Goal: Transaction & Acquisition: Obtain resource

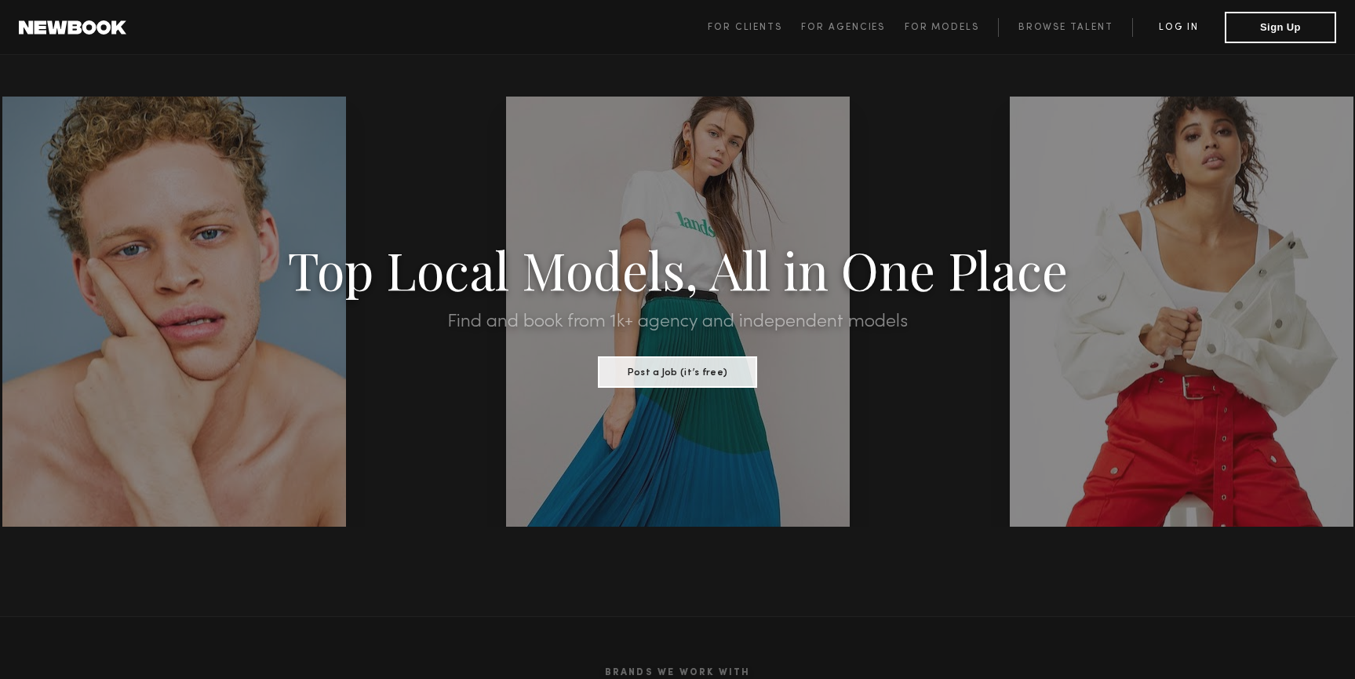
click at [1191, 31] on link "Log in" at bounding box center [1178, 27] width 93 height 19
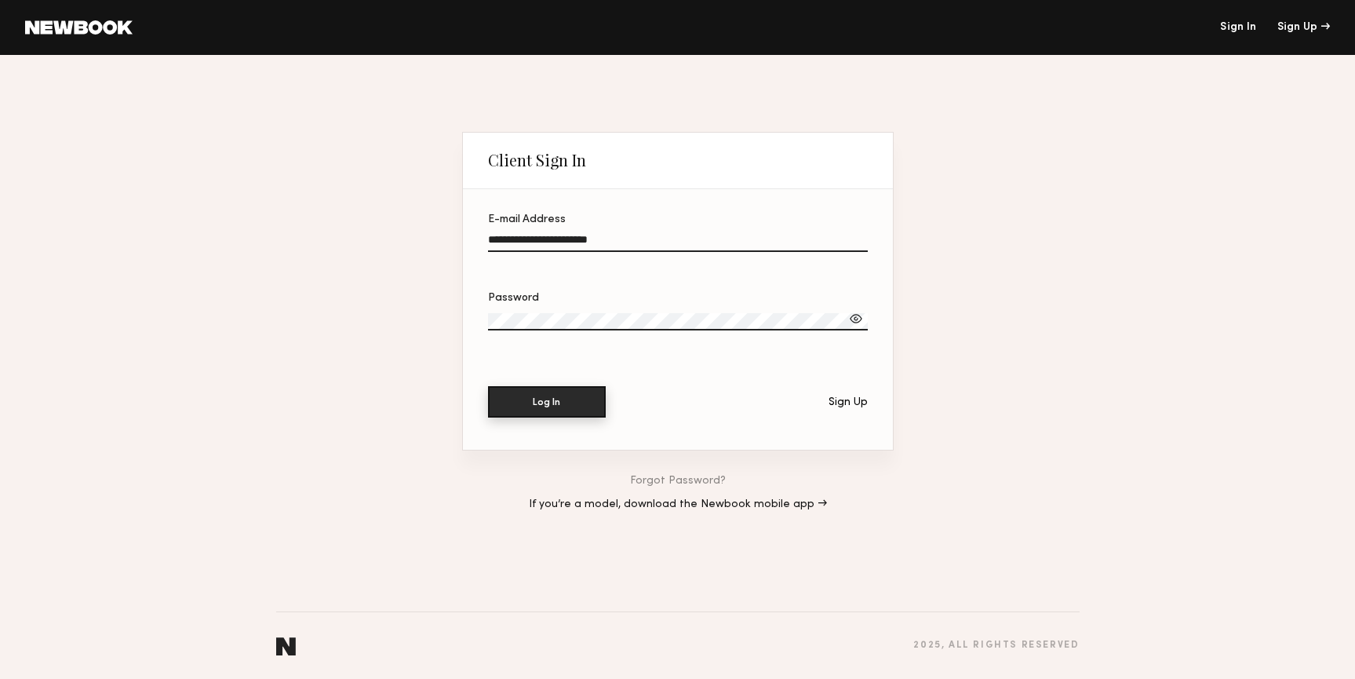
click at [538, 399] on button "Log In" at bounding box center [547, 401] width 118 height 31
click at [850, 318] on div at bounding box center [856, 319] width 16 height 16
click at [653, 248] on input "**********" at bounding box center [678, 243] width 380 height 18
click at [653, 247] on input "**********" at bounding box center [678, 243] width 380 height 18
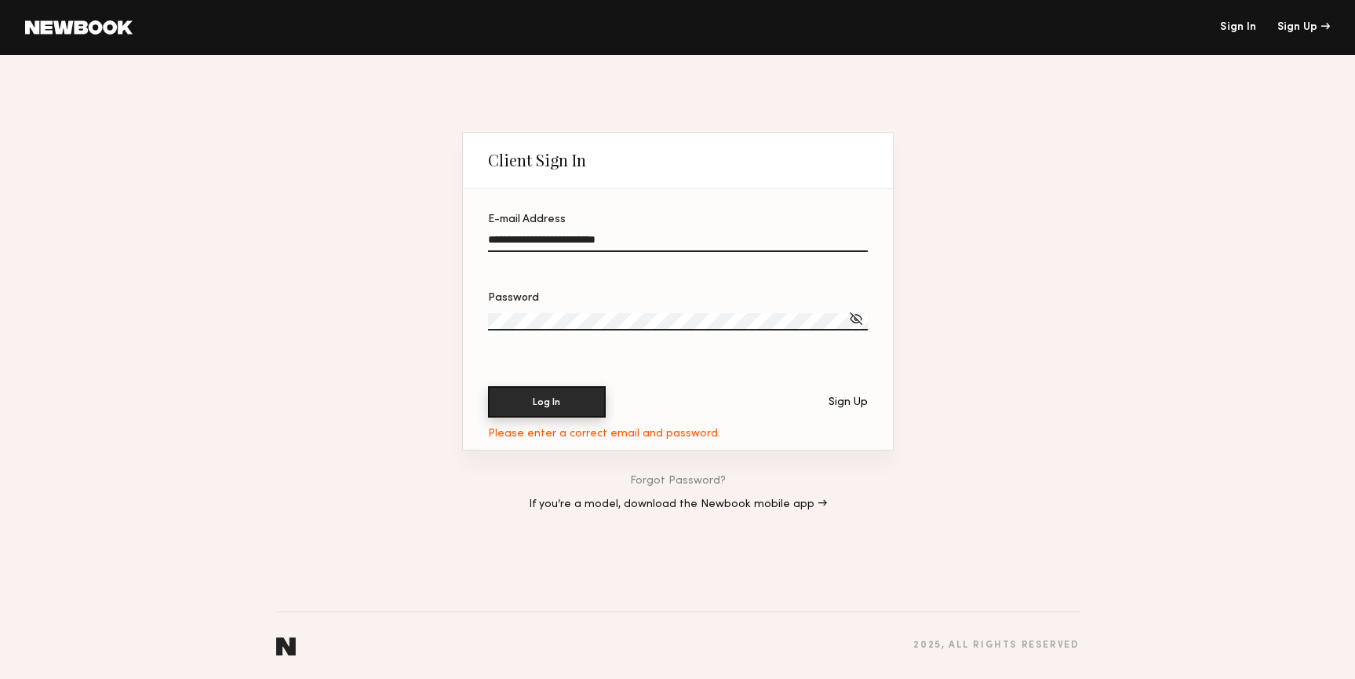
type input "**********"
click at [557, 406] on button "Log In" at bounding box center [547, 401] width 118 height 31
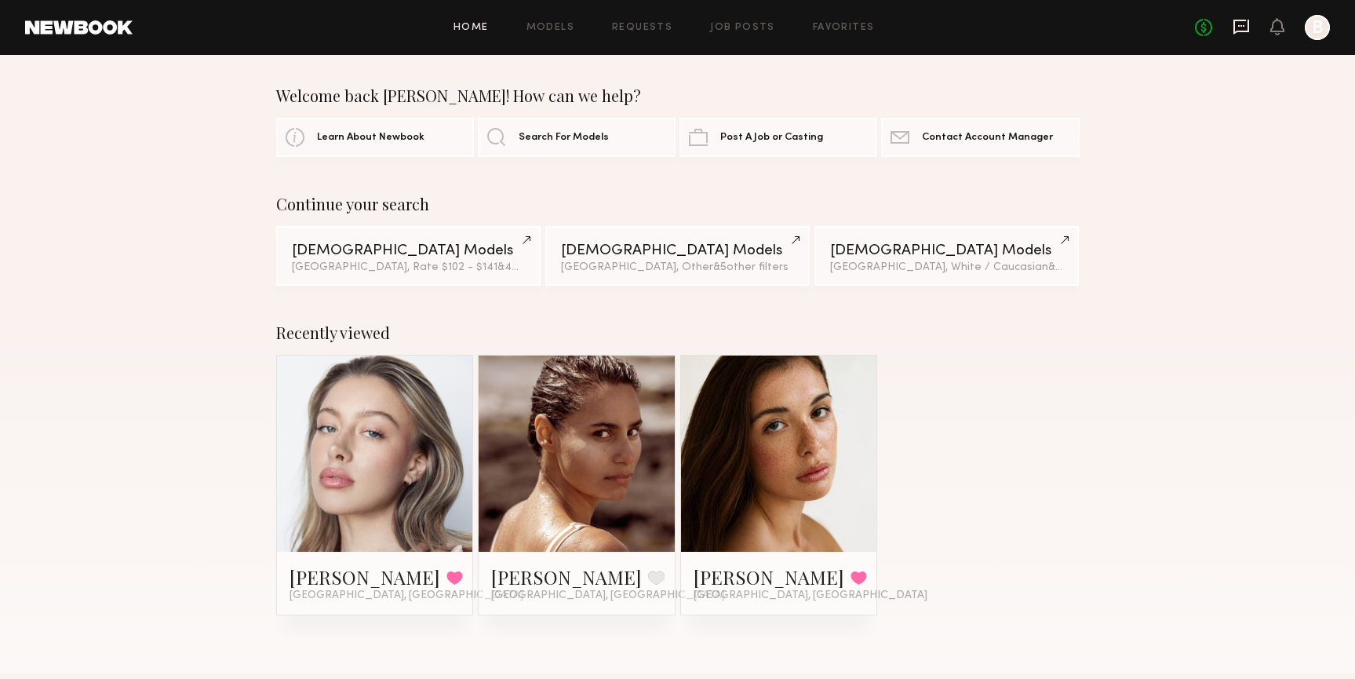
click at [1238, 23] on icon at bounding box center [1241, 26] width 17 height 17
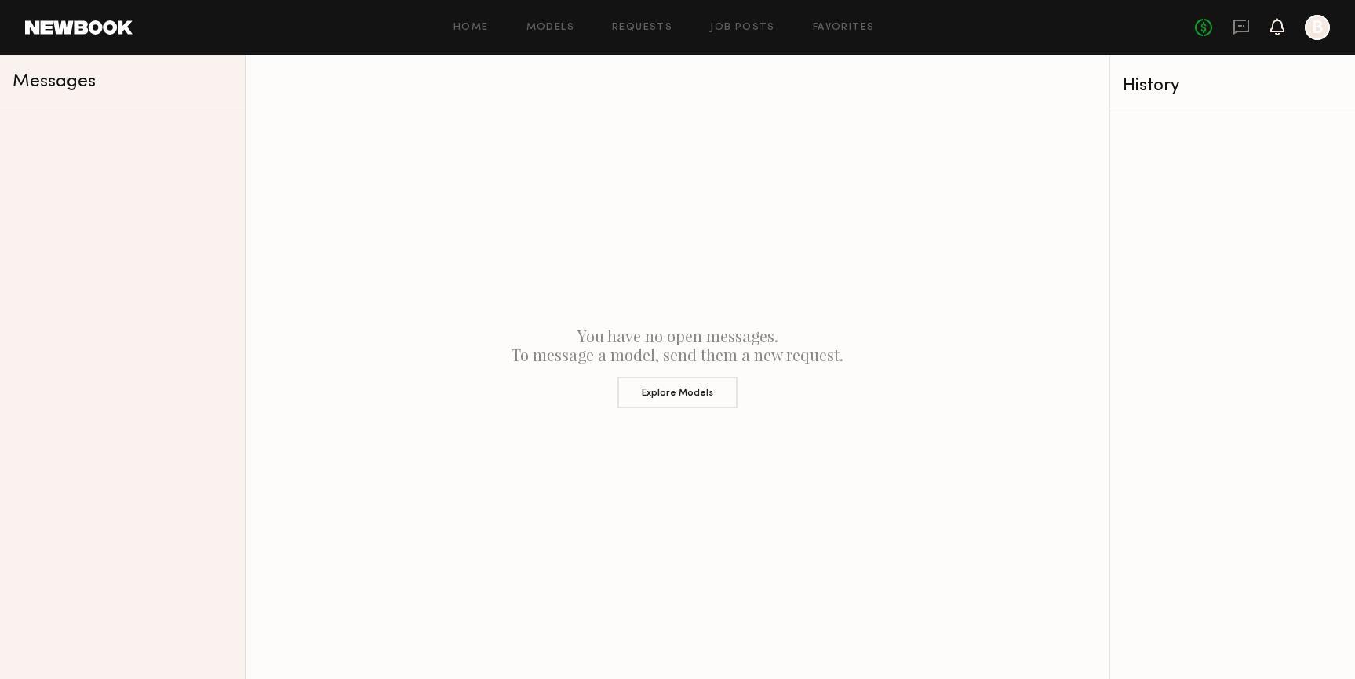
click at [1274, 29] on icon at bounding box center [1277, 25] width 13 height 11
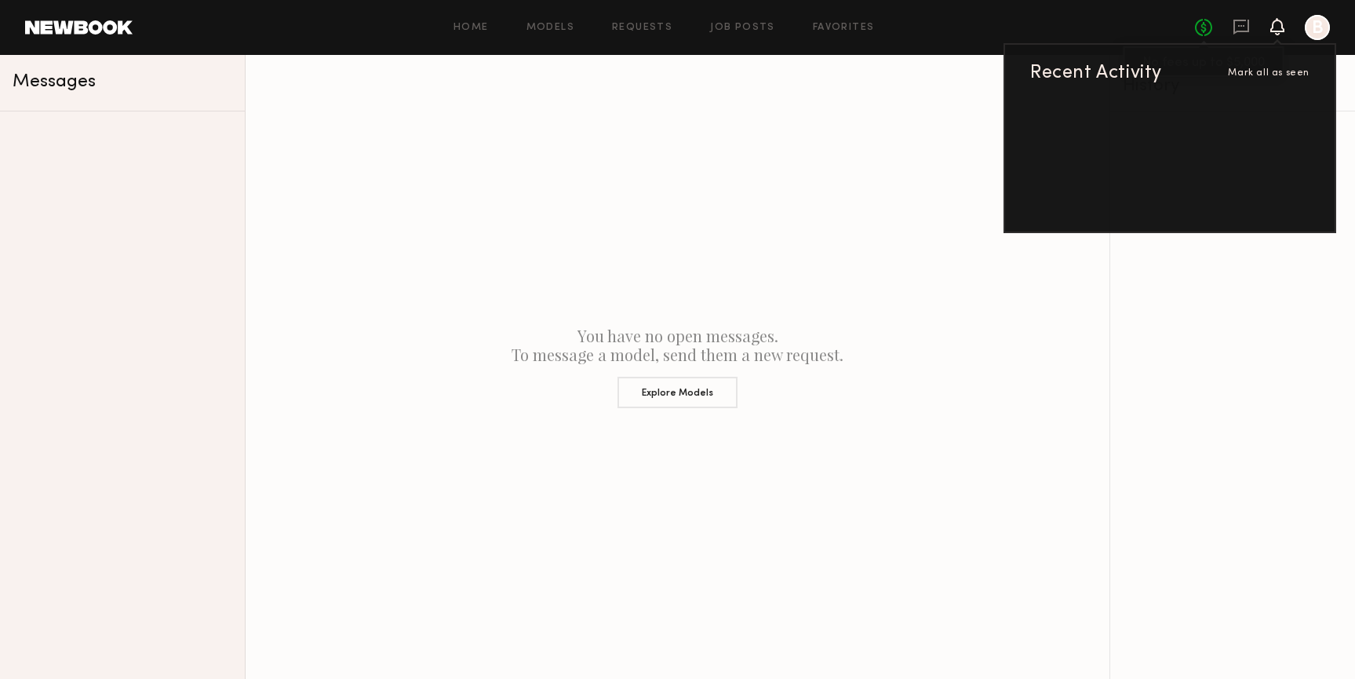
click at [1212, 29] on link "No fees up to $5,000" at bounding box center [1203, 27] width 17 height 17
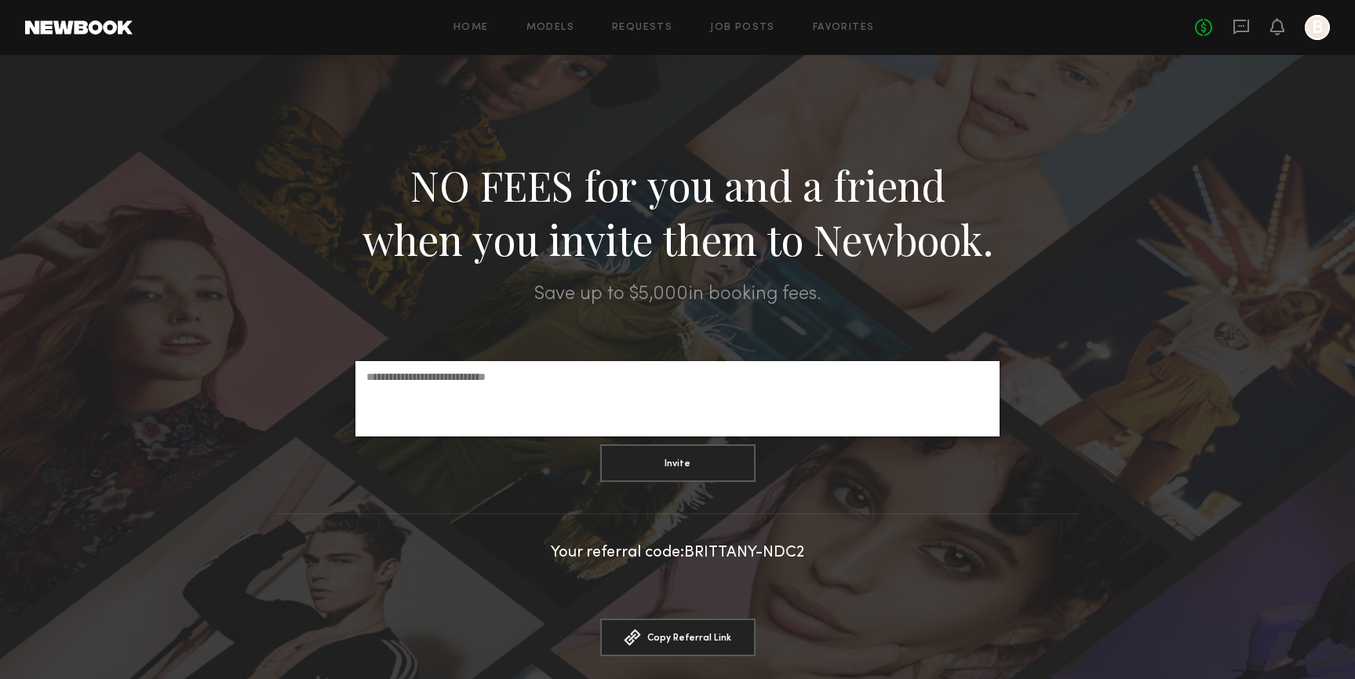
click at [1323, 26] on div at bounding box center [1317, 27] width 25 height 25
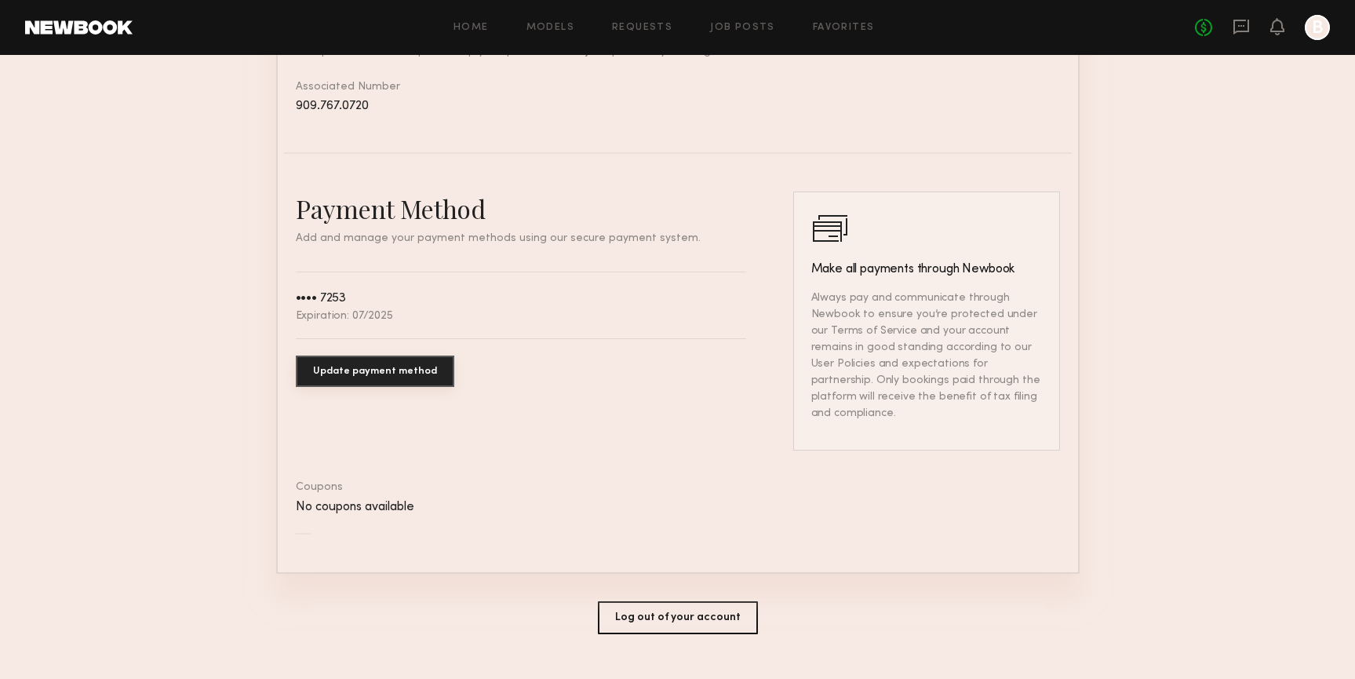
scroll to position [771, 0]
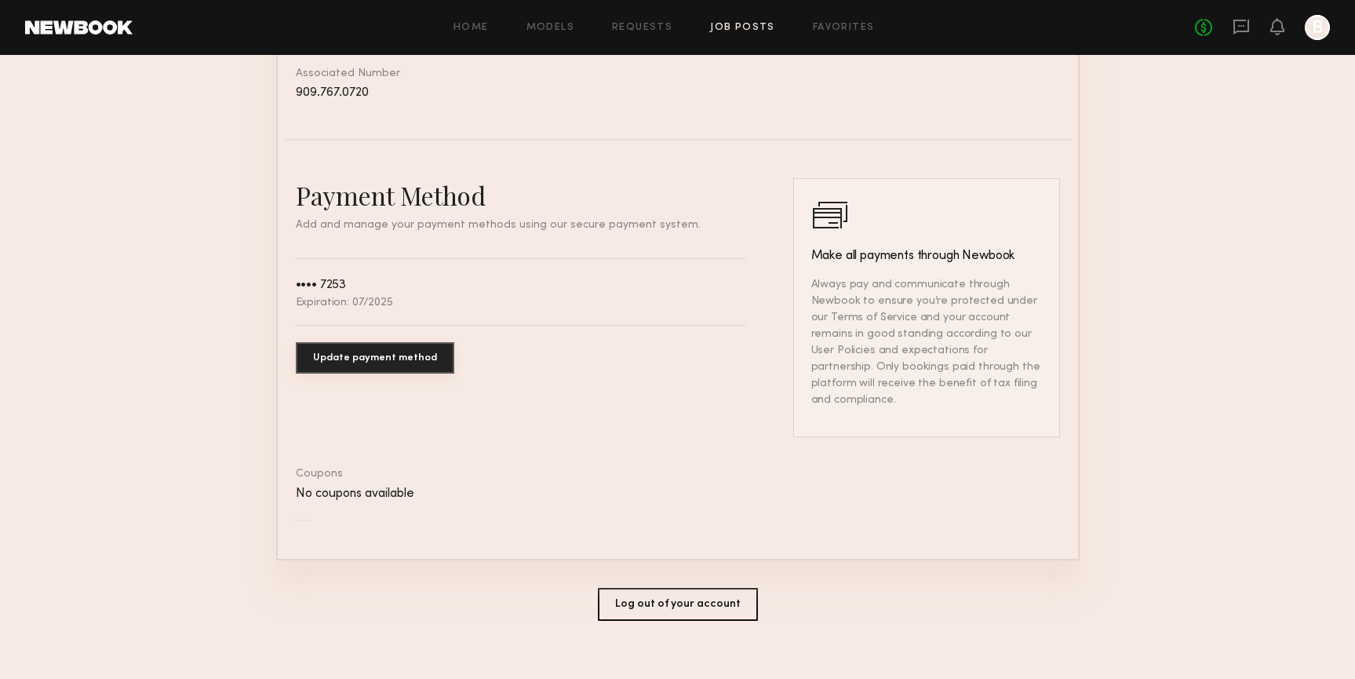
click at [733, 30] on link "Job Posts" at bounding box center [742, 28] width 65 height 10
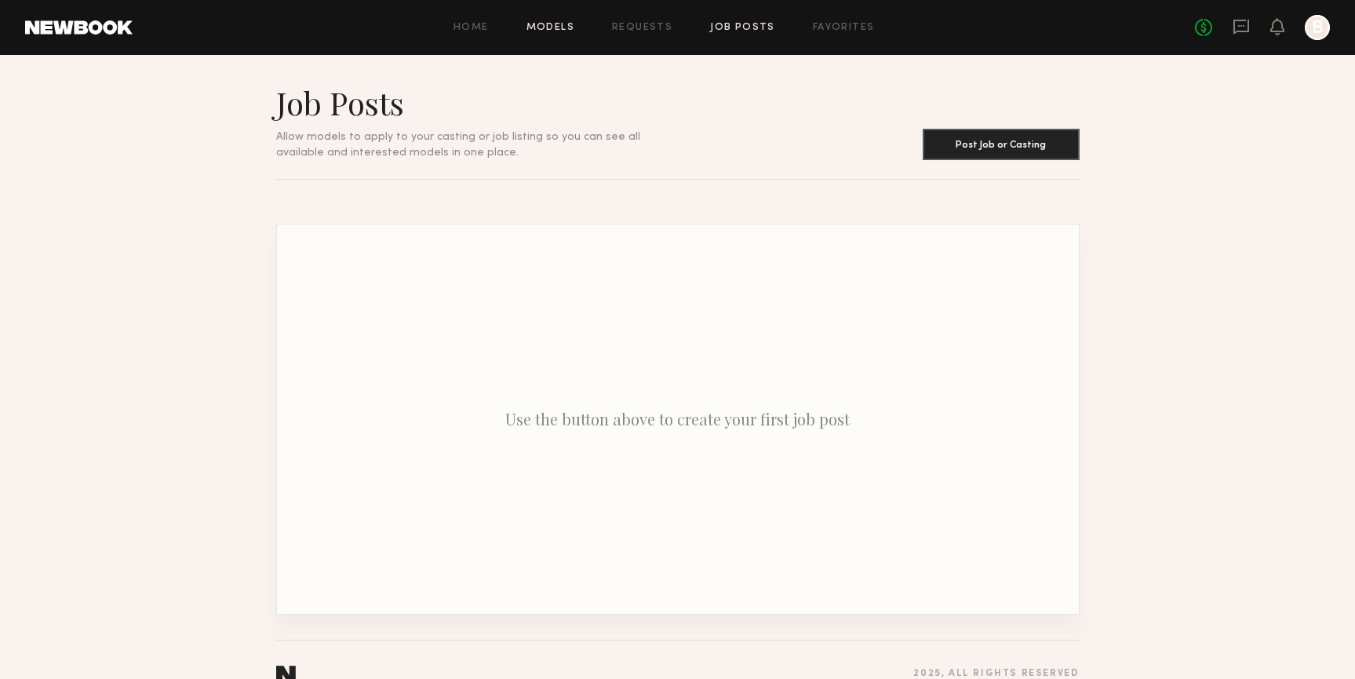
click at [540, 31] on link "Models" at bounding box center [551, 28] width 48 height 10
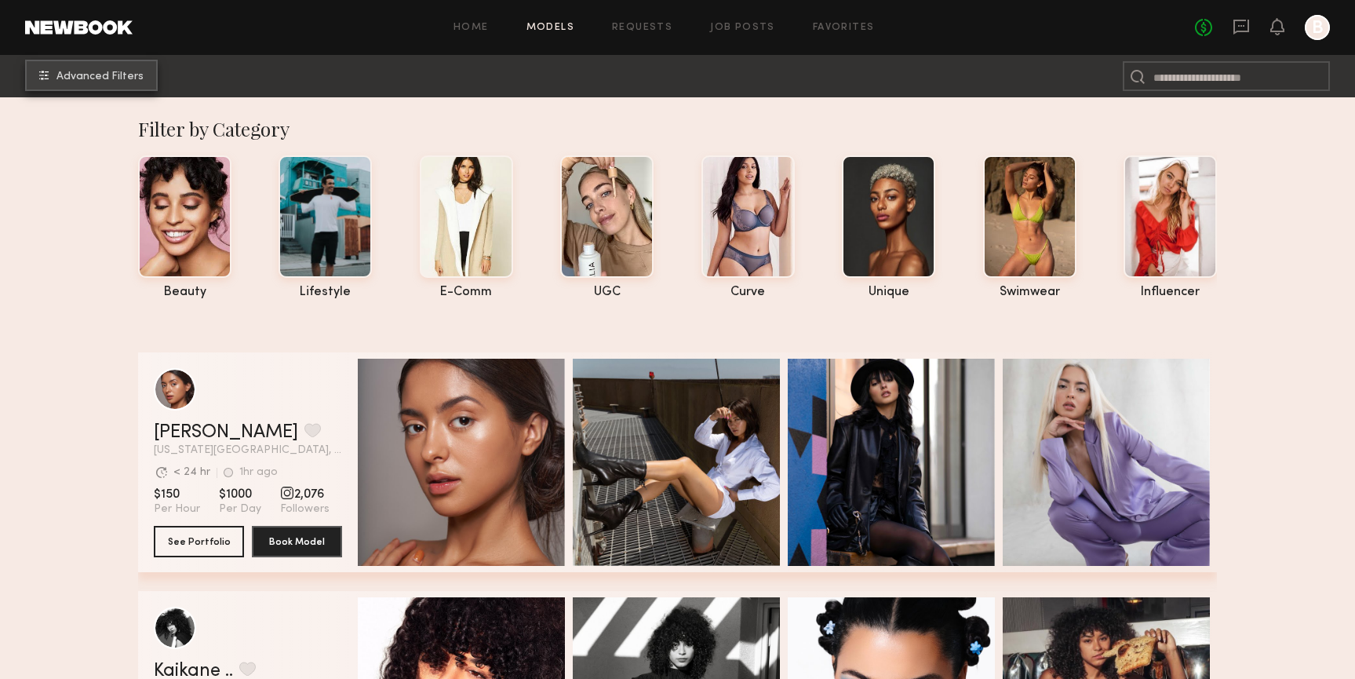
click at [109, 75] on span "Advanced Filters" at bounding box center [100, 76] width 87 height 11
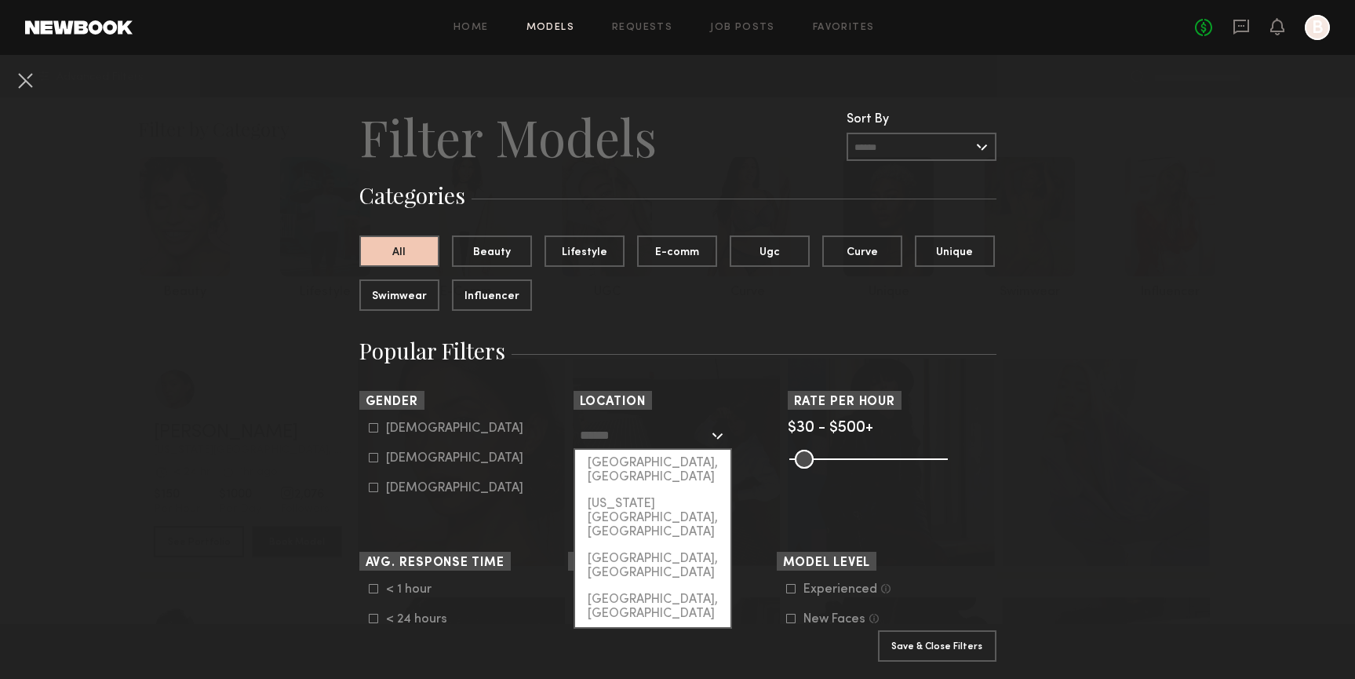
click at [595, 444] on input "text" at bounding box center [644, 434] width 129 height 27
click at [605, 460] on div "[GEOGRAPHIC_DATA], [GEOGRAPHIC_DATA]" at bounding box center [652, 470] width 155 height 41
type input "**********"
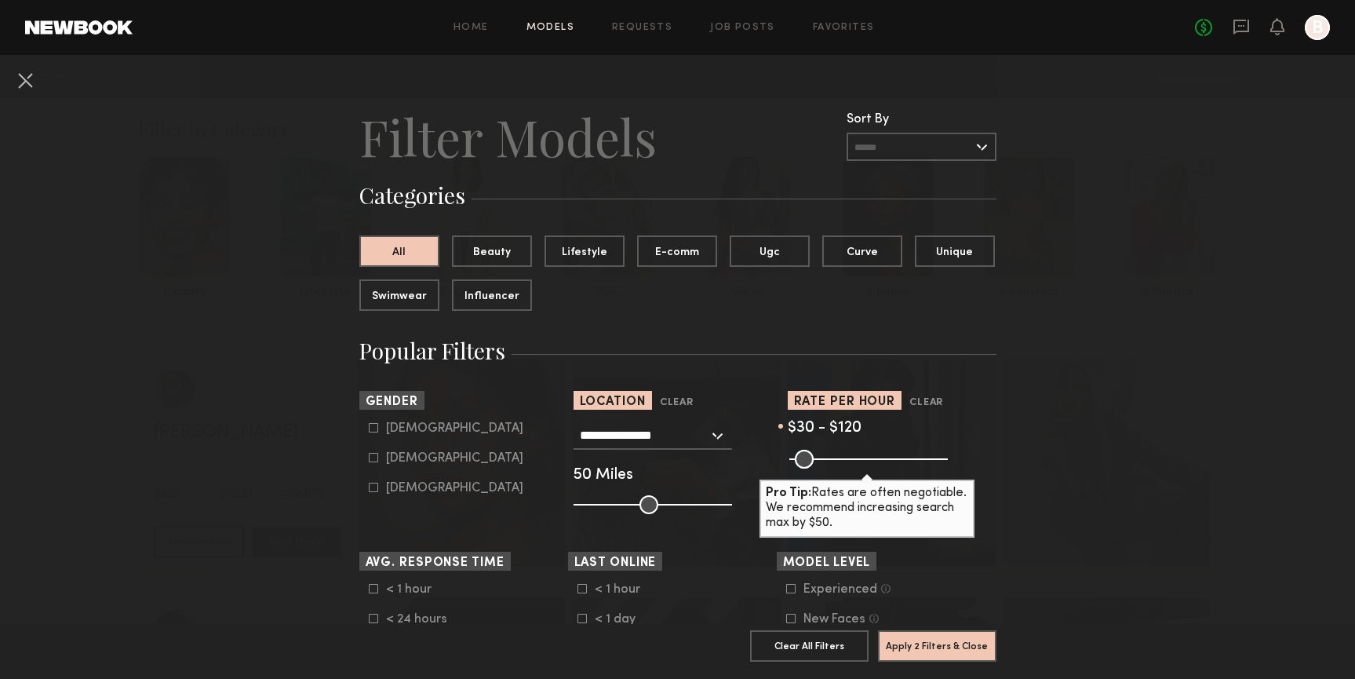
drag, startPoint x: 930, startPoint y: 460, endPoint x: 825, endPoint y: 457, distance: 105.2
type input "***"
click at [825, 457] on input "range" at bounding box center [868, 459] width 159 height 19
drag, startPoint x: 798, startPoint y: 460, endPoint x: 818, endPoint y: 461, distance: 19.7
type input "**"
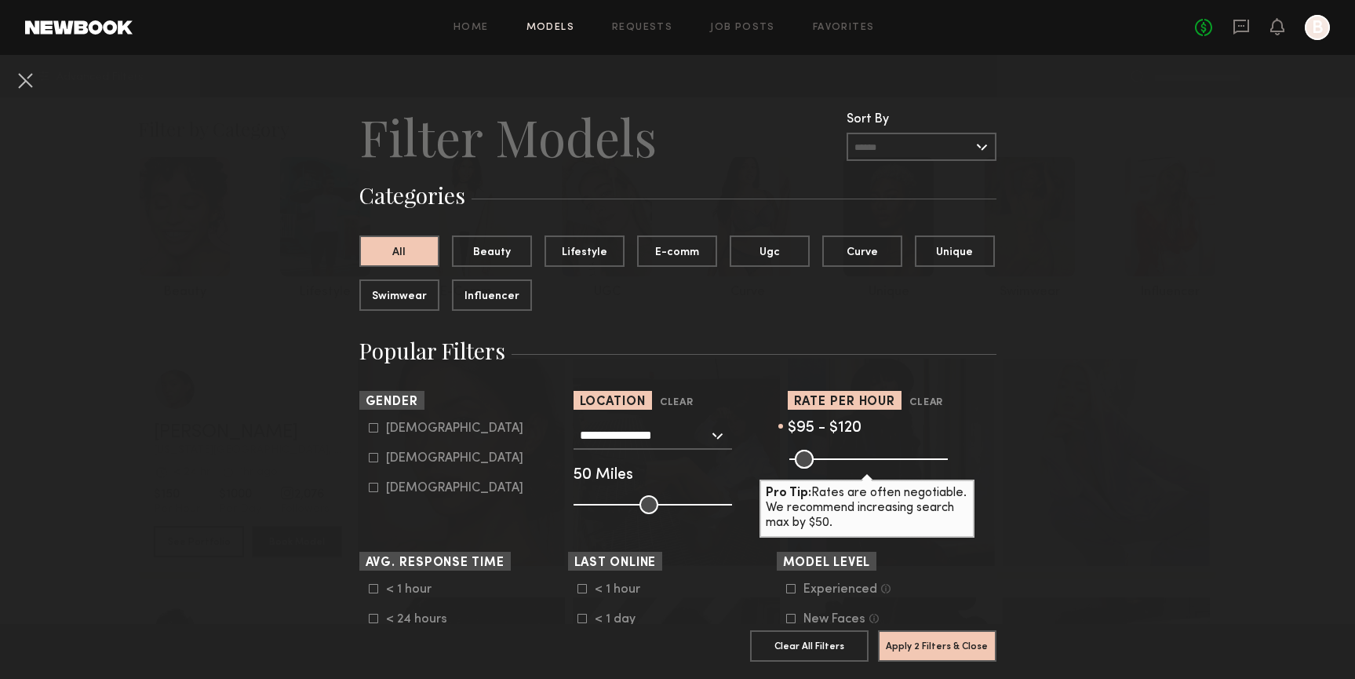
click at [818, 461] on input "range" at bounding box center [868, 459] width 159 height 19
drag, startPoint x: 649, startPoint y: 509, endPoint x: 633, endPoint y: 508, distance: 15.8
type input "**"
click at [633, 508] on input "range" at bounding box center [653, 504] width 159 height 19
click at [374, 462] on icon at bounding box center [373, 458] width 9 height 9
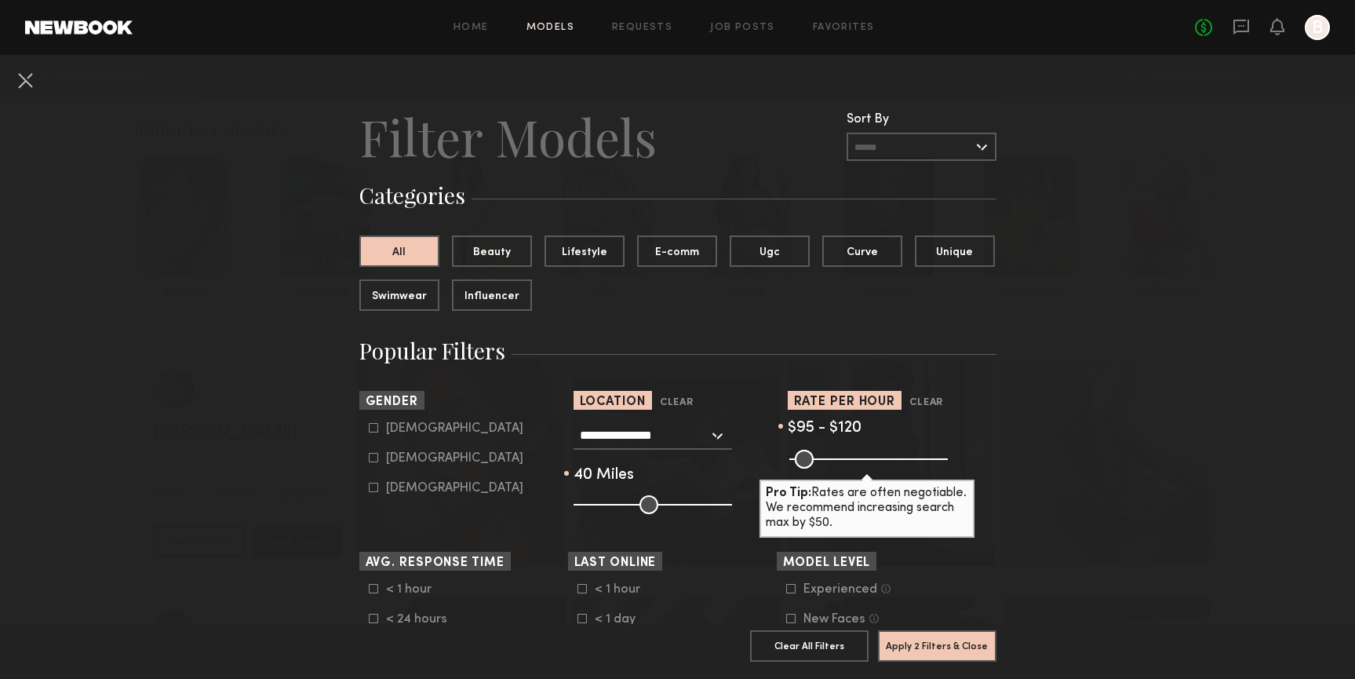
type input "**"
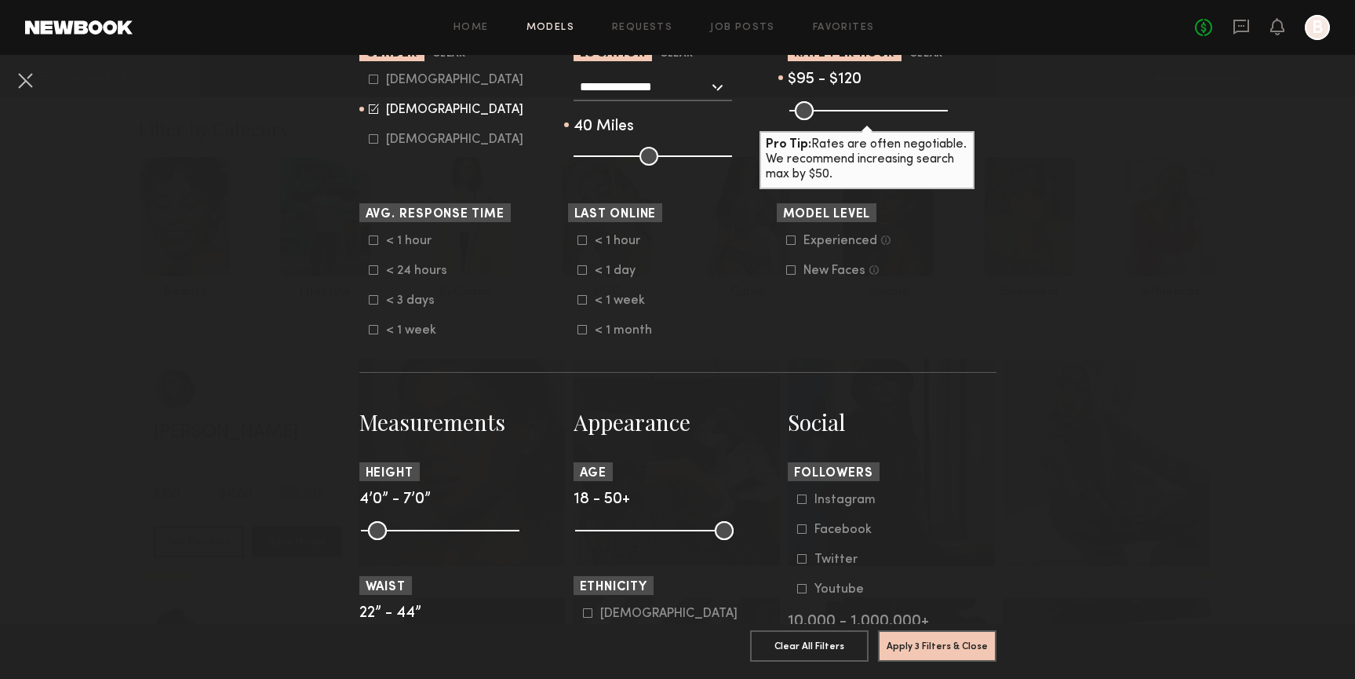
scroll to position [394, 0]
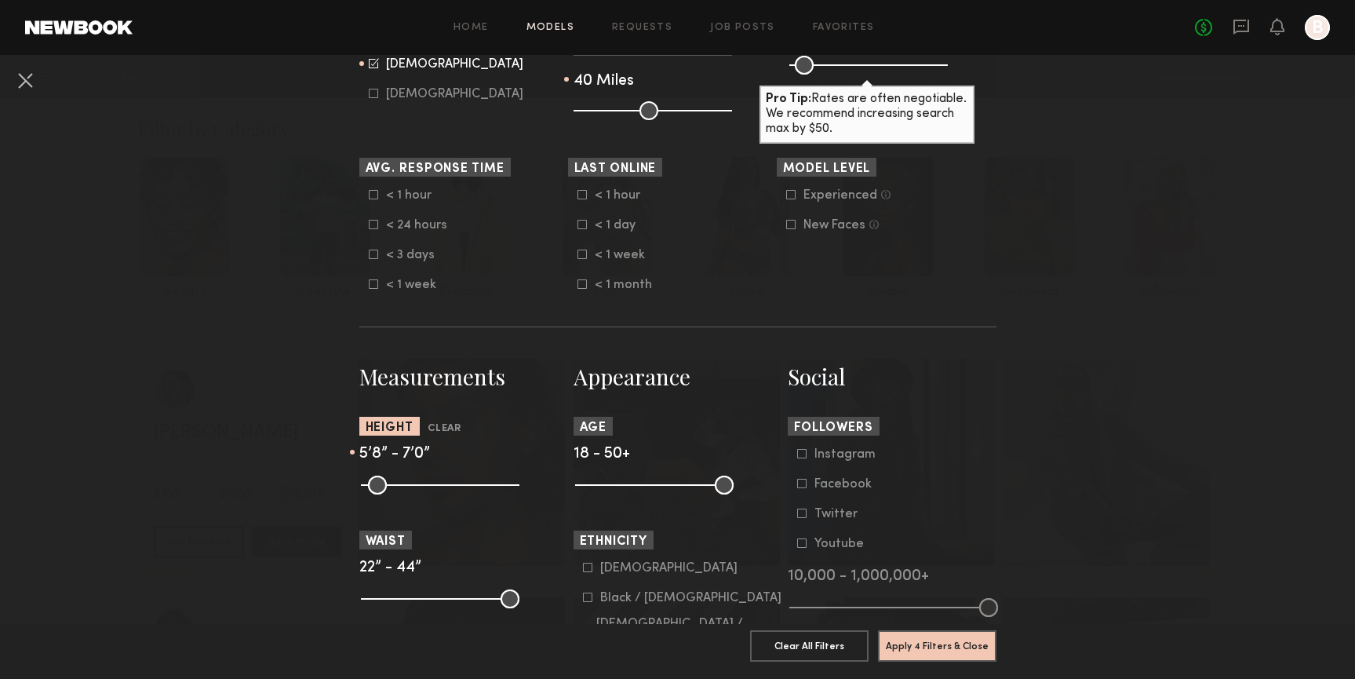
drag, startPoint x: 369, startPoint y: 483, endPoint x: 445, endPoint y: 481, distance: 76.2
type input "**"
click at [445, 481] on input "range" at bounding box center [440, 485] width 159 height 19
drag, startPoint x: 512, startPoint y: 486, endPoint x: 458, endPoint y: 486, distance: 54.2
type input "**"
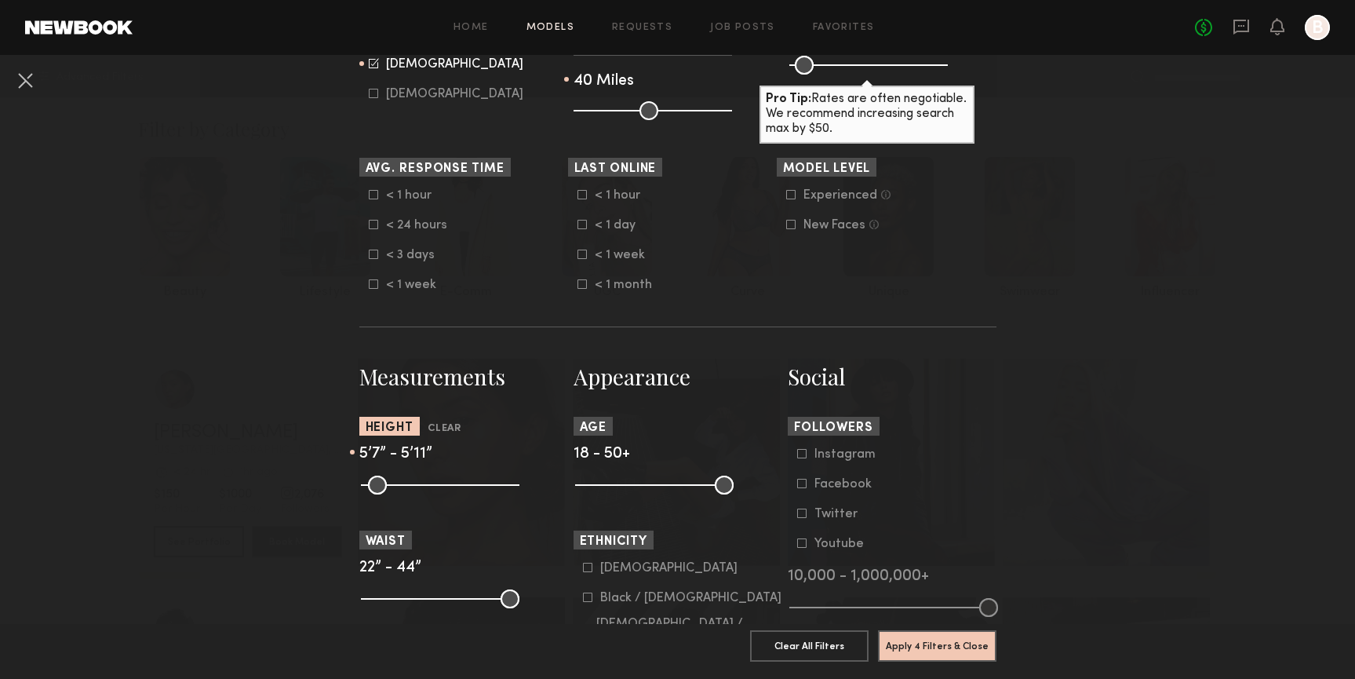
click at [458, 486] on input "range" at bounding box center [440, 485] width 159 height 19
drag, startPoint x: 722, startPoint y: 493, endPoint x: 637, endPoint y: 490, distance: 84.8
type input "**"
click at [638, 491] on input "range" at bounding box center [654, 485] width 159 height 19
drag, startPoint x: 369, startPoint y: 600, endPoint x: 383, endPoint y: 600, distance: 14.1
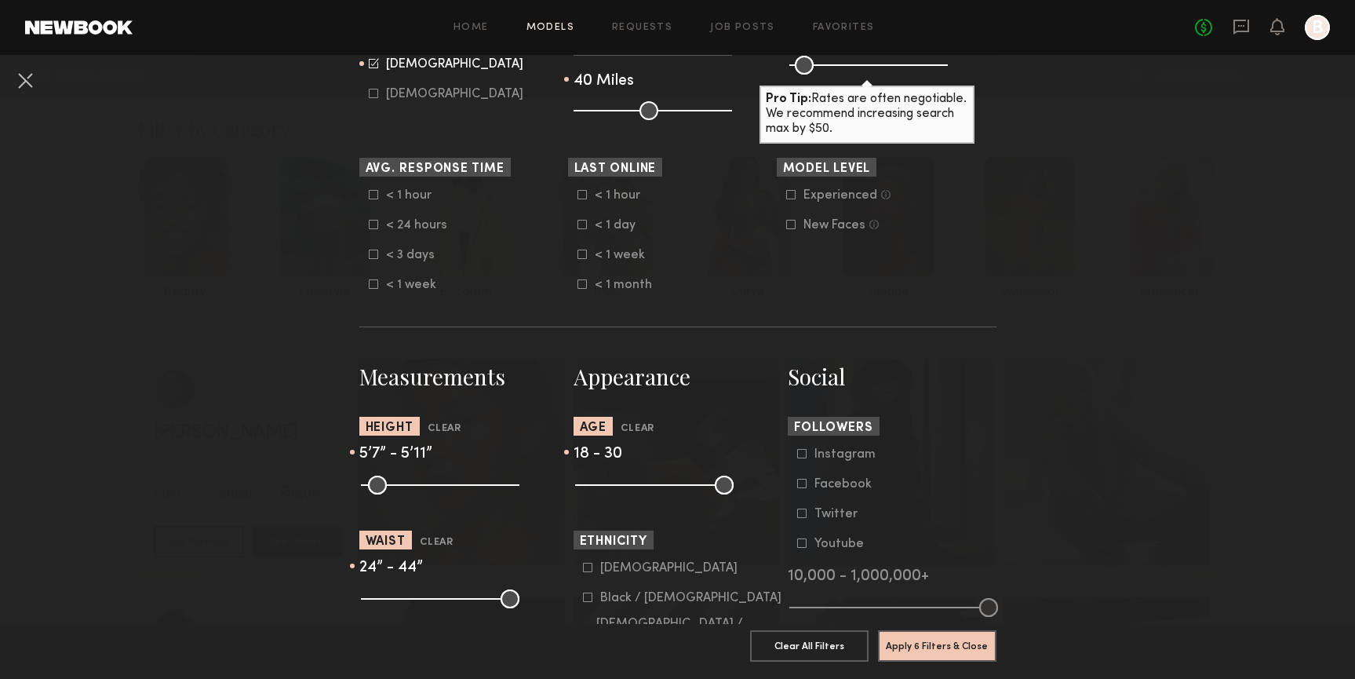
type input "**"
click at [383, 600] on input "range" at bounding box center [440, 598] width 159 height 19
drag, startPoint x: 514, startPoint y: 600, endPoint x: 407, endPoint y: 600, distance: 106.7
type input "**"
click at [407, 600] on input "range" at bounding box center [440, 598] width 159 height 19
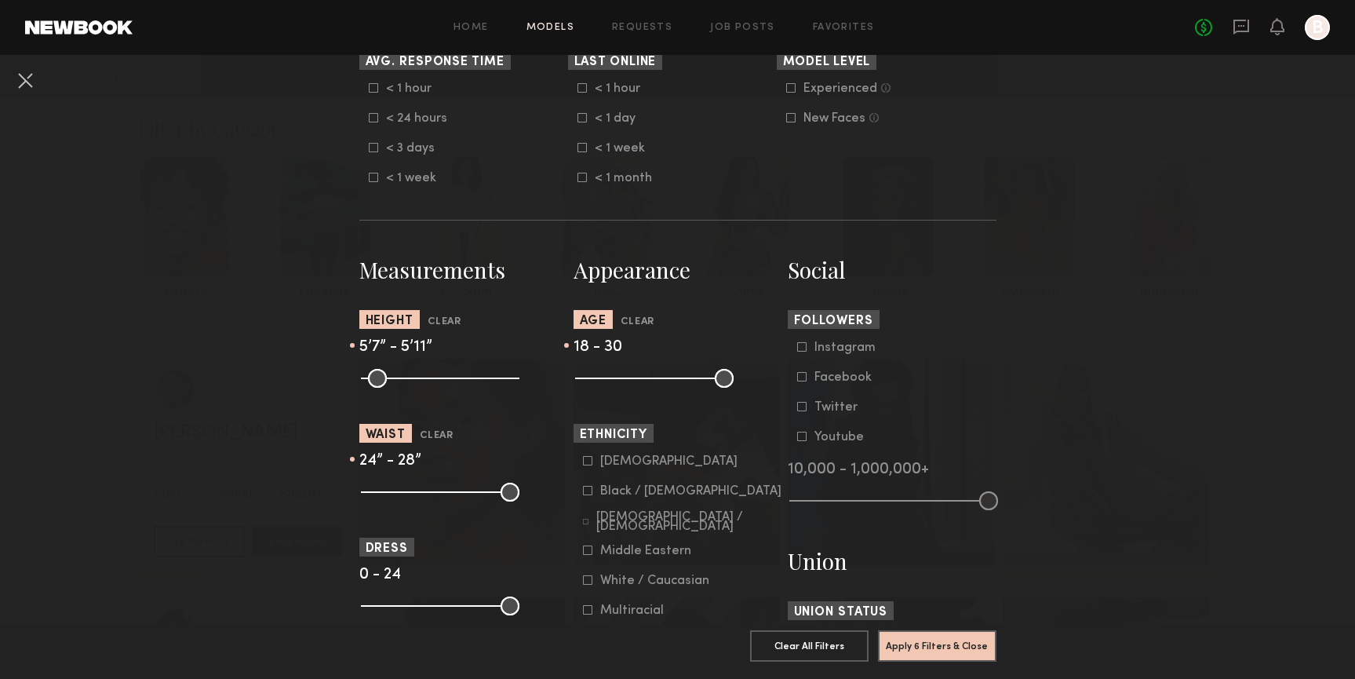
scroll to position [506, 0]
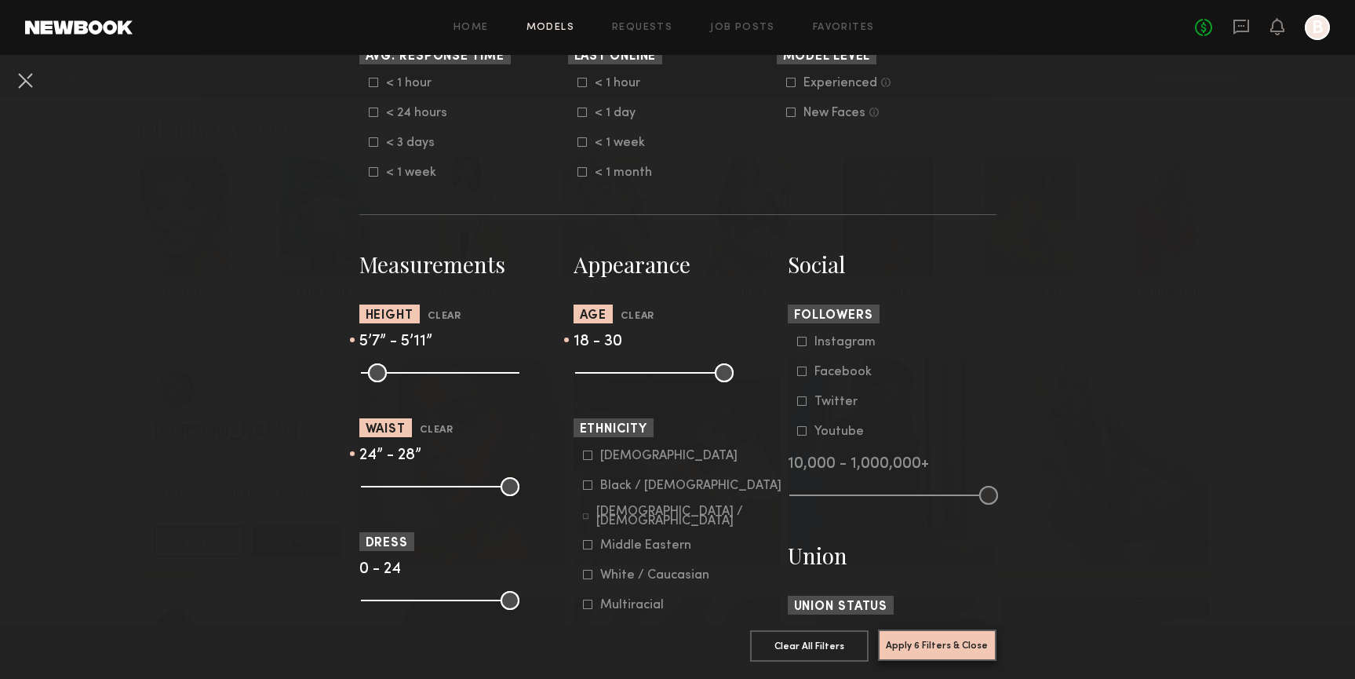
click at [961, 651] on button "Apply 6 Filters & Close" at bounding box center [937, 644] width 119 height 31
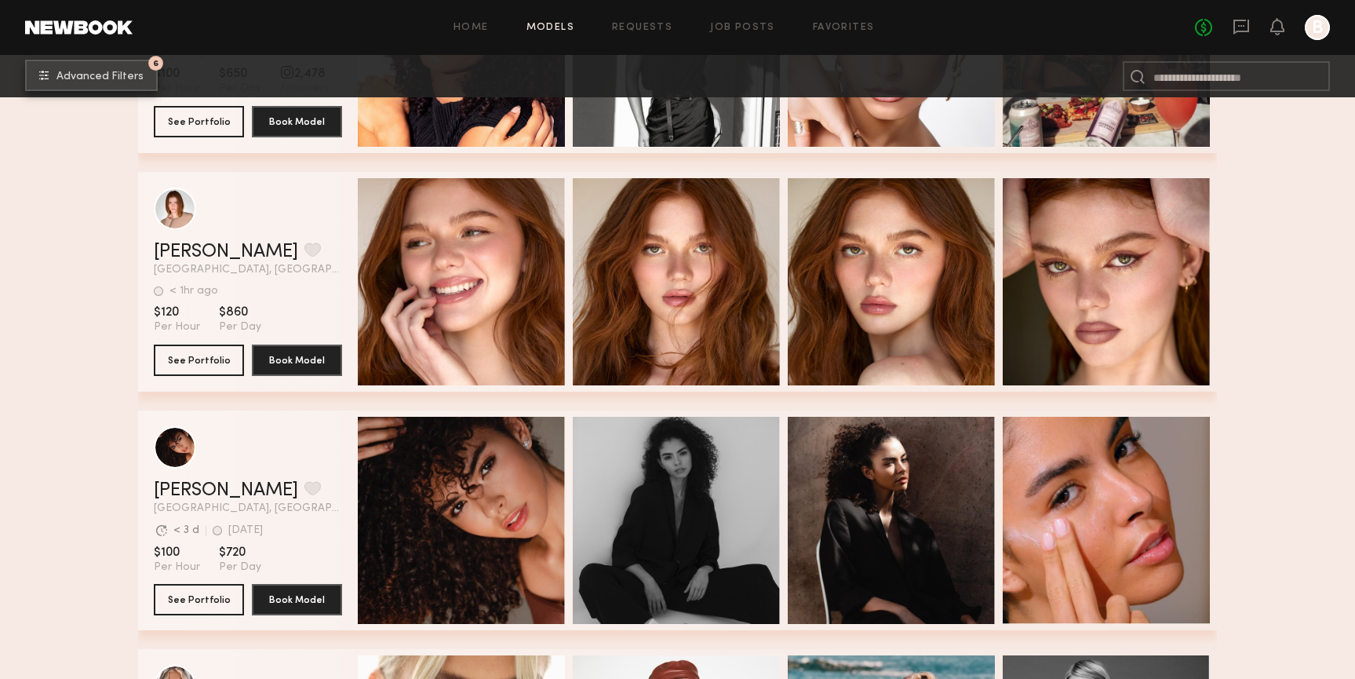
scroll to position [886, 0]
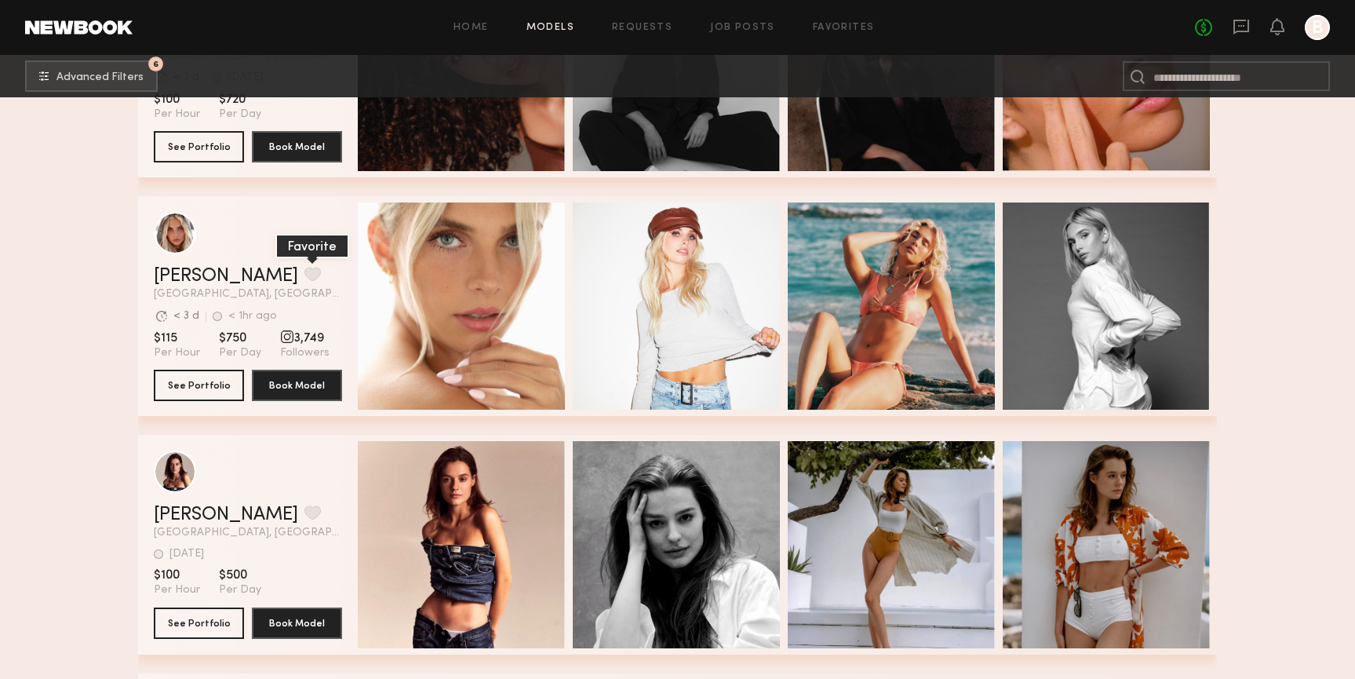
click at [304, 273] on button "grid" at bounding box center [312, 274] width 16 height 14
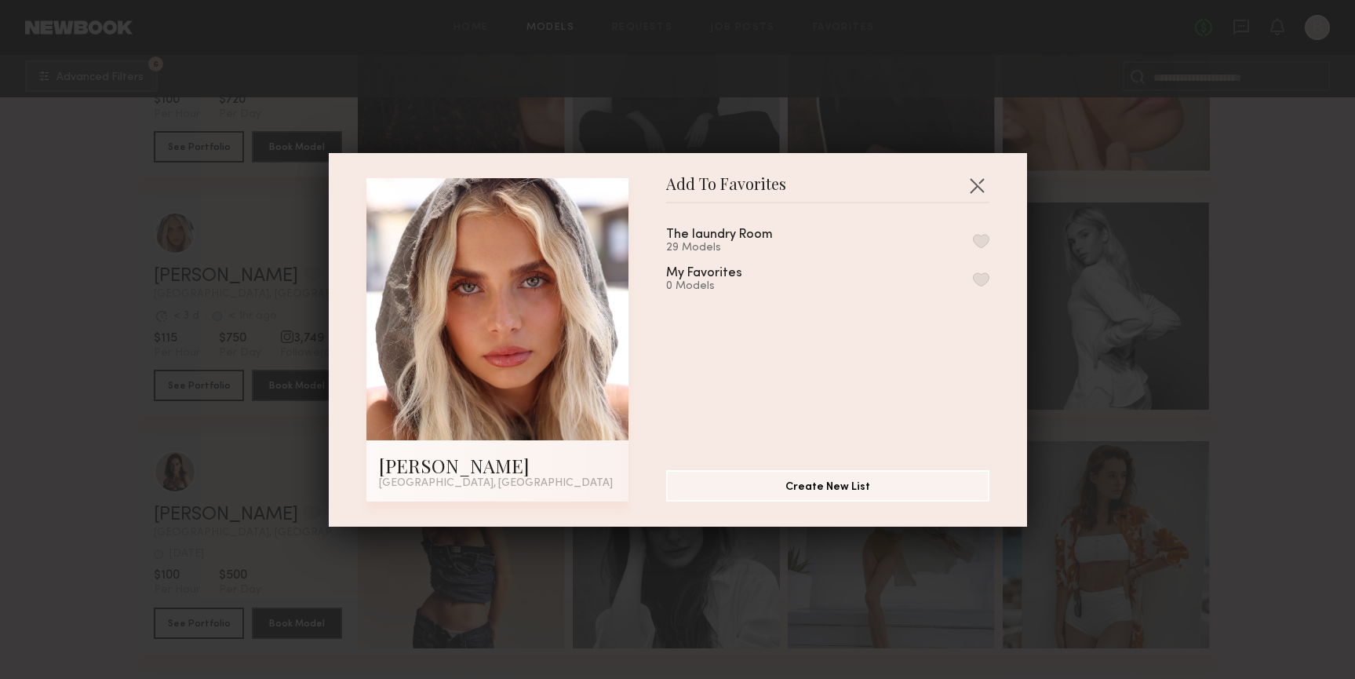
click at [975, 242] on button "button" at bounding box center [981, 241] width 16 height 14
click at [971, 188] on button "button" at bounding box center [977, 185] width 25 height 25
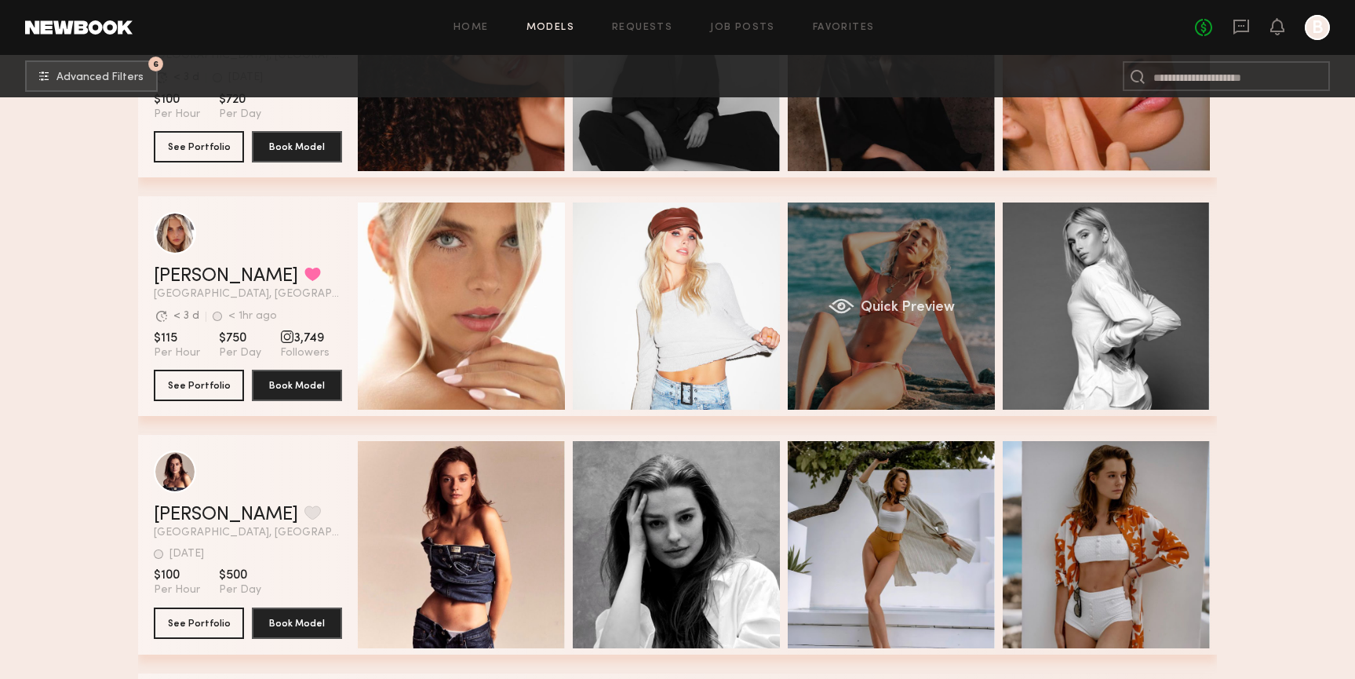
scroll to position [1150, 0]
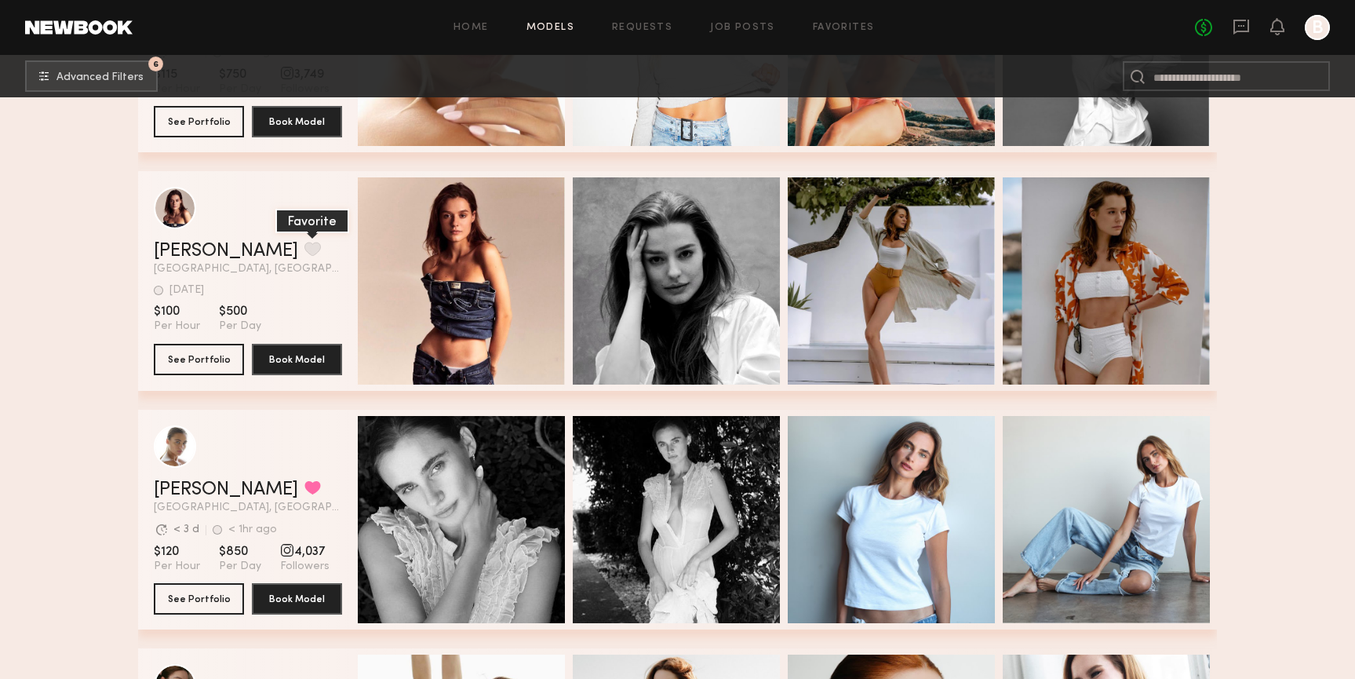
click at [304, 247] on button "grid" at bounding box center [312, 249] width 16 height 14
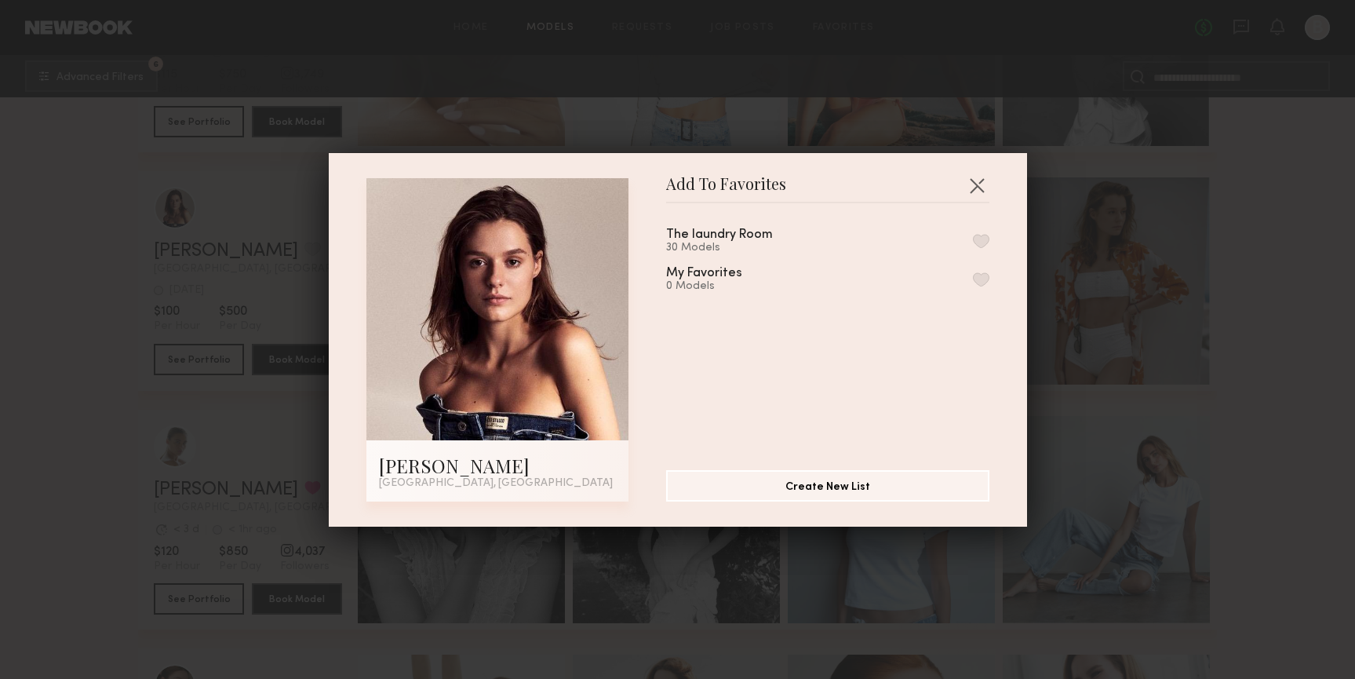
click at [979, 242] on button "button" at bounding box center [981, 241] width 16 height 14
click at [979, 186] on button "button" at bounding box center [977, 185] width 25 height 25
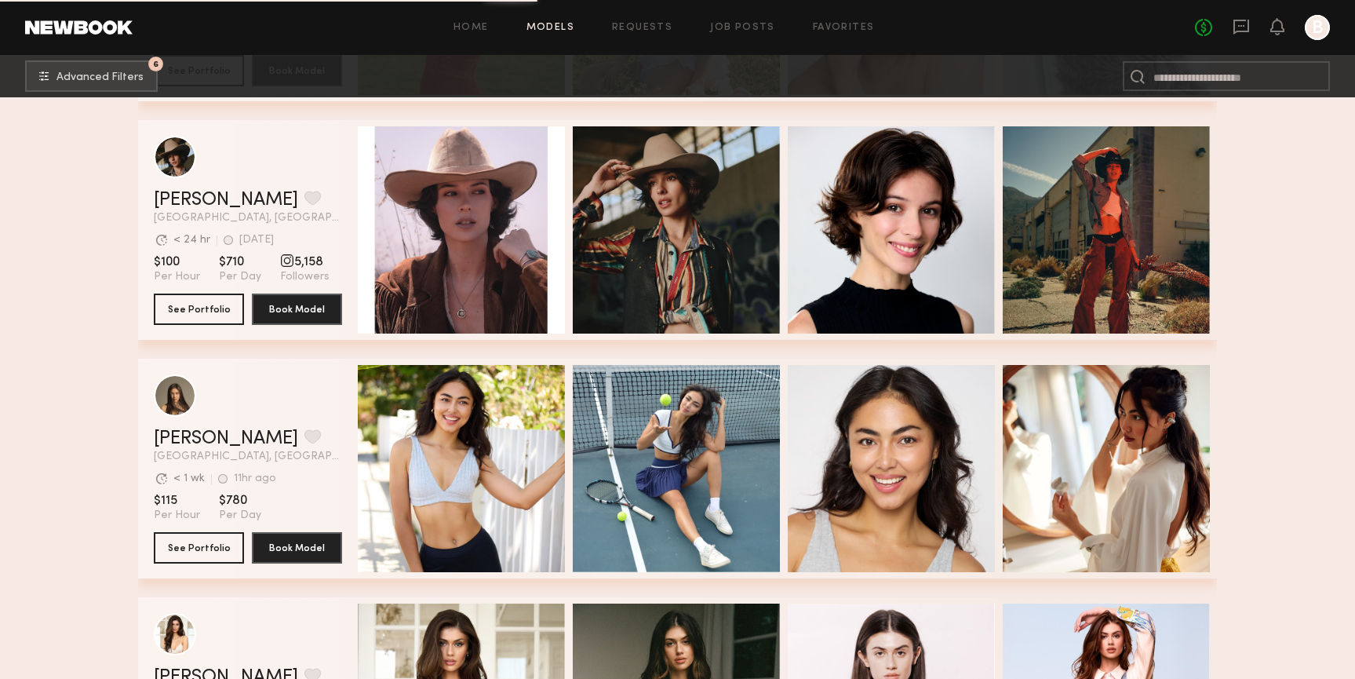
scroll to position [2214, 0]
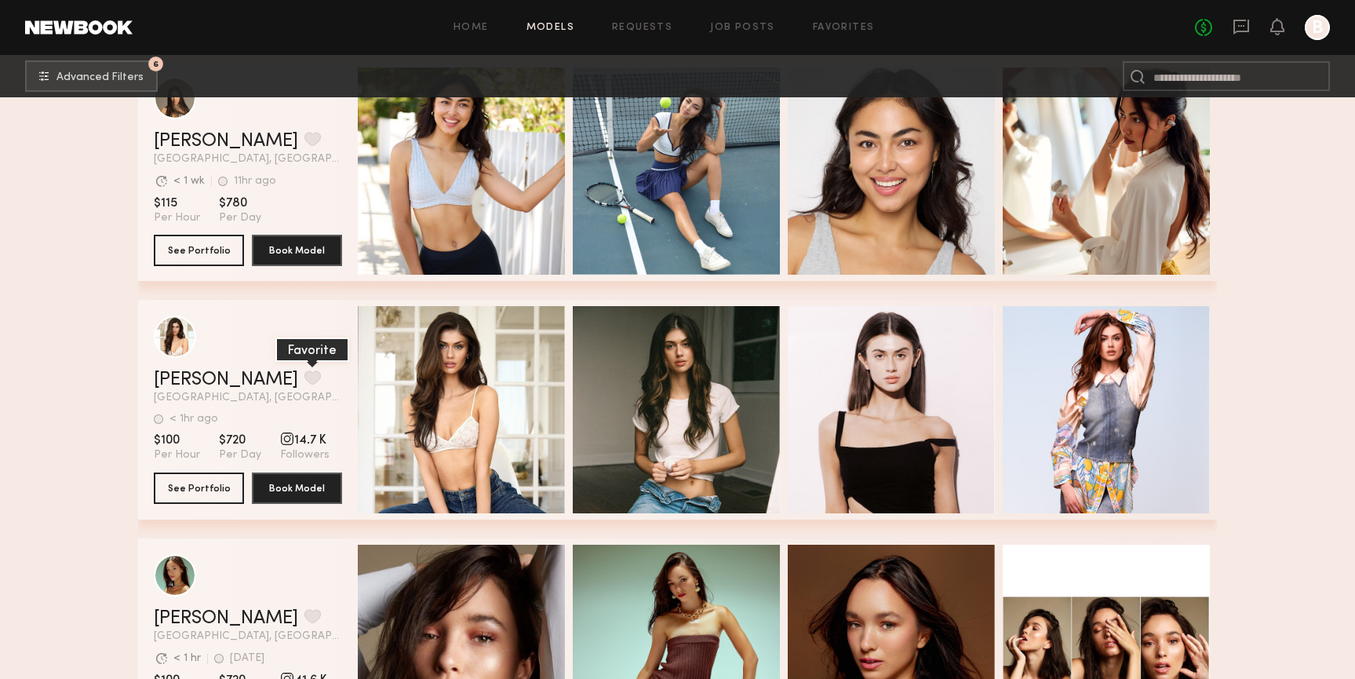
click at [304, 370] on button "grid" at bounding box center [312, 377] width 16 height 14
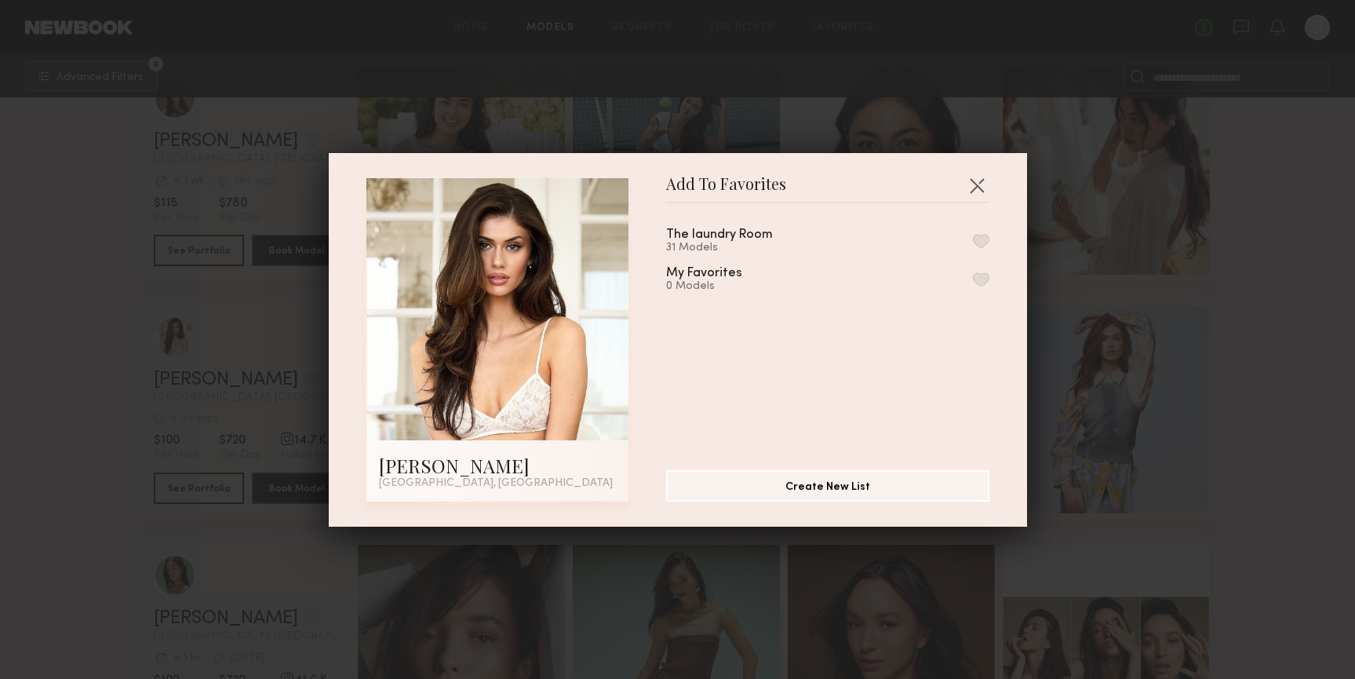
click at [975, 235] on button "button" at bounding box center [981, 241] width 16 height 14
click at [980, 185] on button "button" at bounding box center [977, 185] width 25 height 25
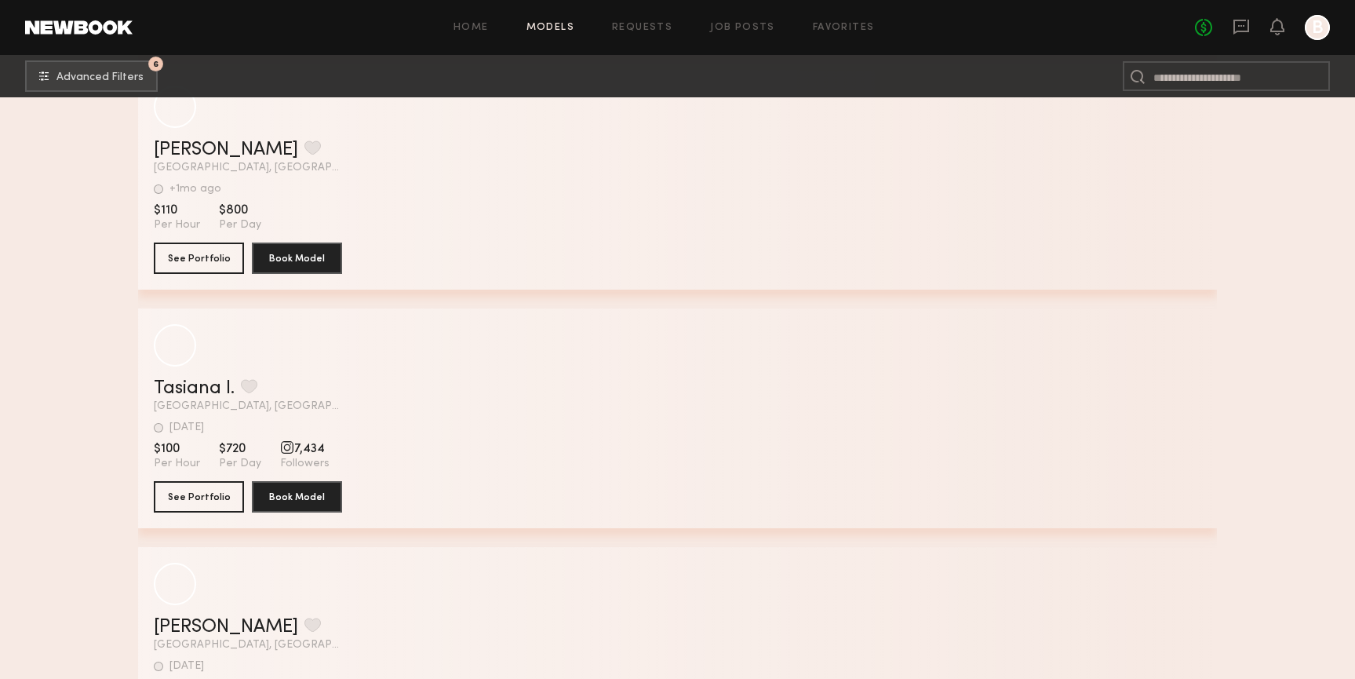
scroll to position [23132, 0]
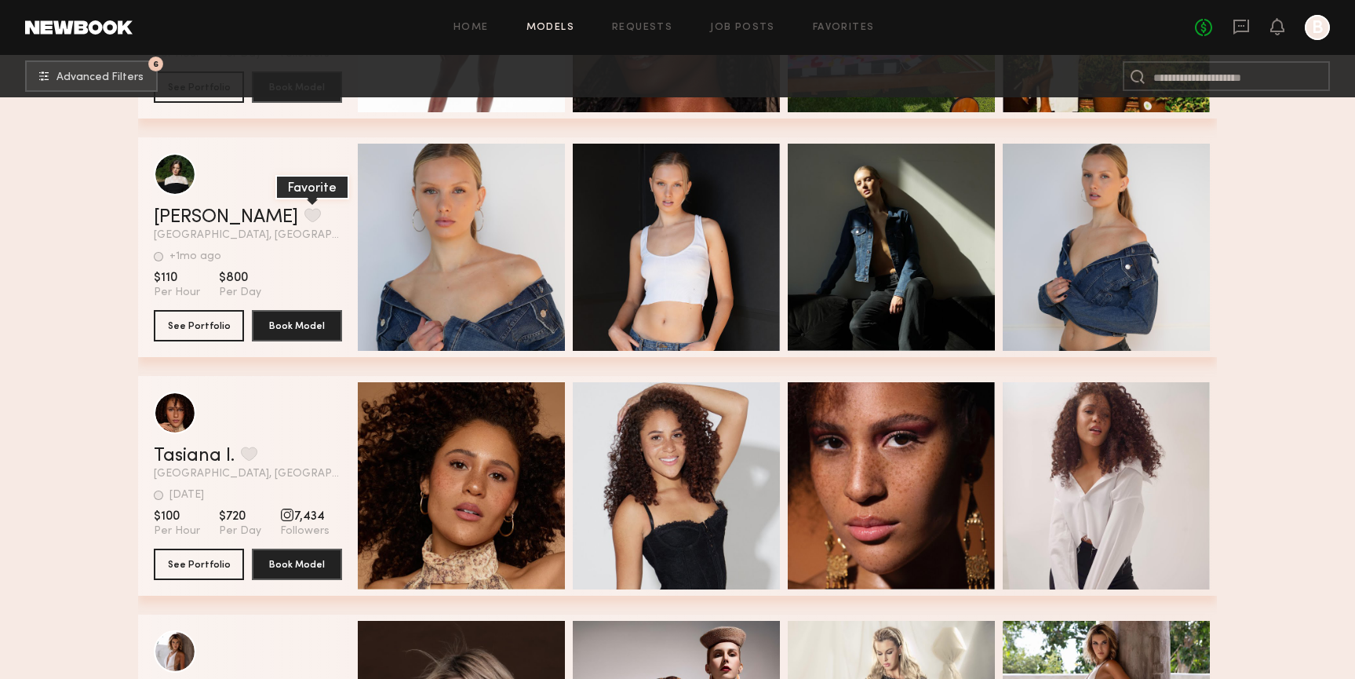
click at [304, 219] on button "grid" at bounding box center [312, 215] width 16 height 14
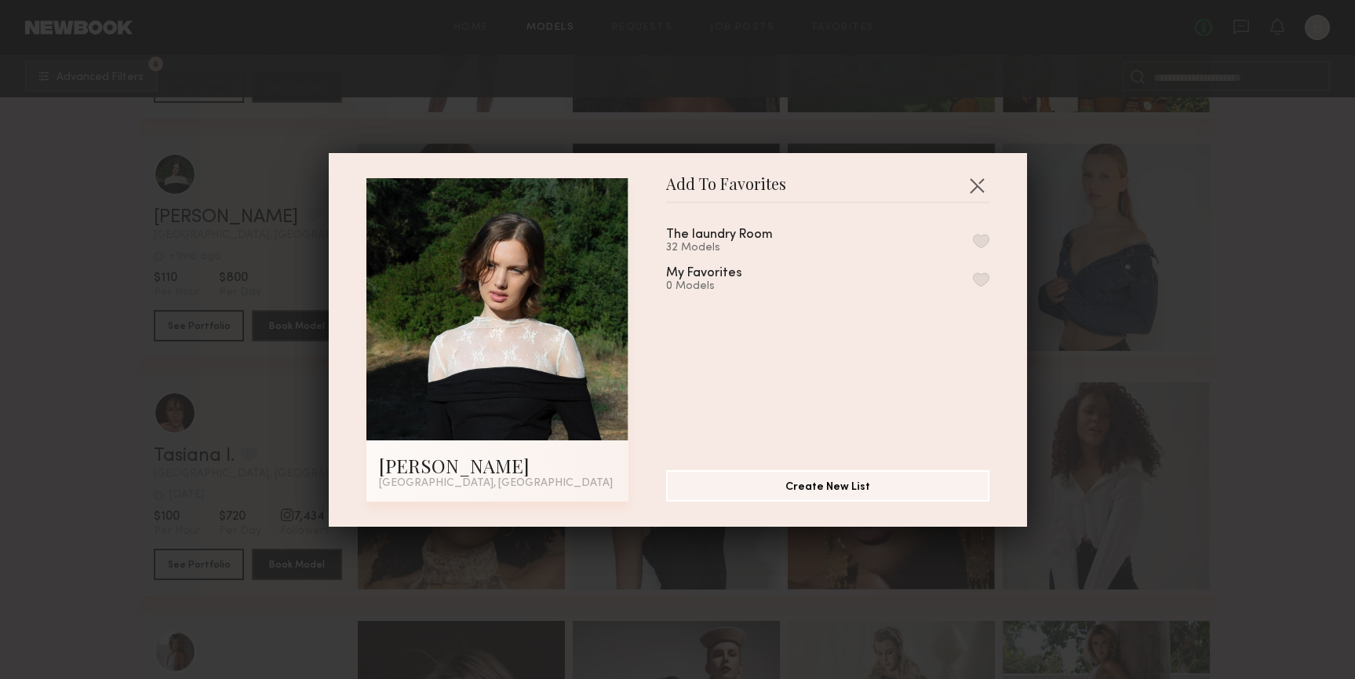
click at [983, 244] on button "button" at bounding box center [981, 241] width 16 height 14
click at [979, 174] on button "button" at bounding box center [977, 185] width 25 height 25
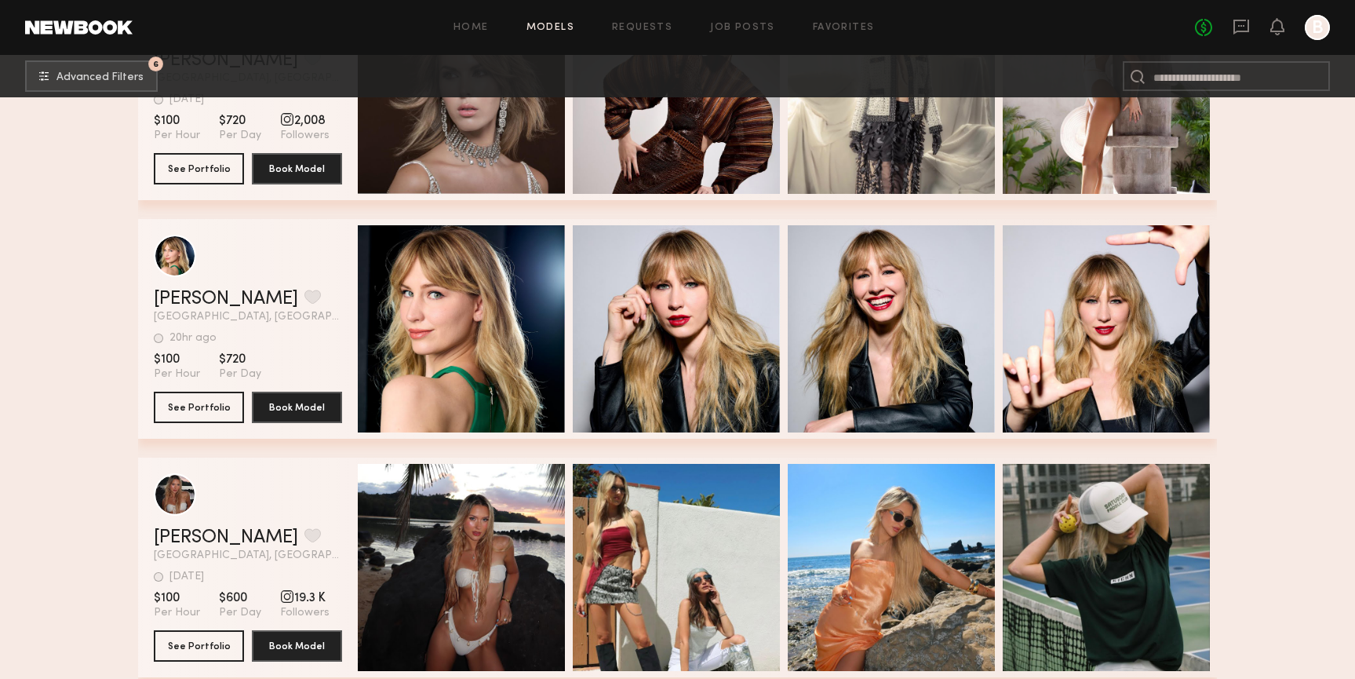
scroll to position [23982, 0]
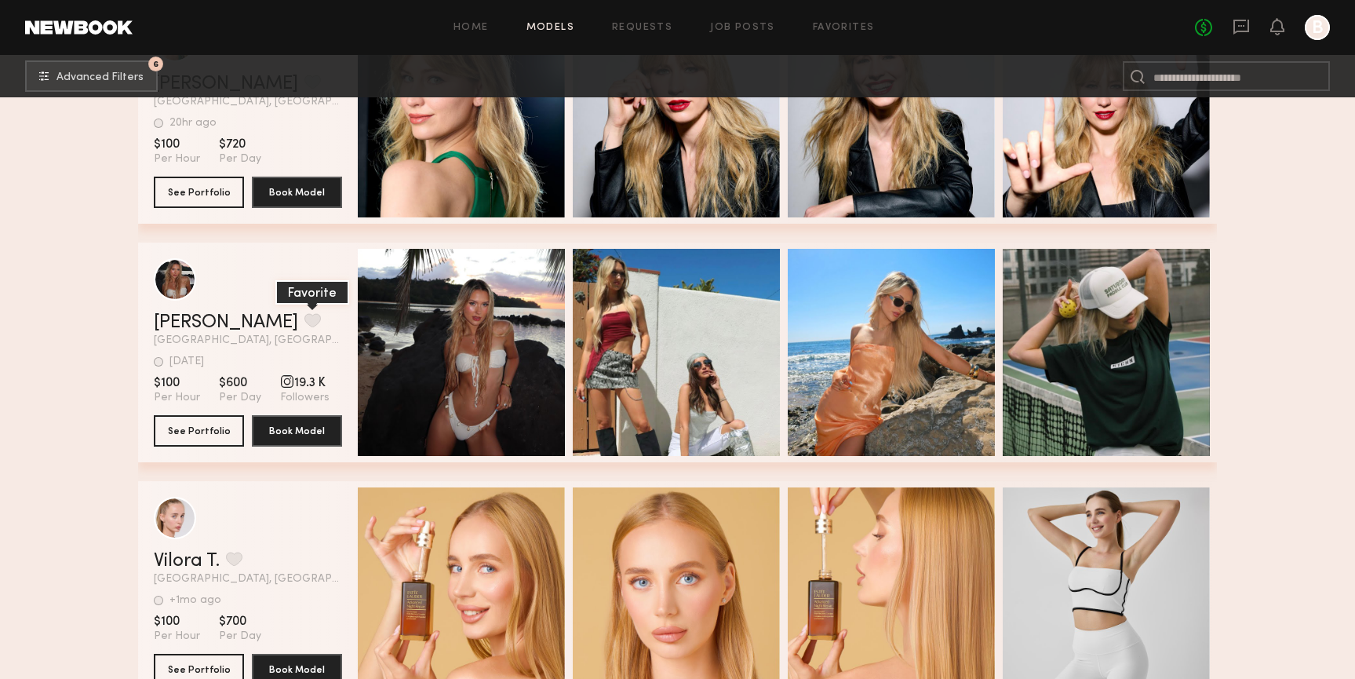
click at [304, 315] on button "grid" at bounding box center [312, 320] width 16 height 14
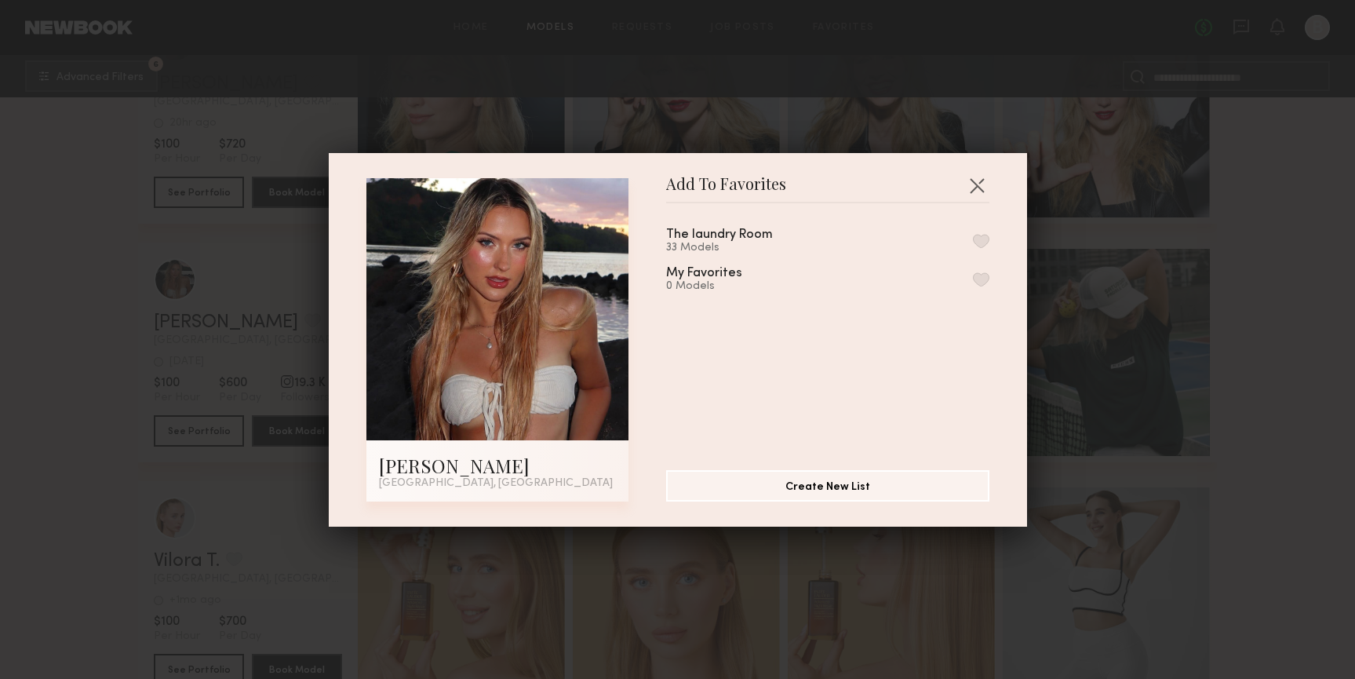
click at [988, 240] on button "button" at bounding box center [981, 241] width 16 height 14
click at [979, 181] on button "button" at bounding box center [977, 185] width 25 height 25
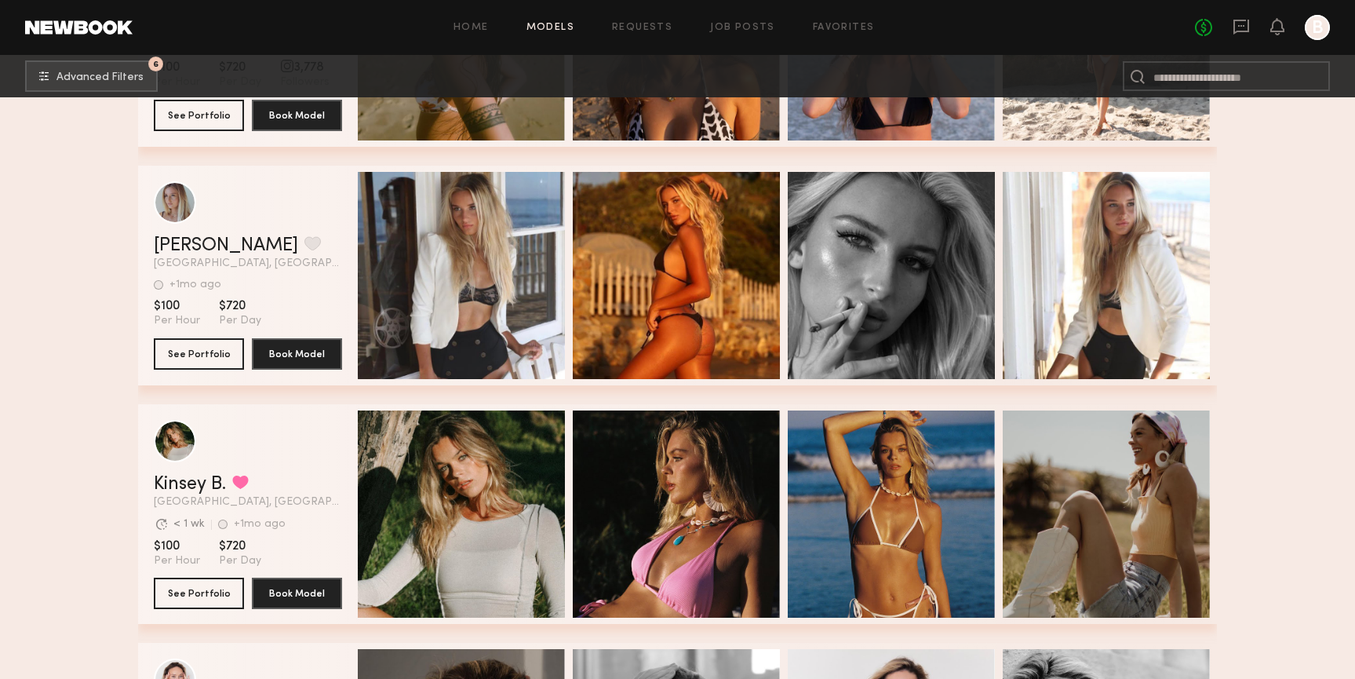
scroll to position [26209, 0]
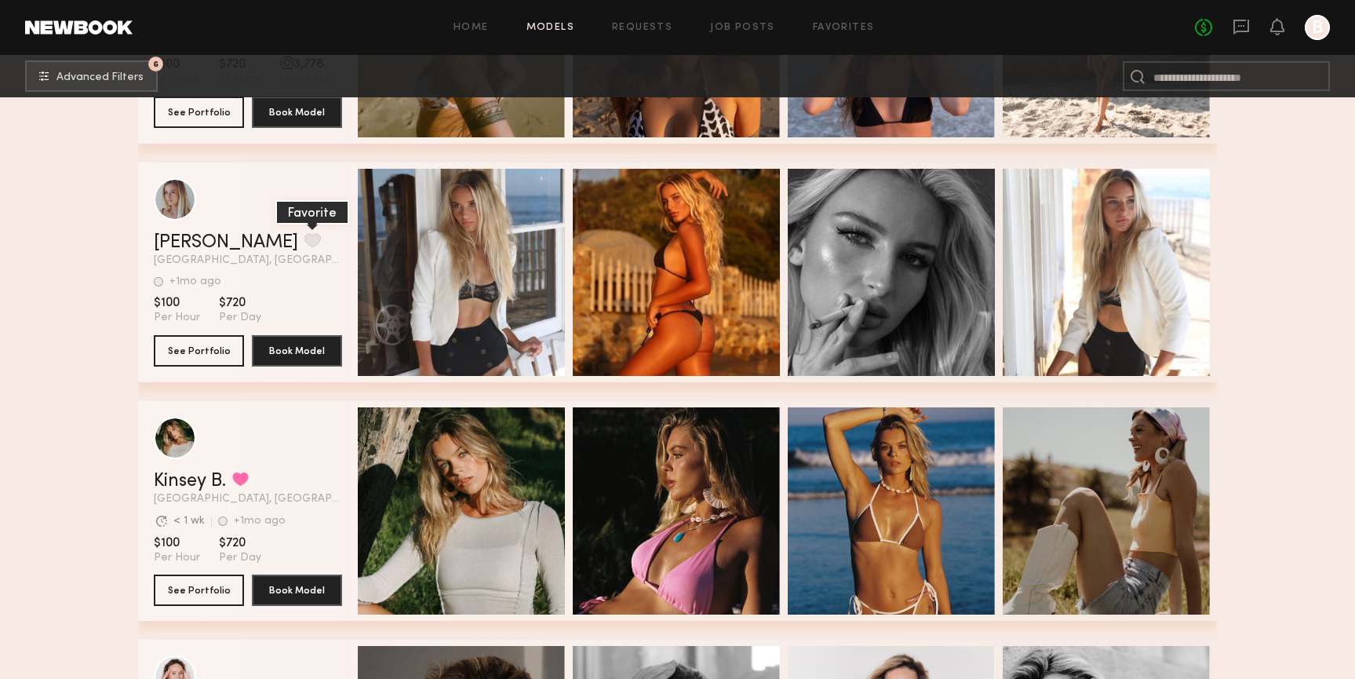
click at [304, 240] on button "grid" at bounding box center [312, 240] width 16 height 14
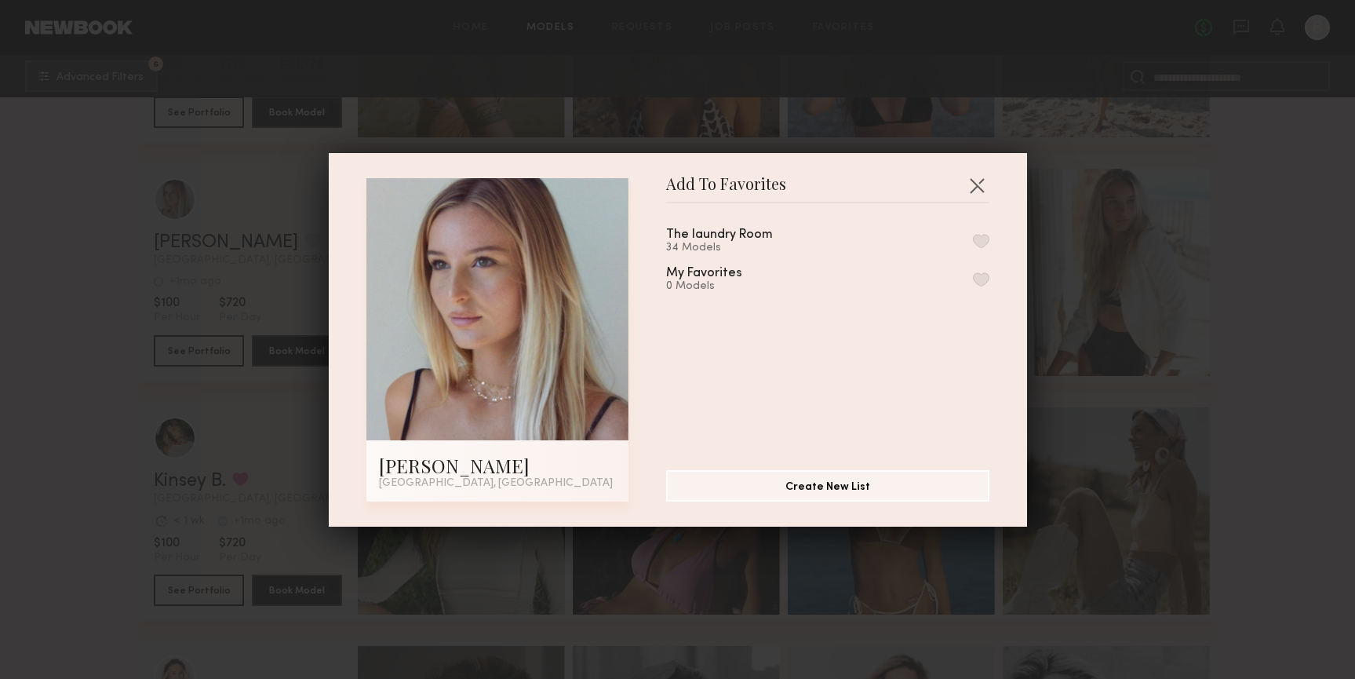
click at [984, 242] on button "button" at bounding box center [981, 241] width 16 height 14
click at [974, 181] on button "button" at bounding box center [977, 185] width 25 height 25
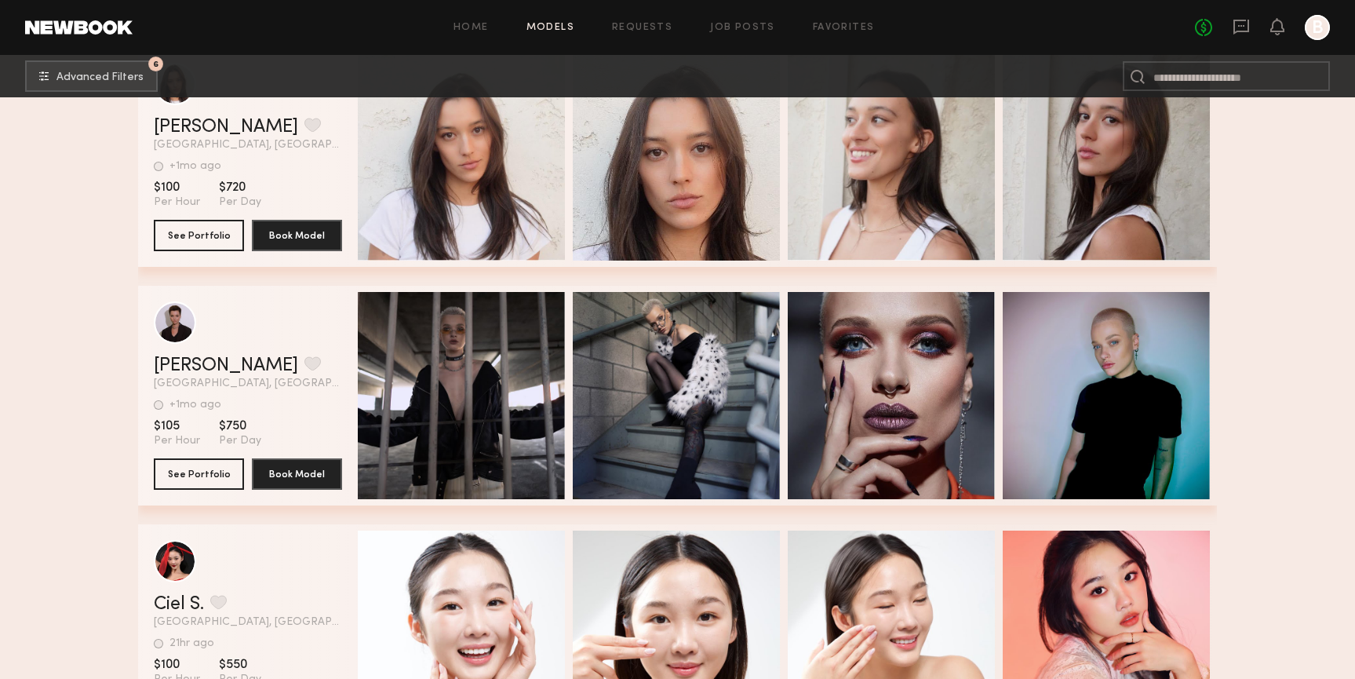
scroll to position [28605, 0]
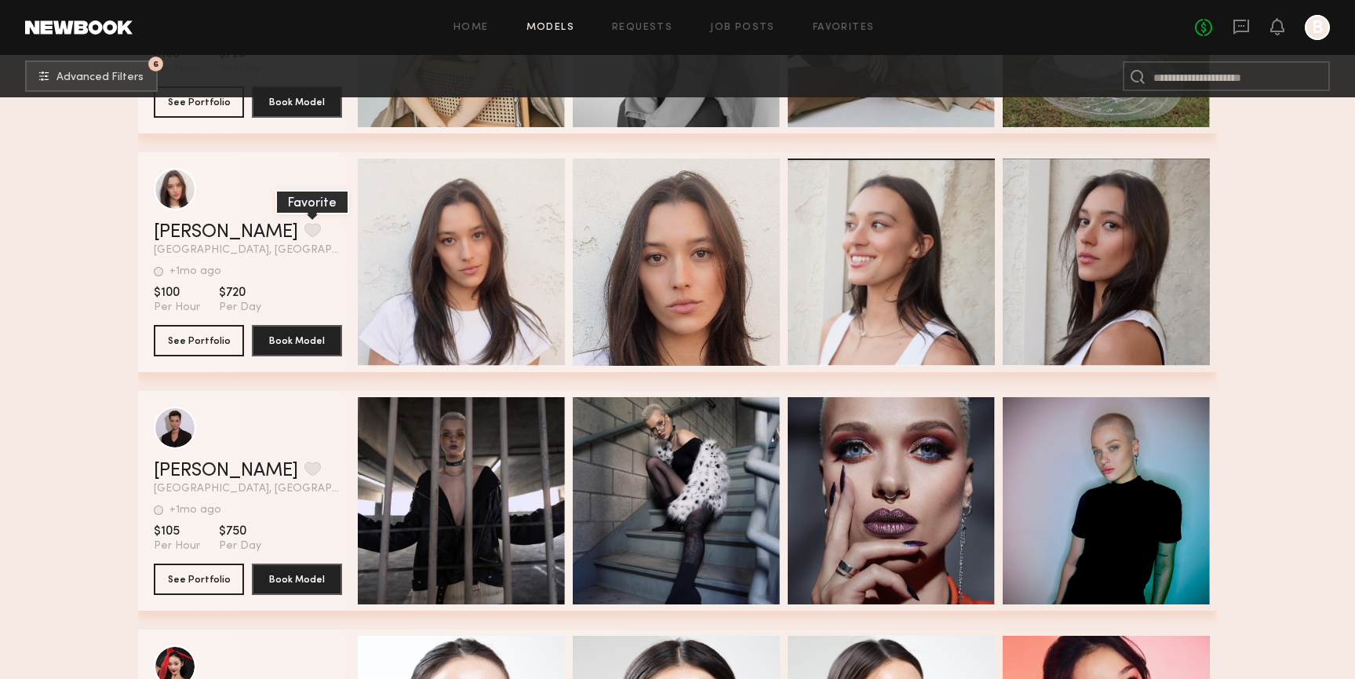
click at [304, 232] on button "grid" at bounding box center [312, 230] width 16 height 14
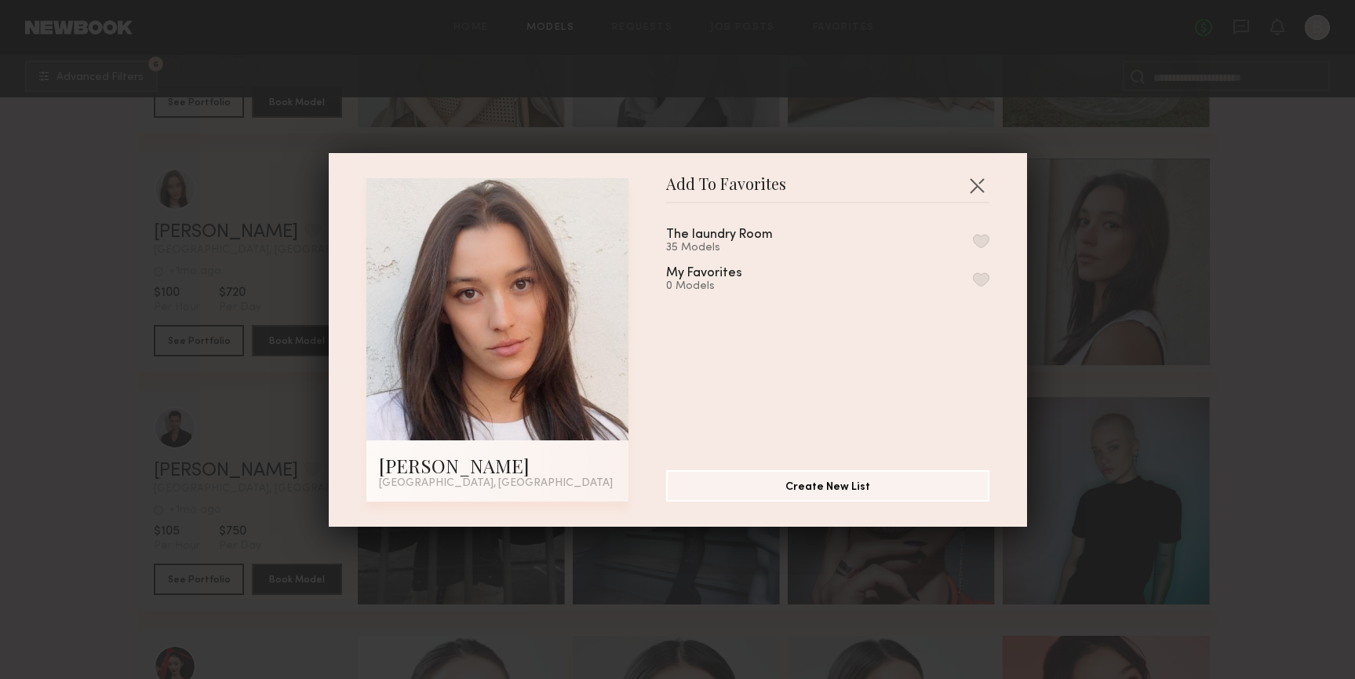
click at [984, 235] on button "button" at bounding box center [981, 241] width 16 height 14
click at [970, 181] on button "button" at bounding box center [977, 185] width 25 height 25
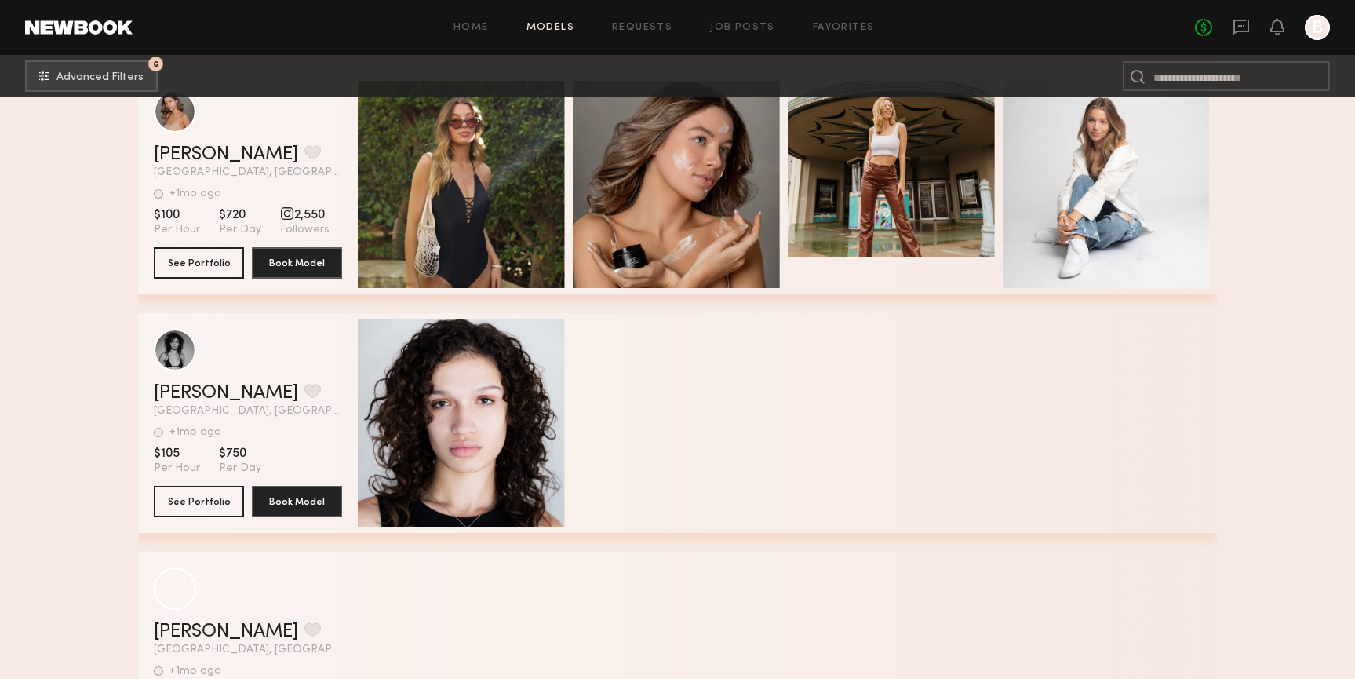
scroll to position [38628, 0]
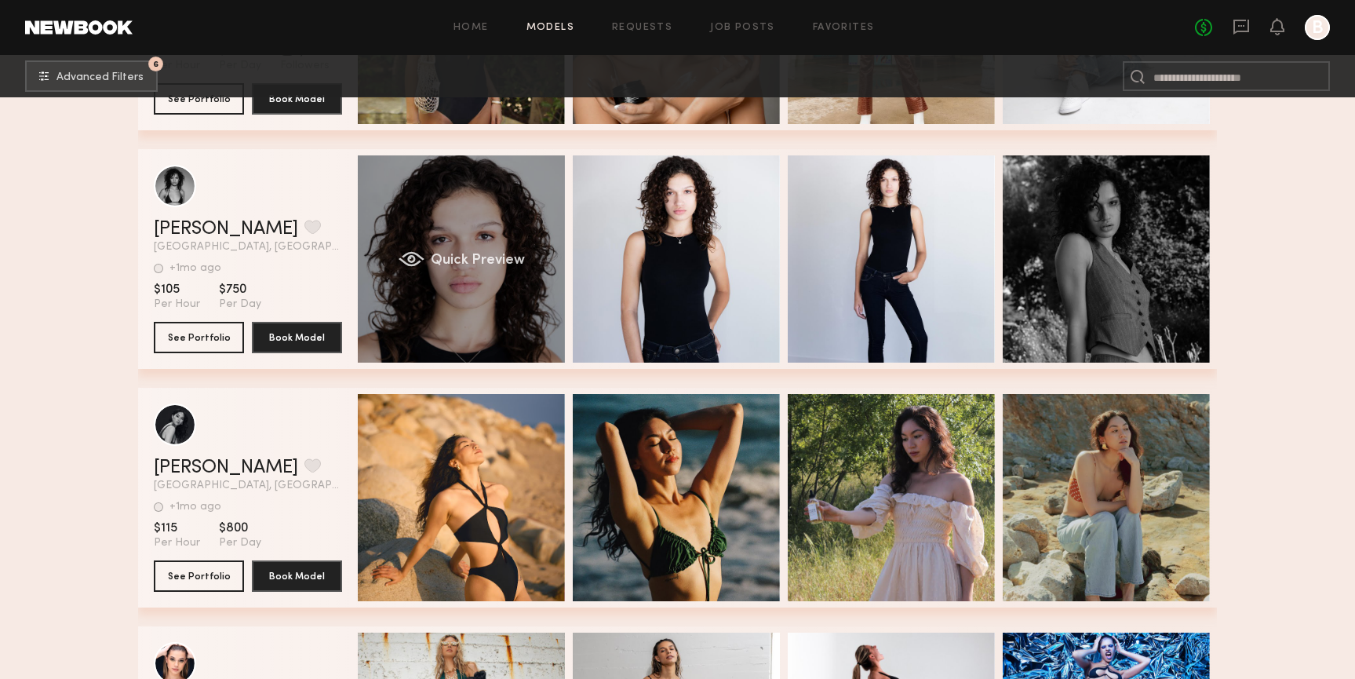
click at [476, 226] on div "Quick Preview" at bounding box center [461, 258] width 207 height 207
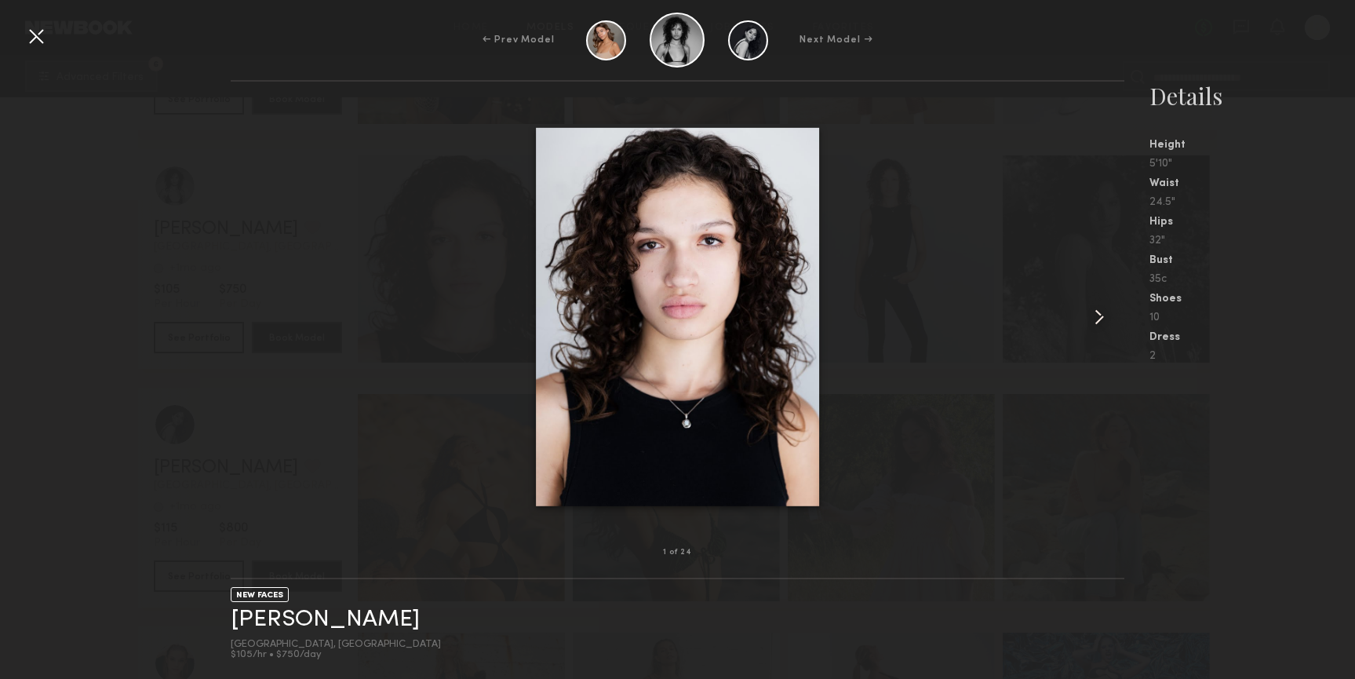
click at [1105, 313] on common-icon at bounding box center [1099, 316] width 25 height 25
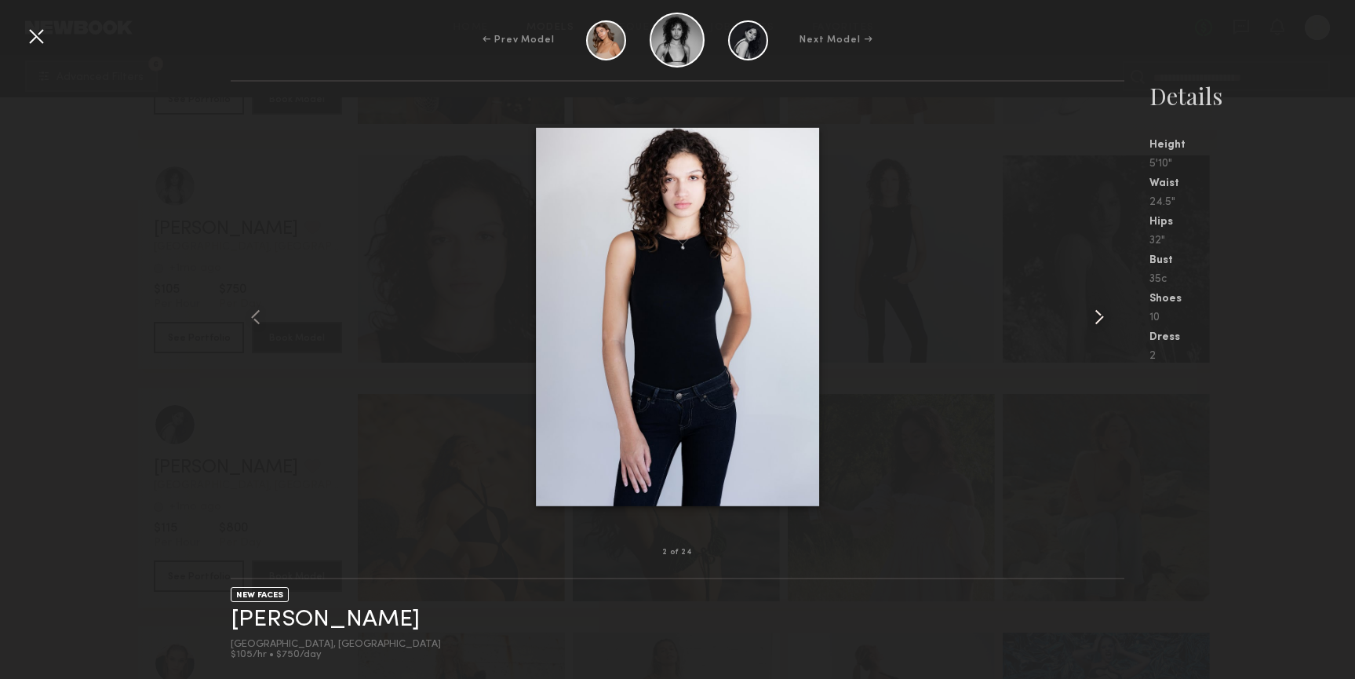
click at [1104, 313] on common-icon at bounding box center [1099, 316] width 25 height 25
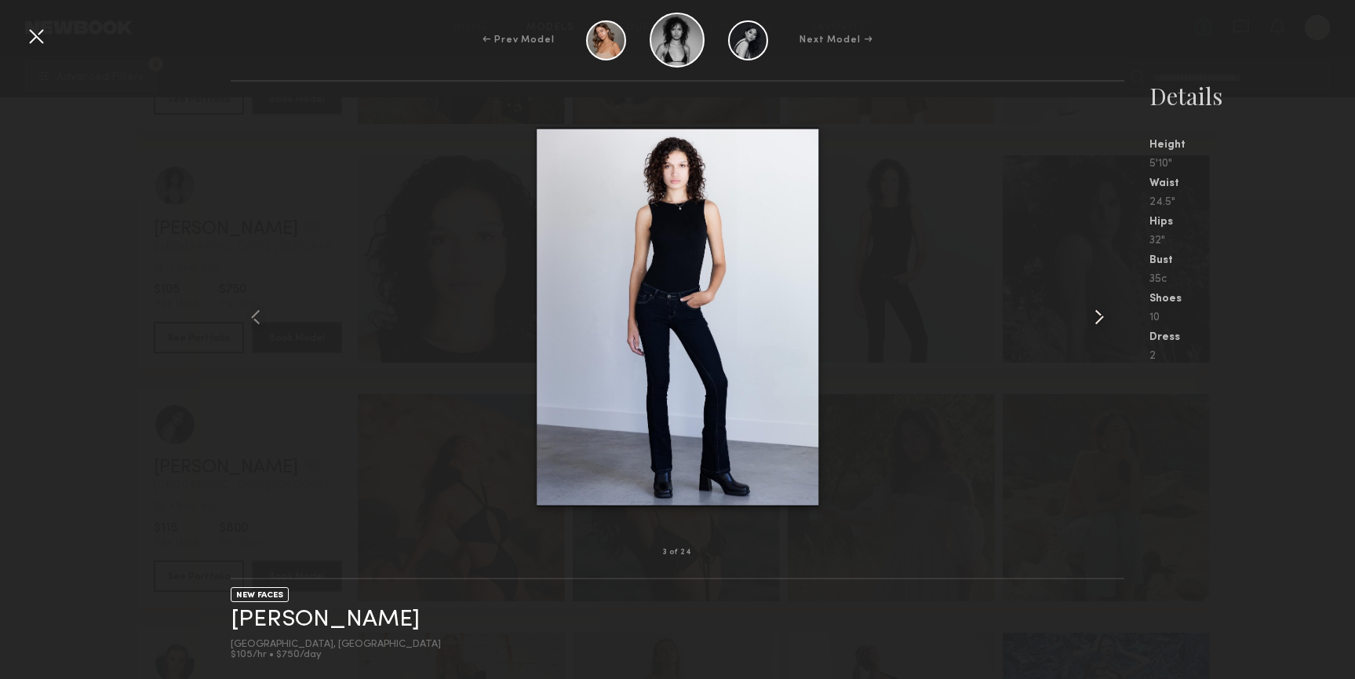
click at [1104, 313] on common-icon at bounding box center [1099, 316] width 25 height 25
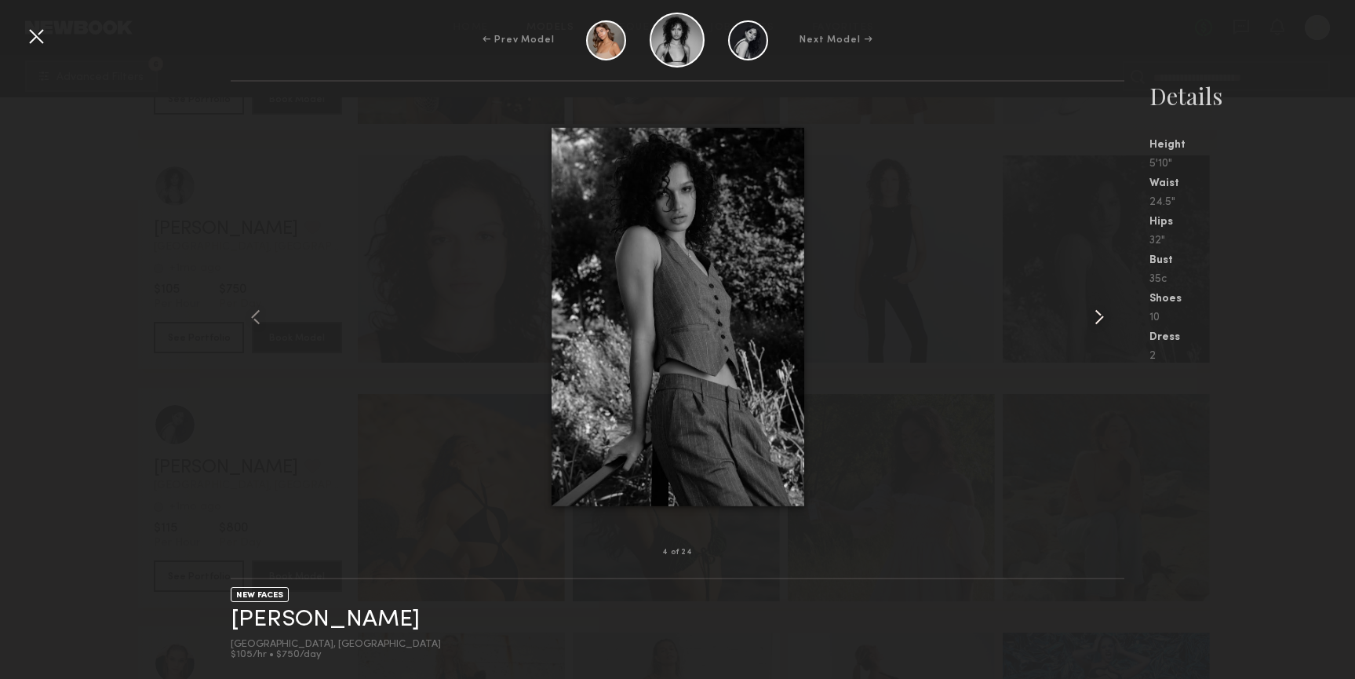
click at [1104, 313] on common-icon at bounding box center [1099, 316] width 25 height 25
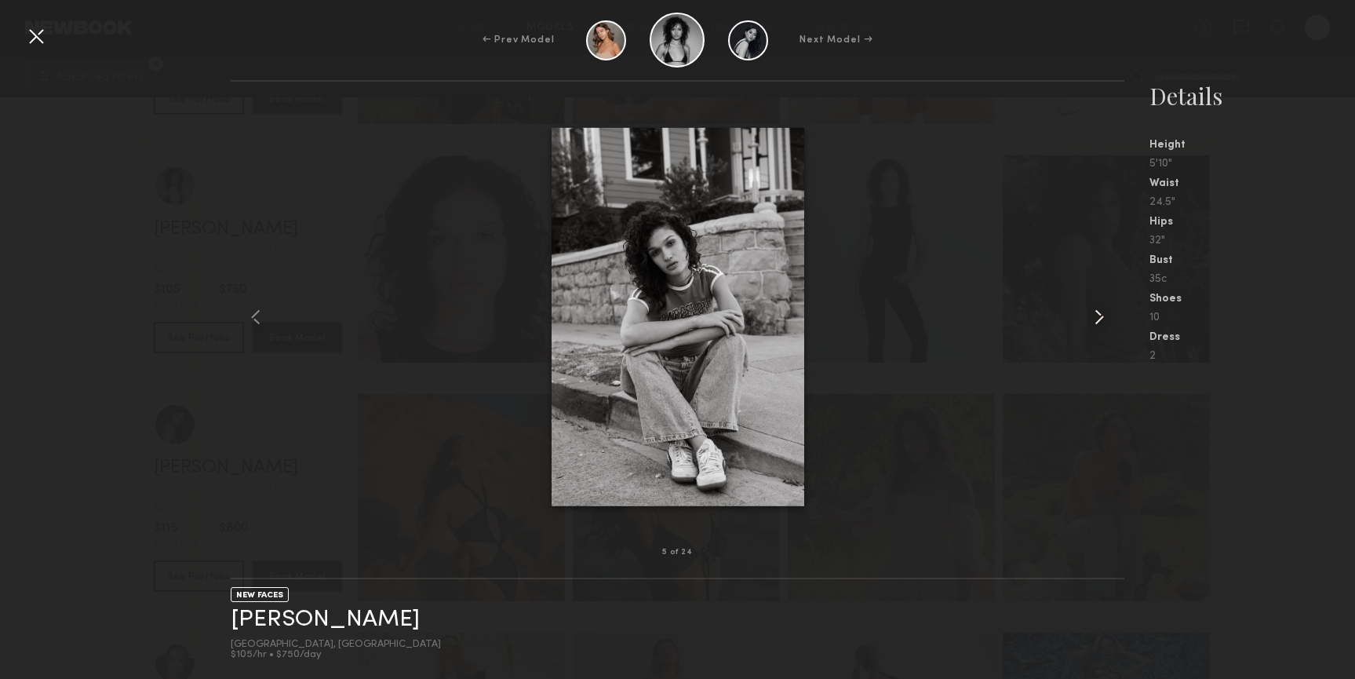
click at [1104, 313] on common-icon at bounding box center [1099, 316] width 25 height 25
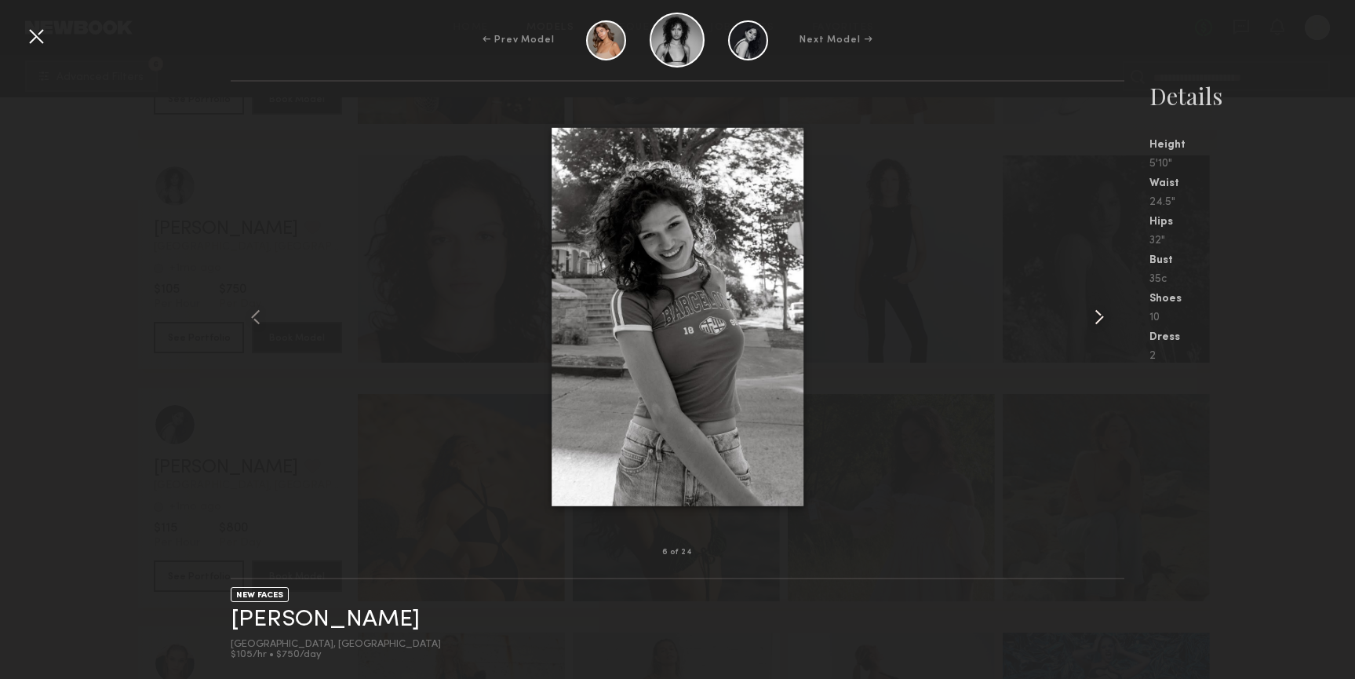
click at [1104, 313] on common-icon at bounding box center [1099, 316] width 25 height 25
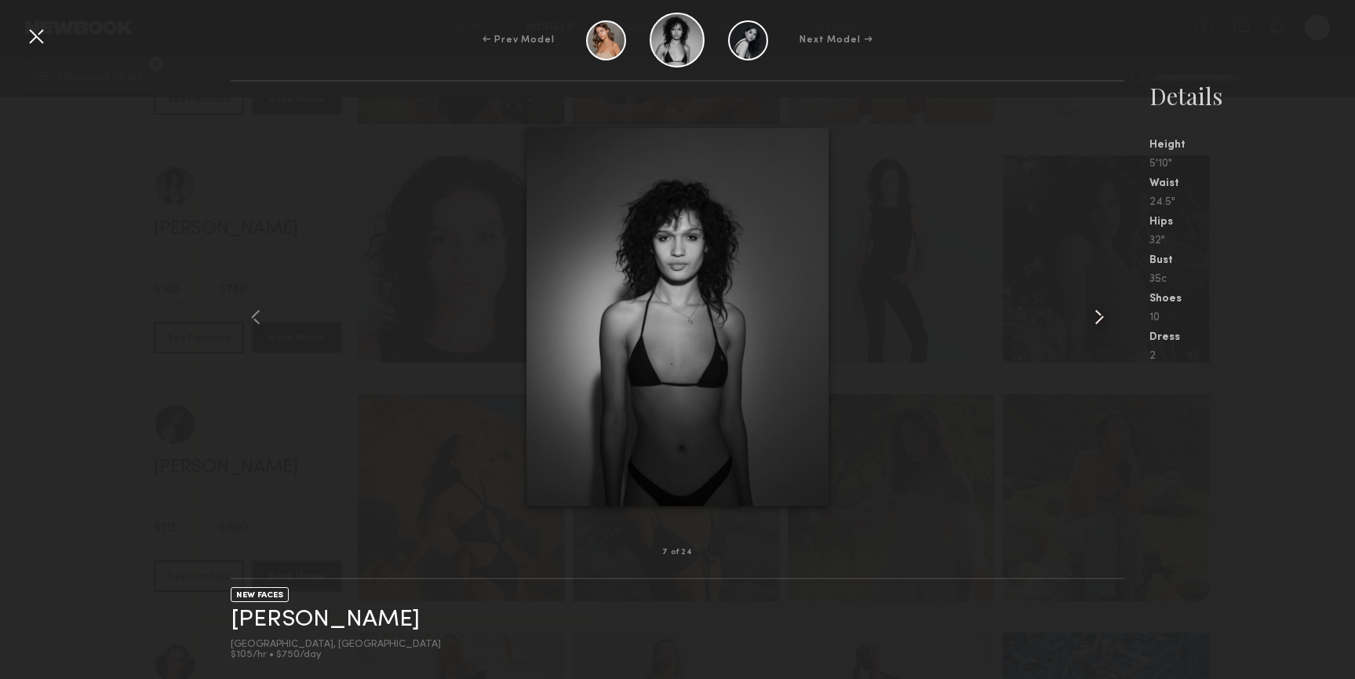
click at [1104, 313] on common-icon at bounding box center [1099, 316] width 25 height 25
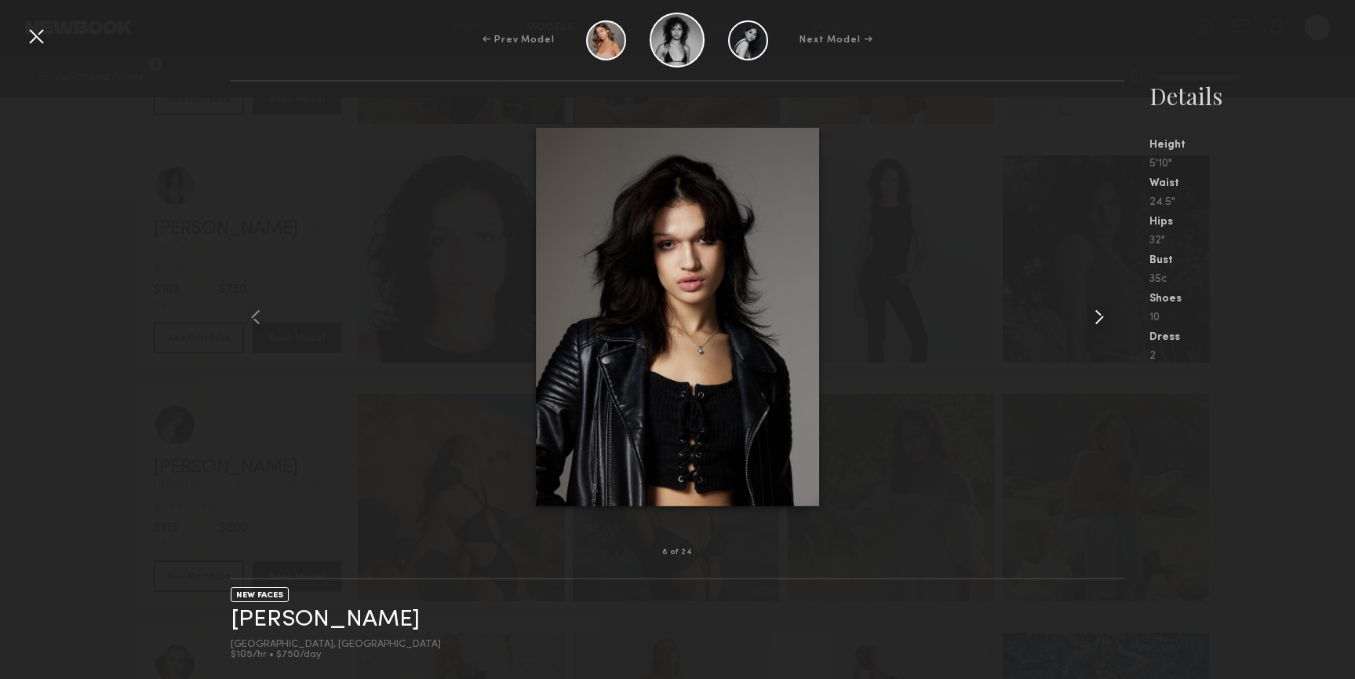
click at [1104, 313] on common-icon at bounding box center [1099, 316] width 25 height 25
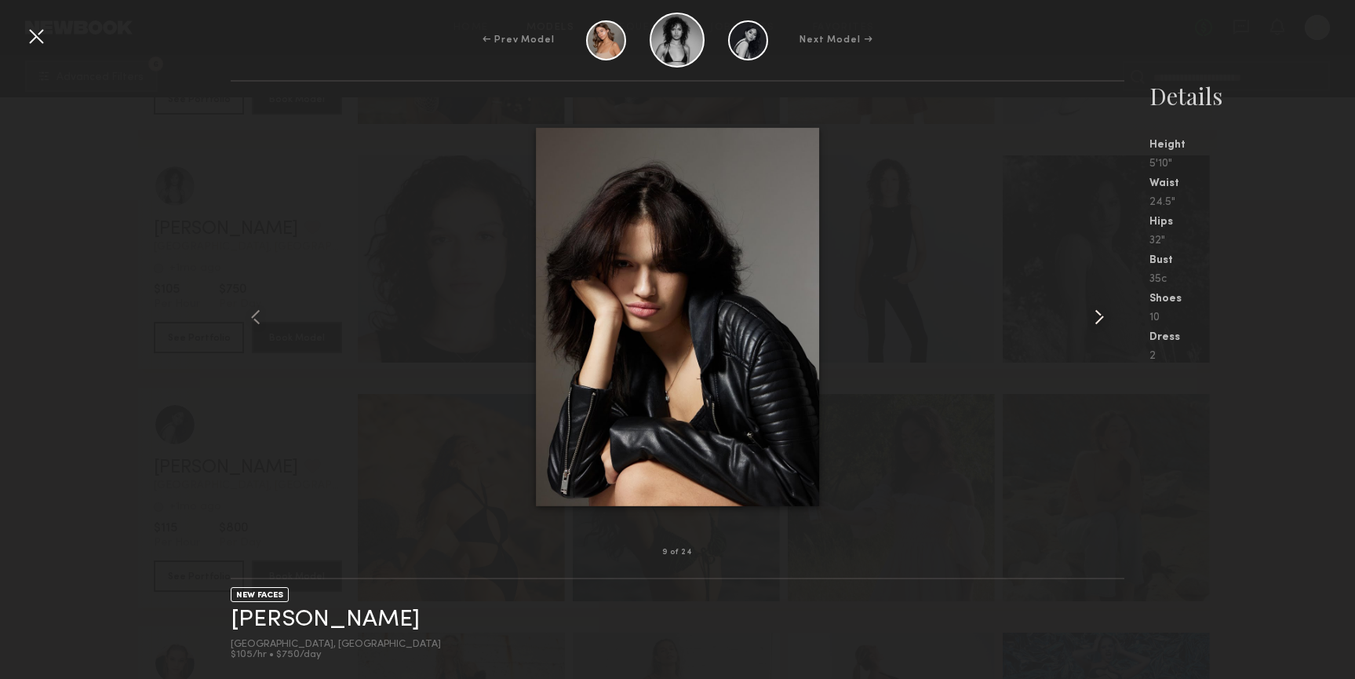
click at [1104, 313] on common-icon at bounding box center [1099, 316] width 25 height 25
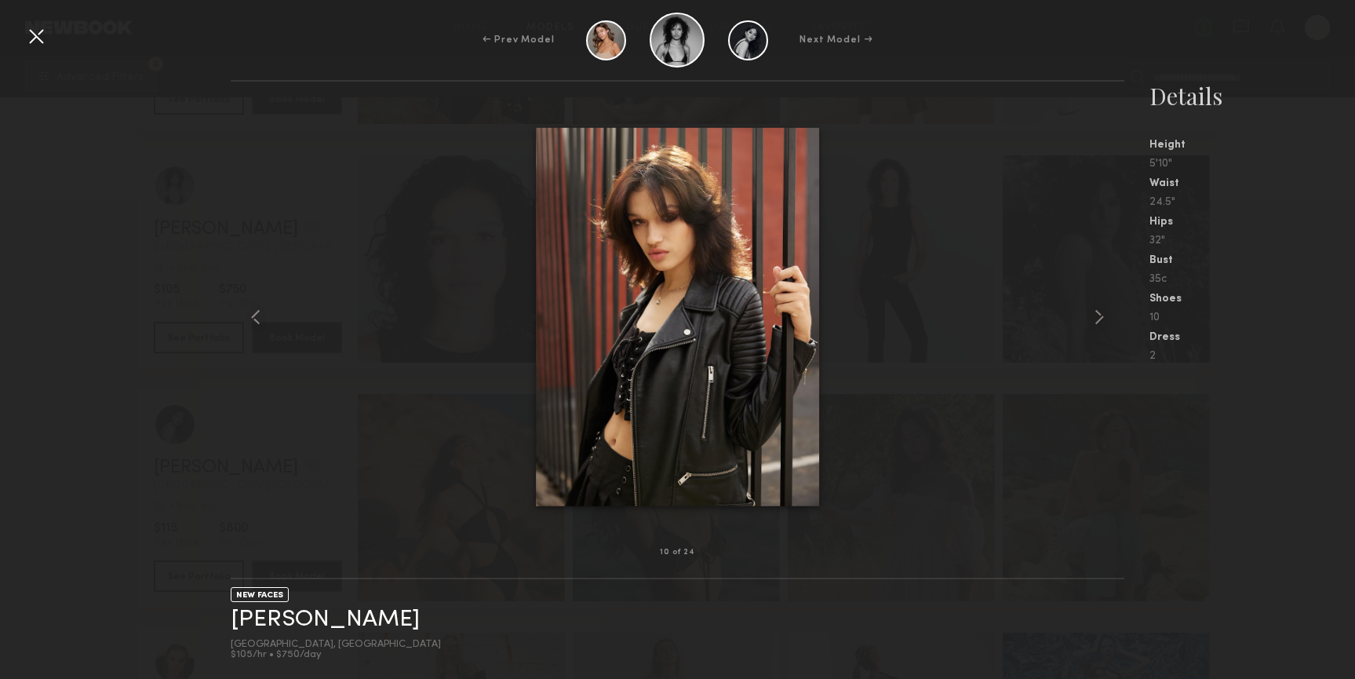
click at [1274, 128] on div "Details Height 5'10" Waist 24.5" Hips 32" Bust 35c Shoes 10 Dress 2" at bounding box center [1253, 221] width 206 height 282
click at [46, 46] on div at bounding box center [36, 36] width 25 height 25
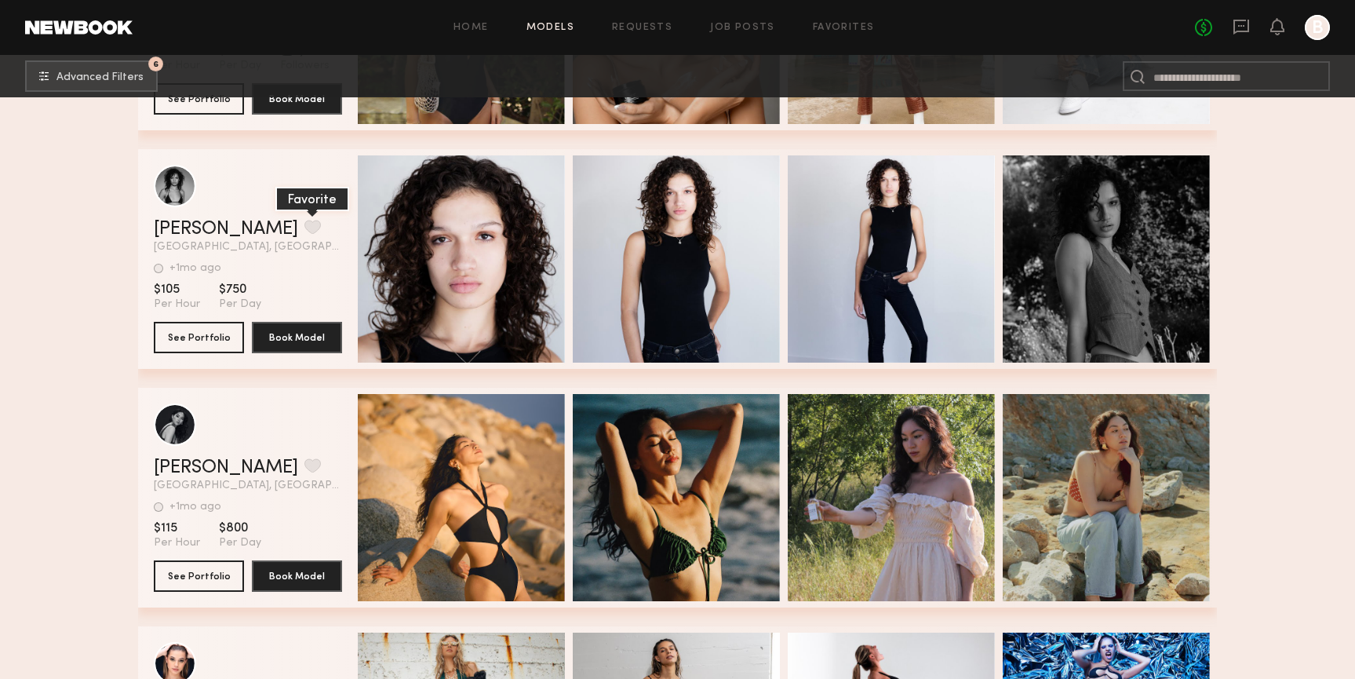
click at [304, 225] on button "grid" at bounding box center [312, 227] width 16 height 14
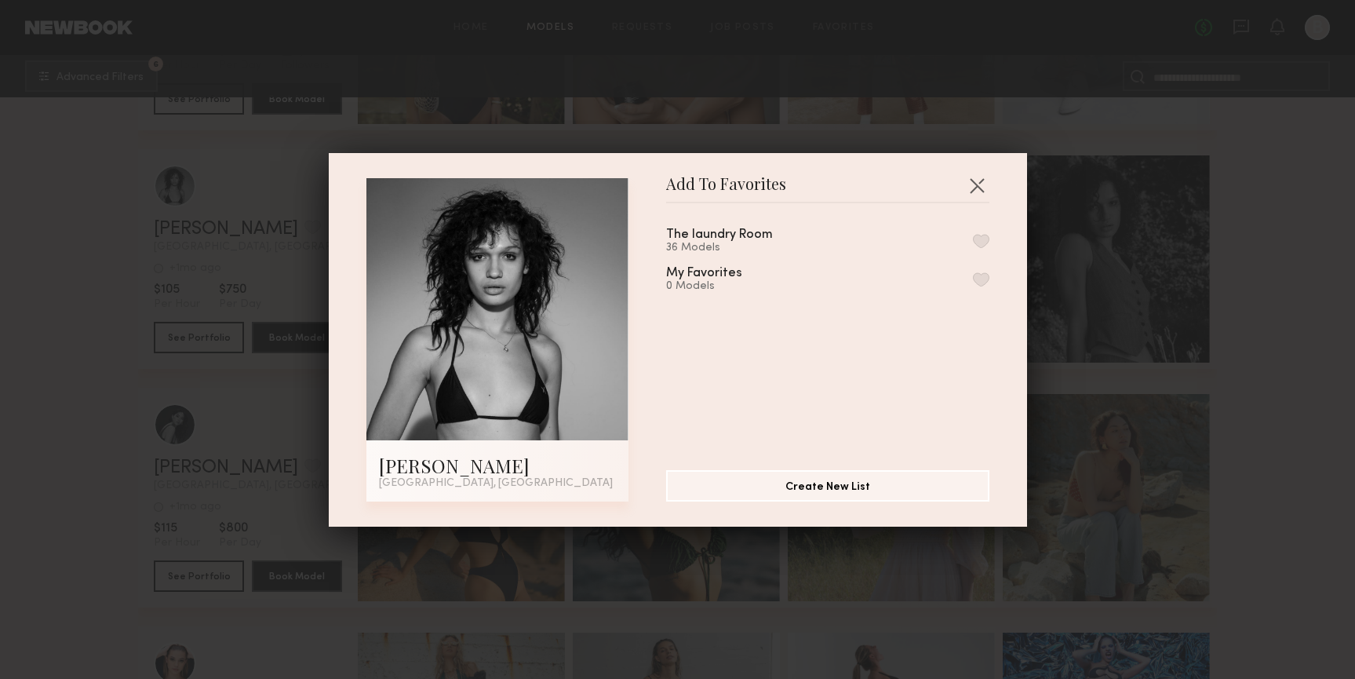
click at [983, 273] on button "button" at bounding box center [981, 279] width 16 height 14
click at [978, 177] on button "button" at bounding box center [977, 185] width 25 height 25
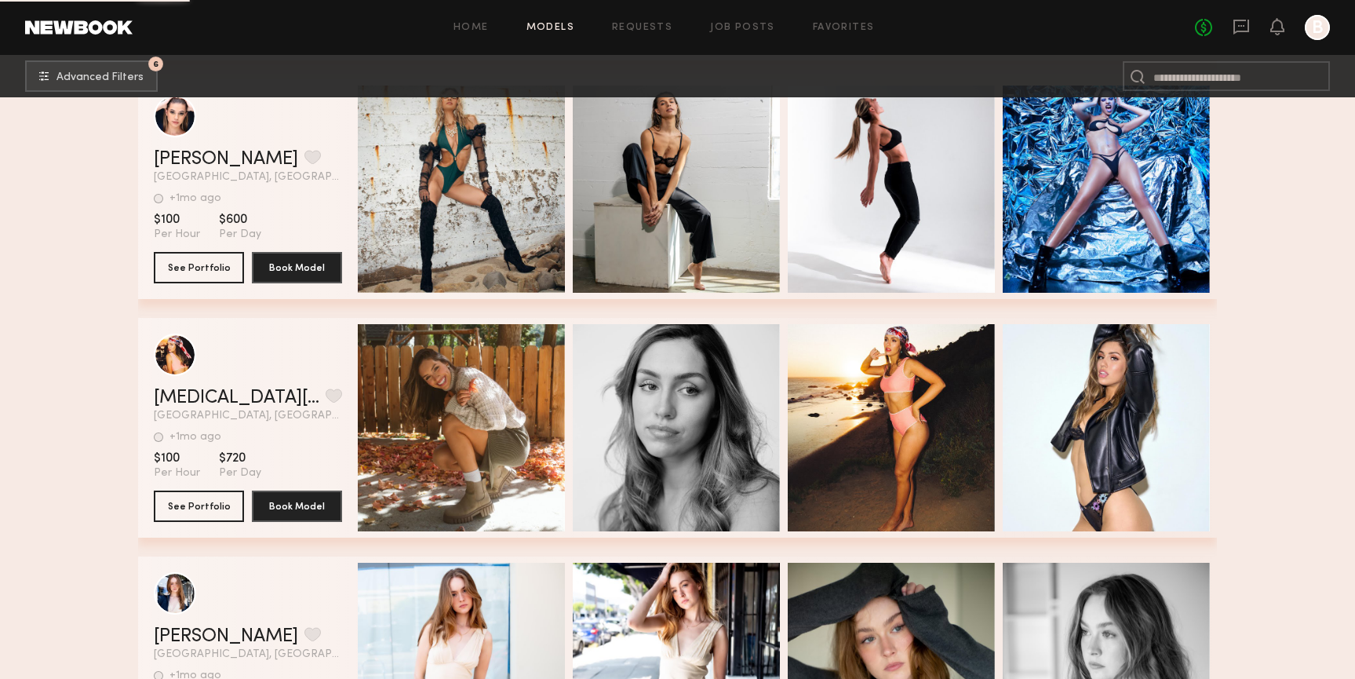
scroll to position [39105, 0]
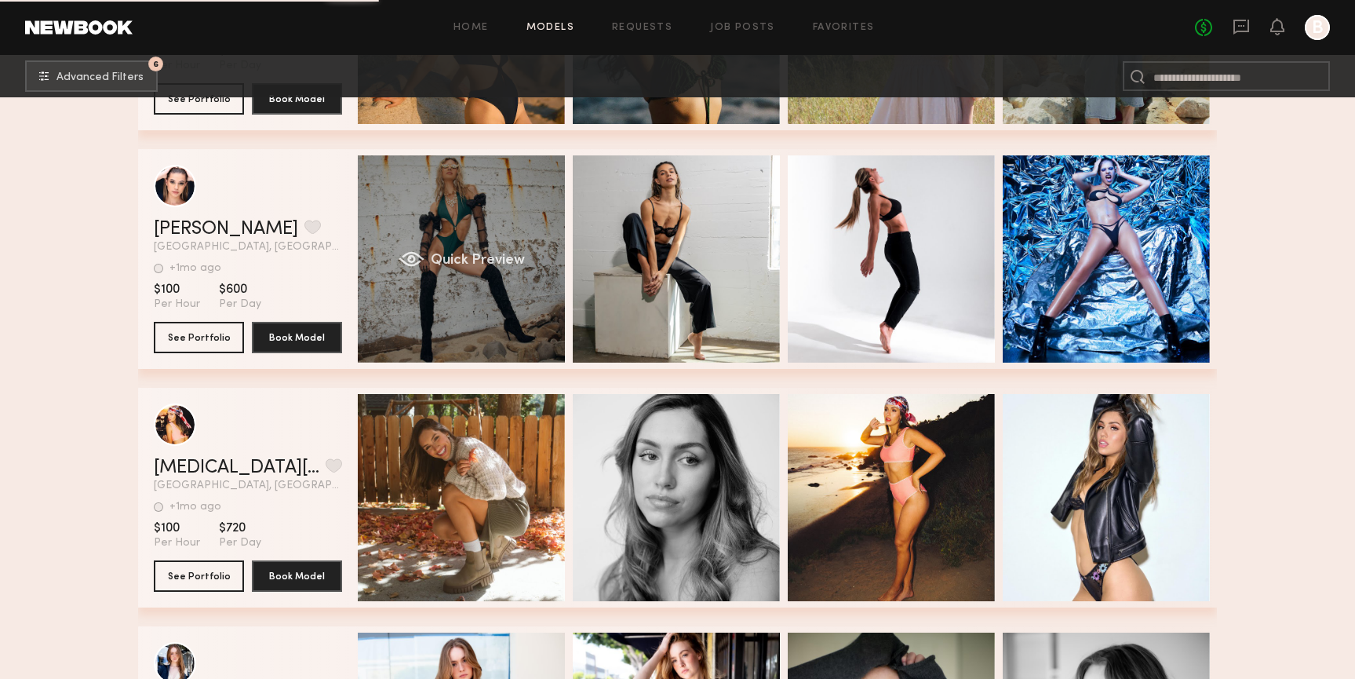
click at [513, 314] on div "Quick Preview" at bounding box center [461, 258] width 207 height 207
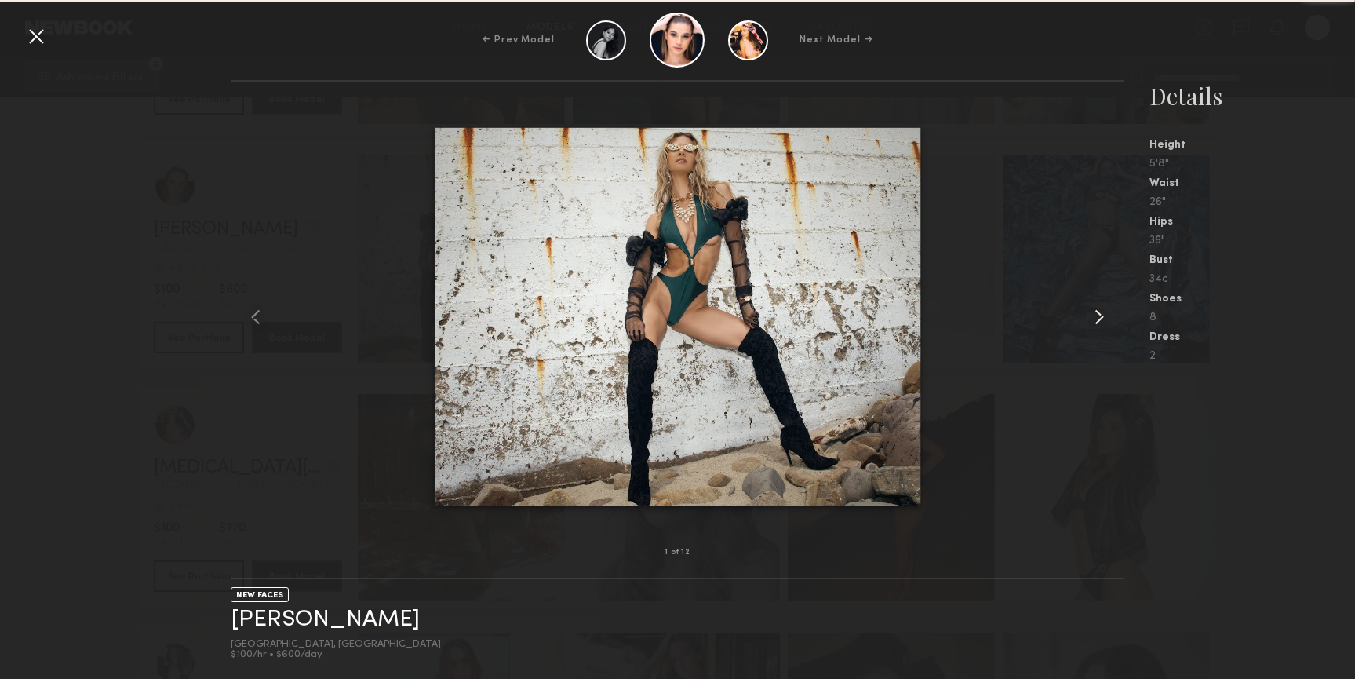
click at [1095, 321] on common-icon at bounding box center [1099, 316] width 25 height 25
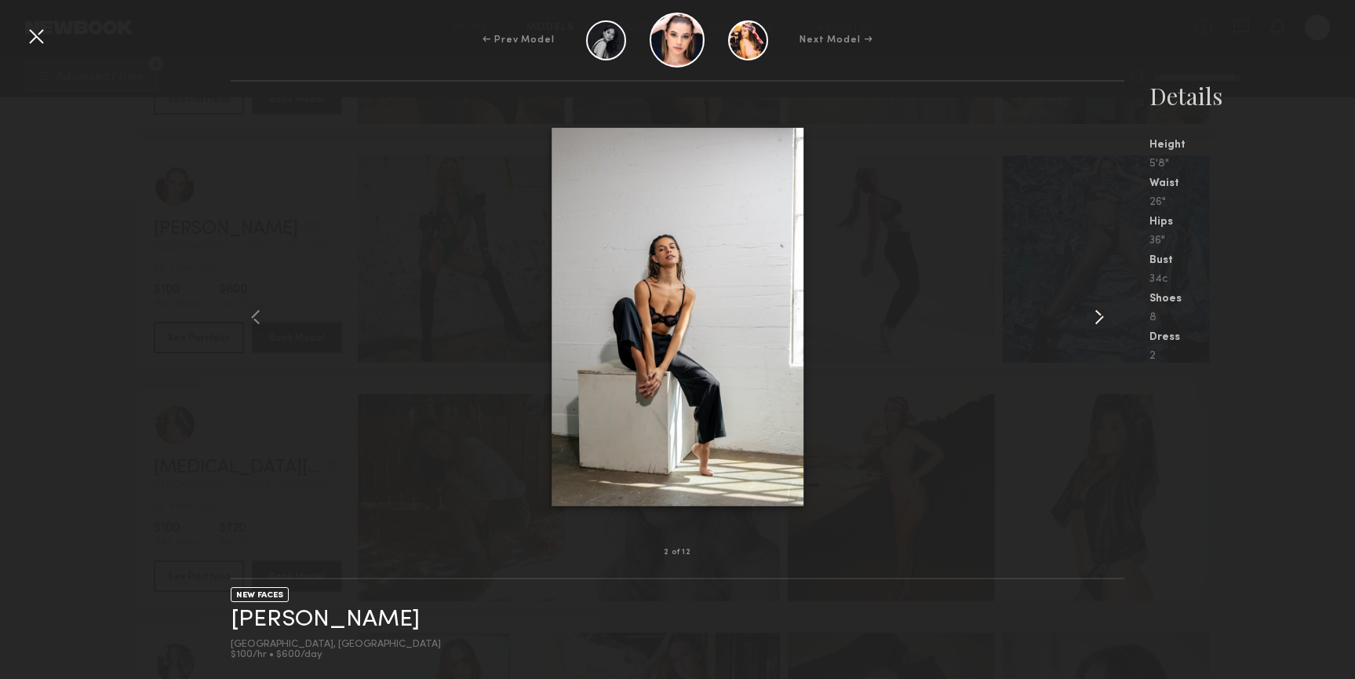
click at [1095, 321] on common-icon at bounding box center [1099, 316] width 25 height 25
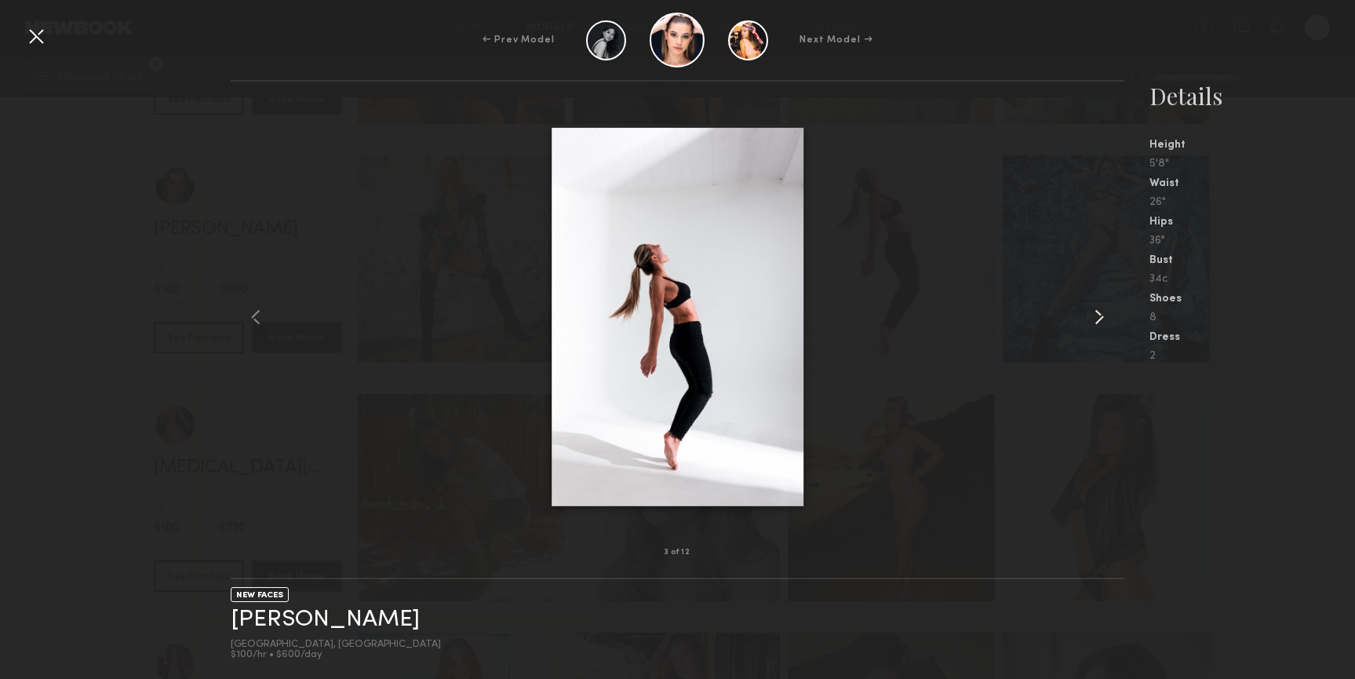
click at [1095, 321] on common-icon at bounding box center [1099, 316] width 25 height 25
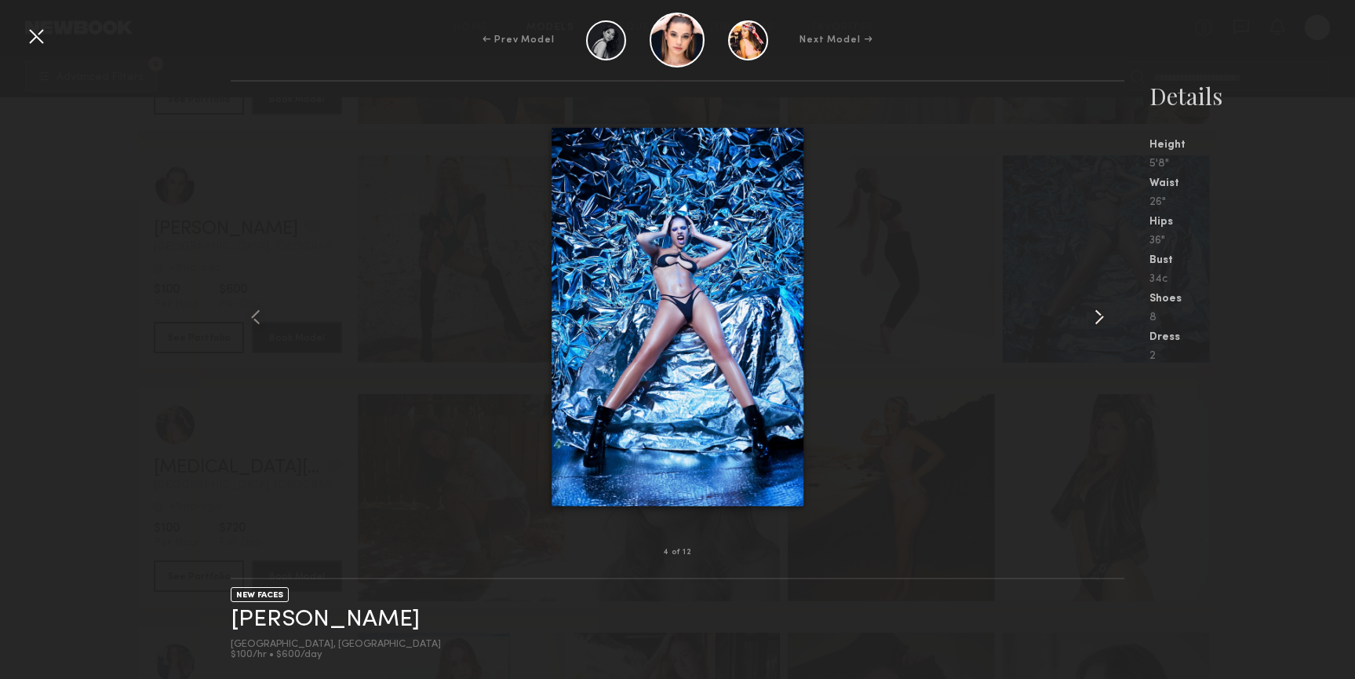
click at [1095, 321] on common-icon at bounding box center [1099, 316] width 25 height 25
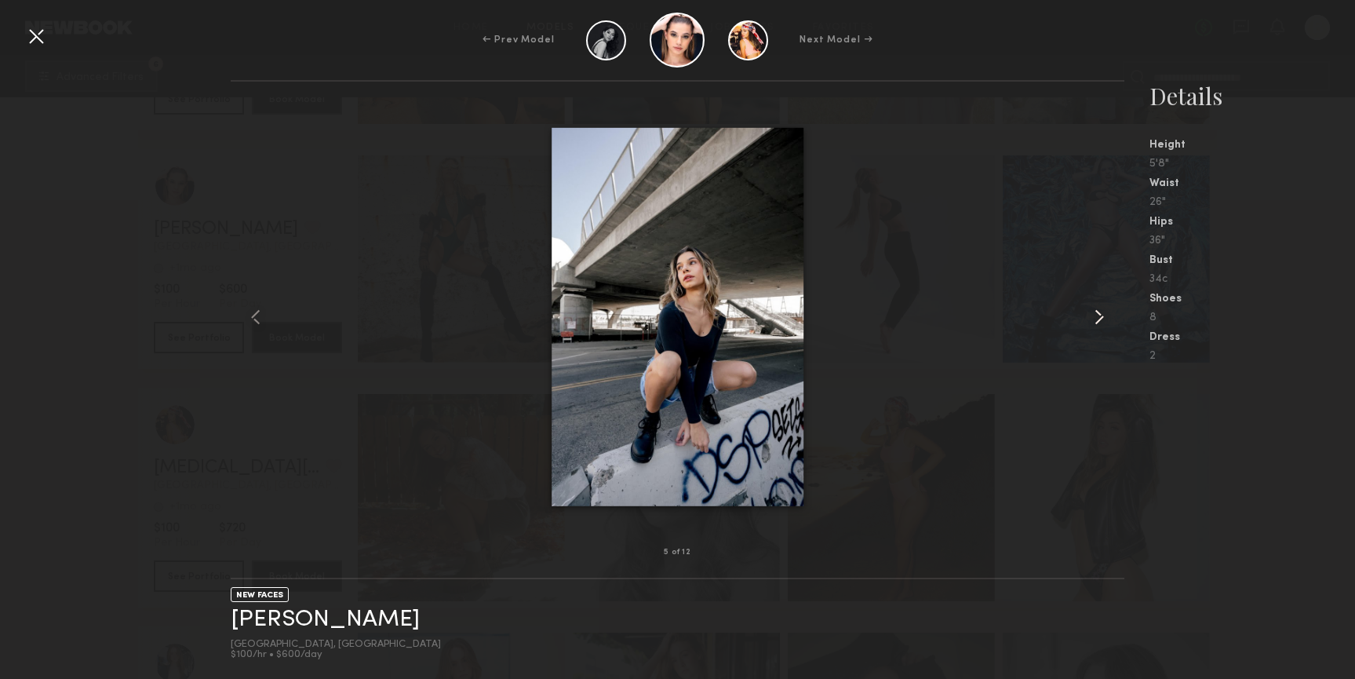
click at [1095, 321] on common-icon at bounding box center [1099, 316] width 25 height 25
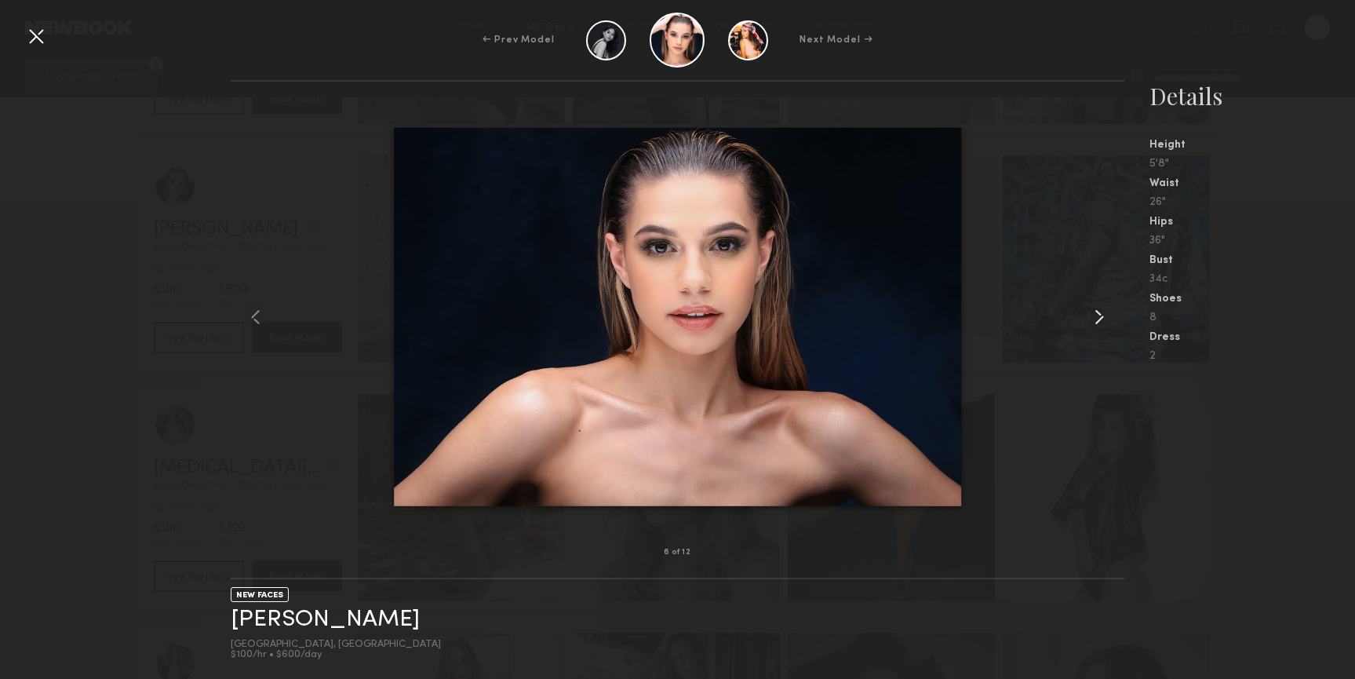
click at [1095, 321] on common-icon at bounding box center [1099, 316] width 25 height 25
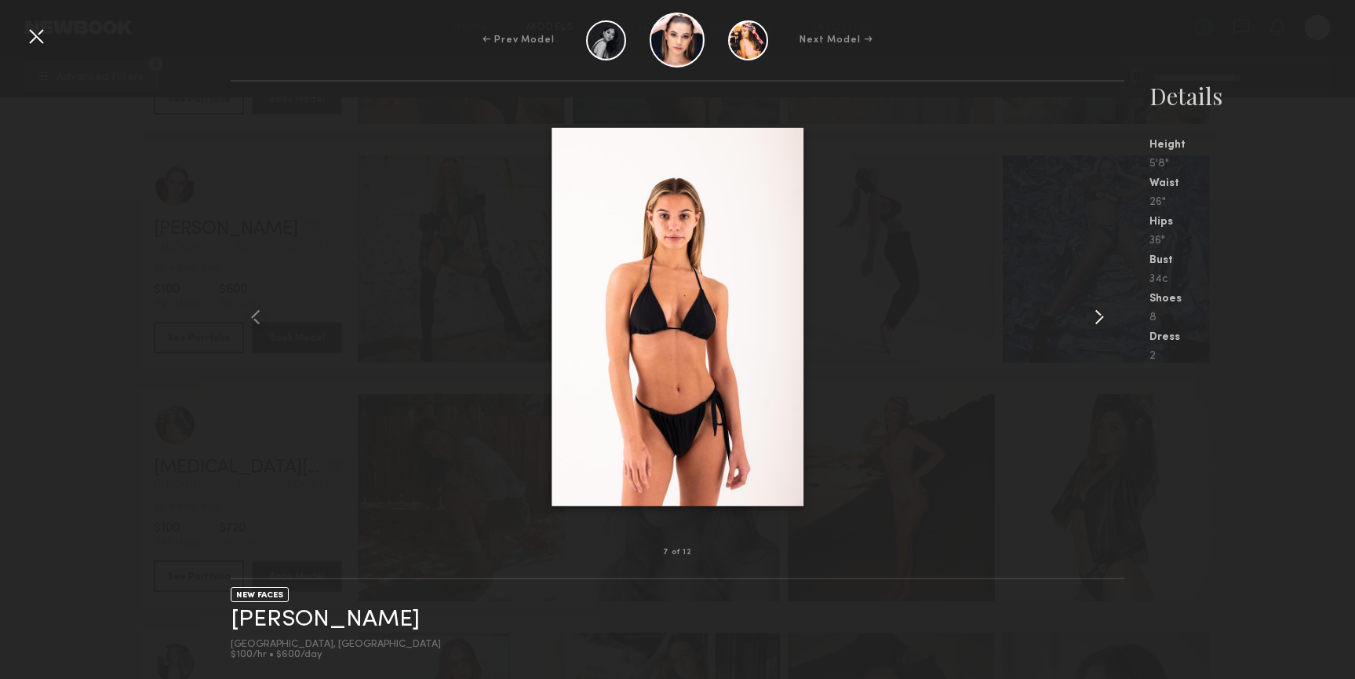
click at [1095, 321] on common-icon at bounding box center [1099, 316] width 25 height 25
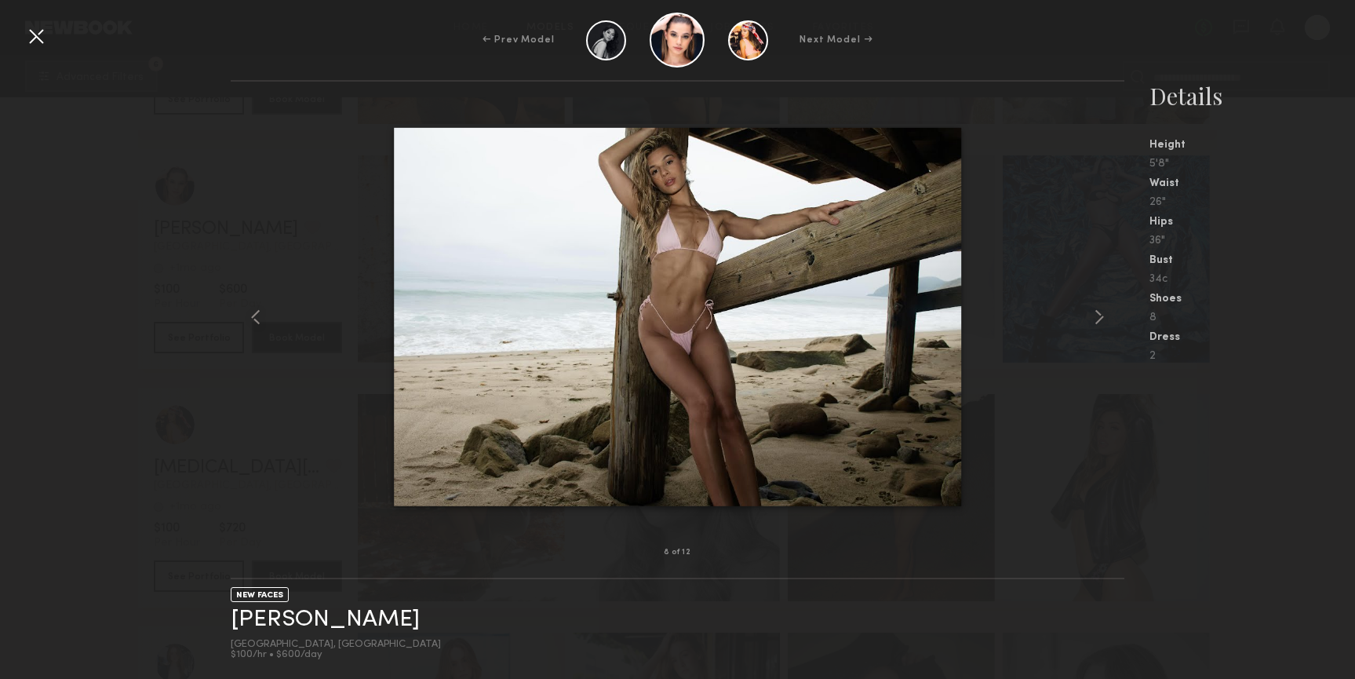
click at [38, 38] on div at bounding box center [36, 36] width 25 height 25
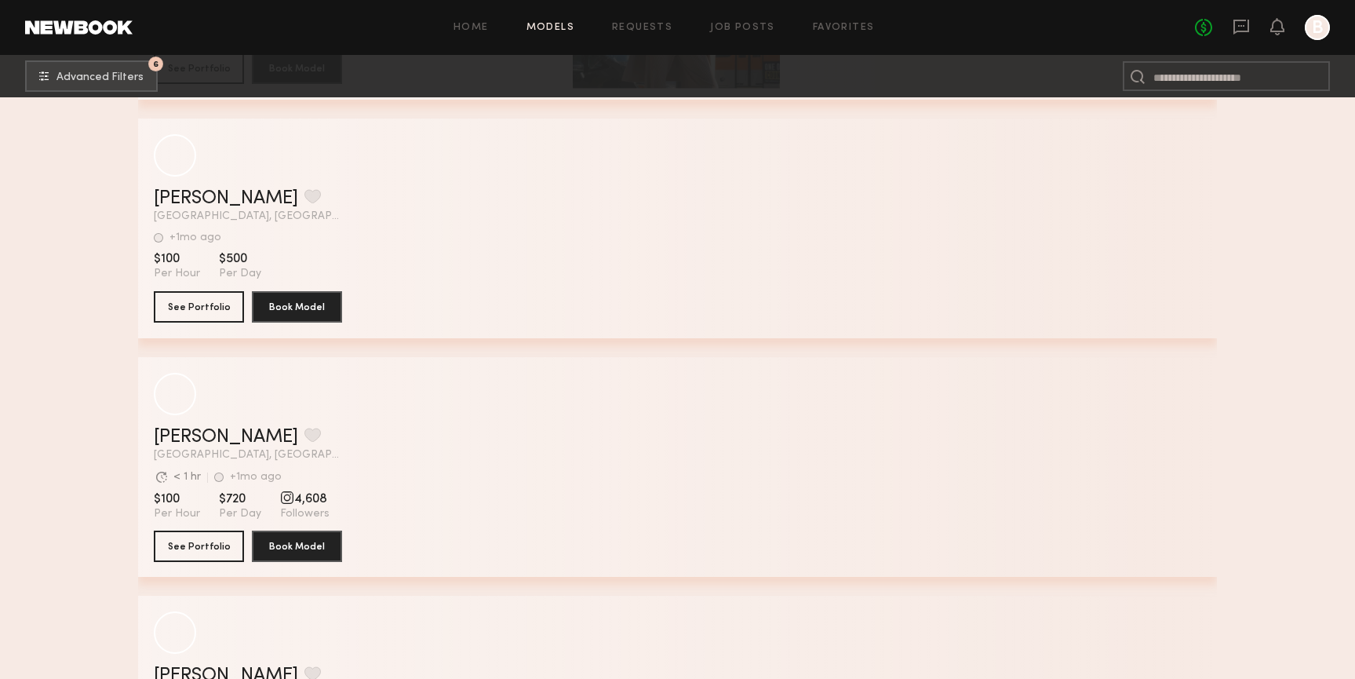
scroll to position [41479, 0]
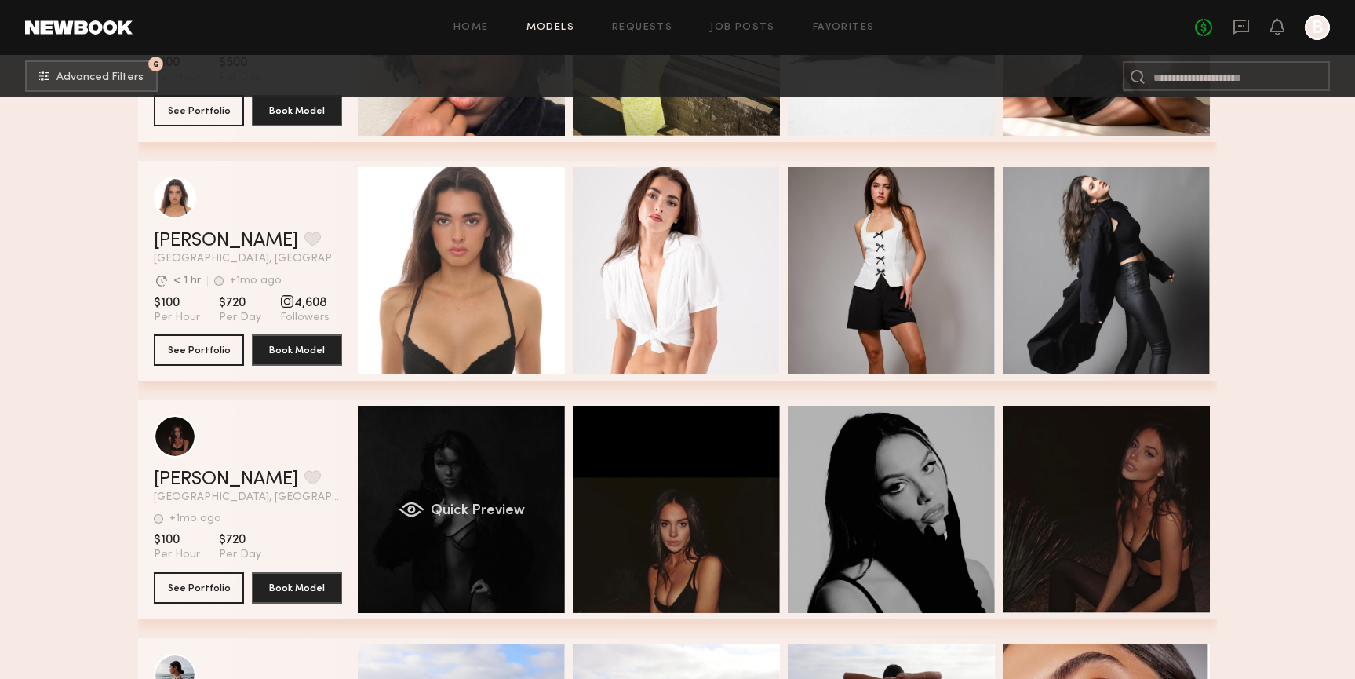
click at [487, 486] on div "Quick Preview" at bounding box center [461, 509] width 207 height 207
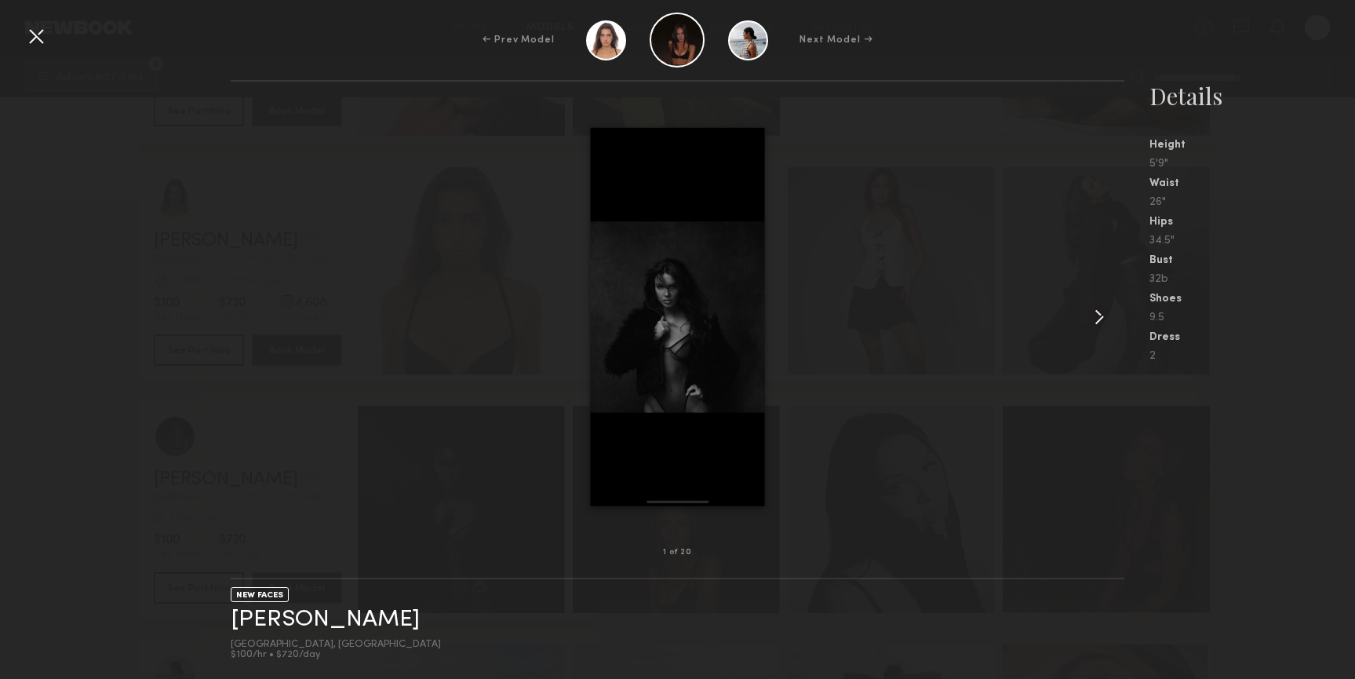
click at [1095, 313] on common-icon at bounding box center [1099, 316] width 25 height 25
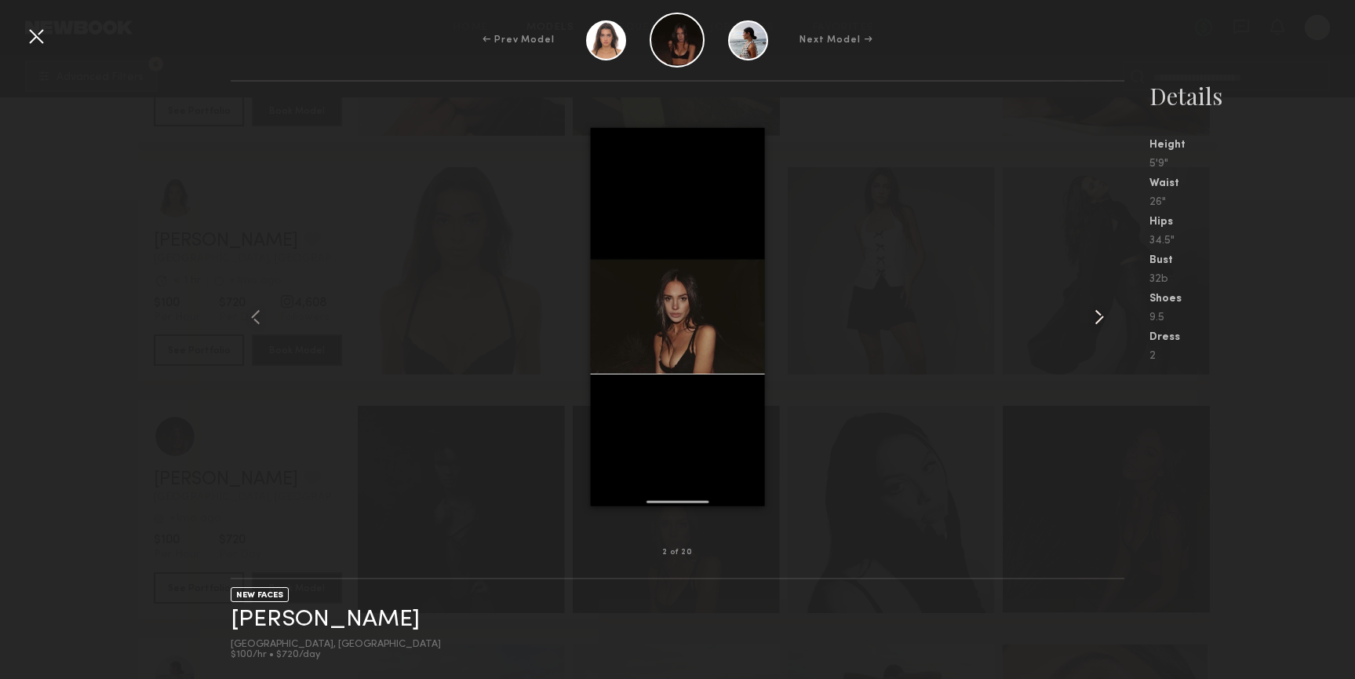
click at [1095, 313] on common-icon at bounding box center [1099, 316] width 25 height 25
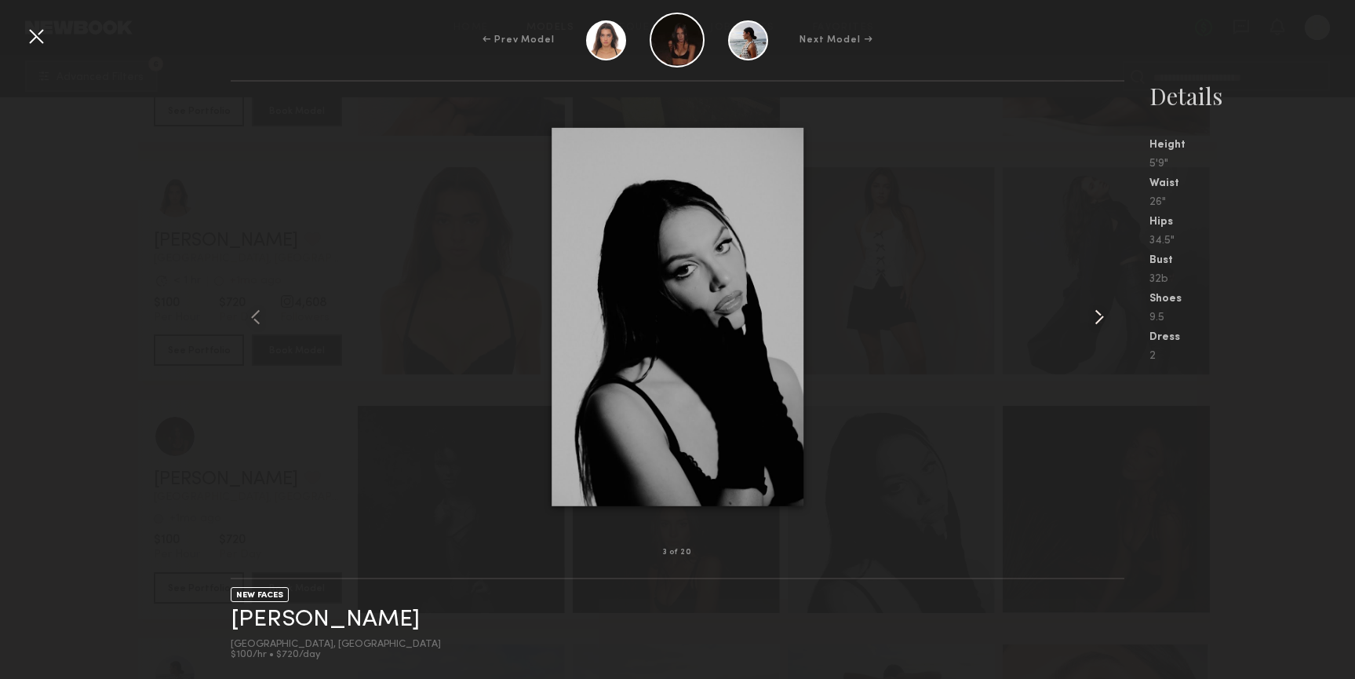
click at [1095, 313] on common-icon at bounding box center [1099, 316] width 25 height 25
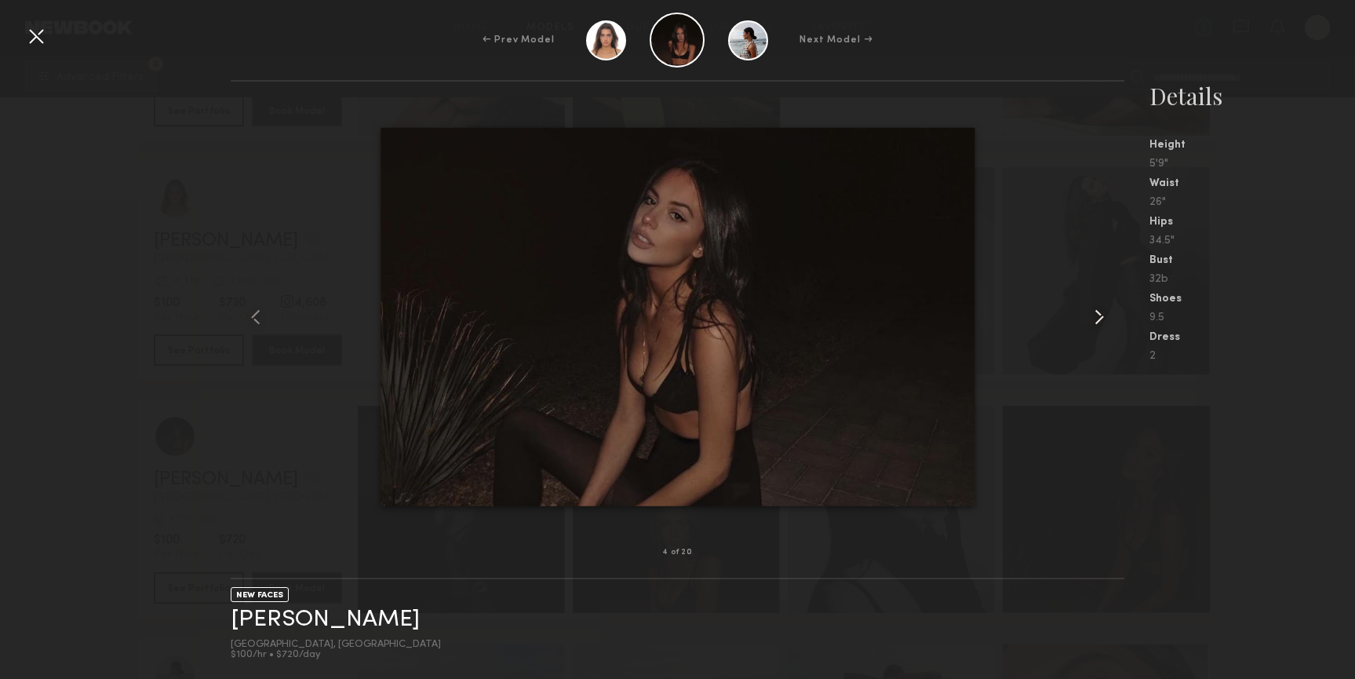
click at [1095, 313] on common-icon at bounding box center [1099, 316] width 25 height 25
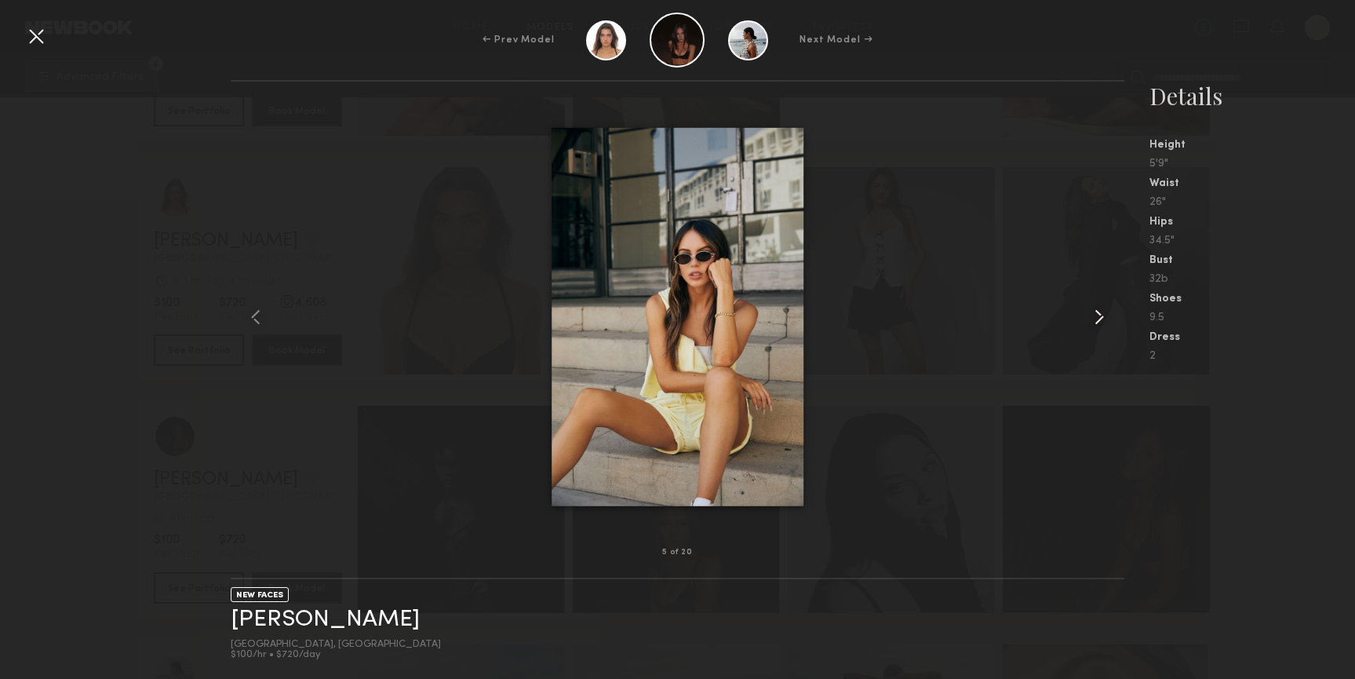
click at [1095, 313] on common-icon at bounding box center [1099, 316] width 25 height 25
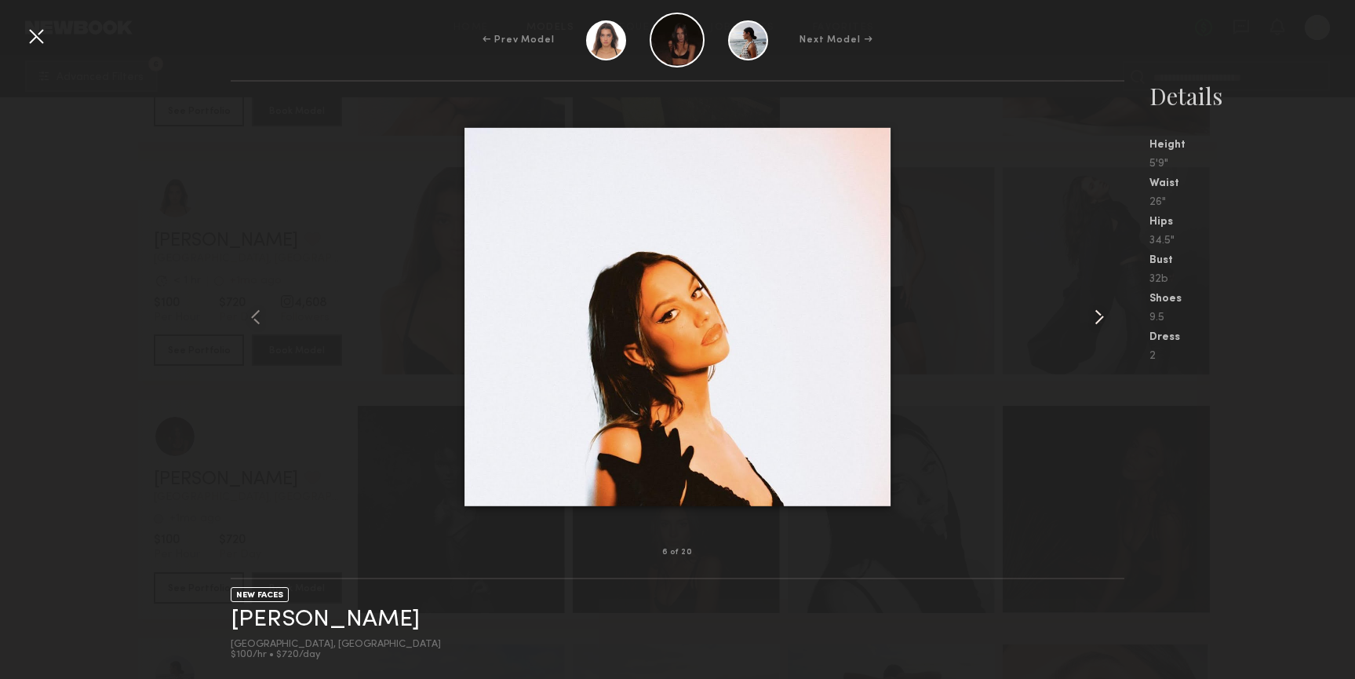
click at [1095, 313] on common-icon at bounding box center [1099, 316] width 25 height 25
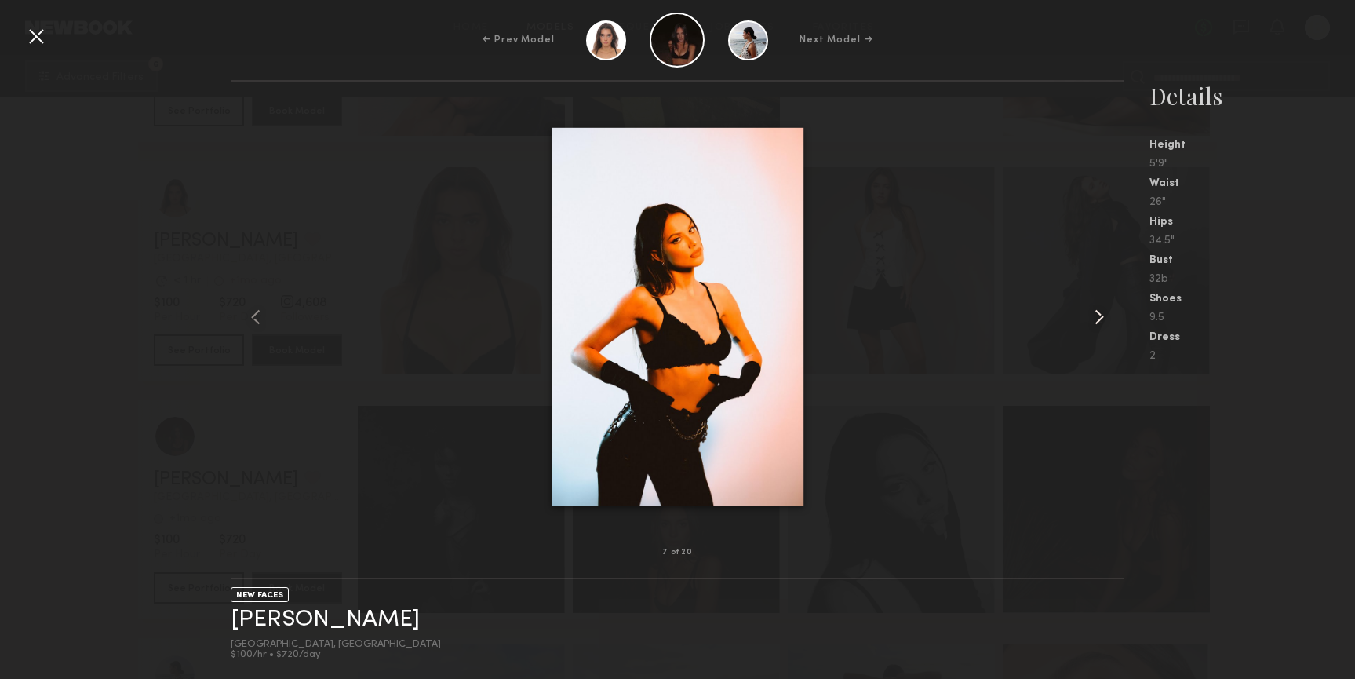
click at [1095, 313] on common-icon at bounding box center [1099, 316] width 25 height 25
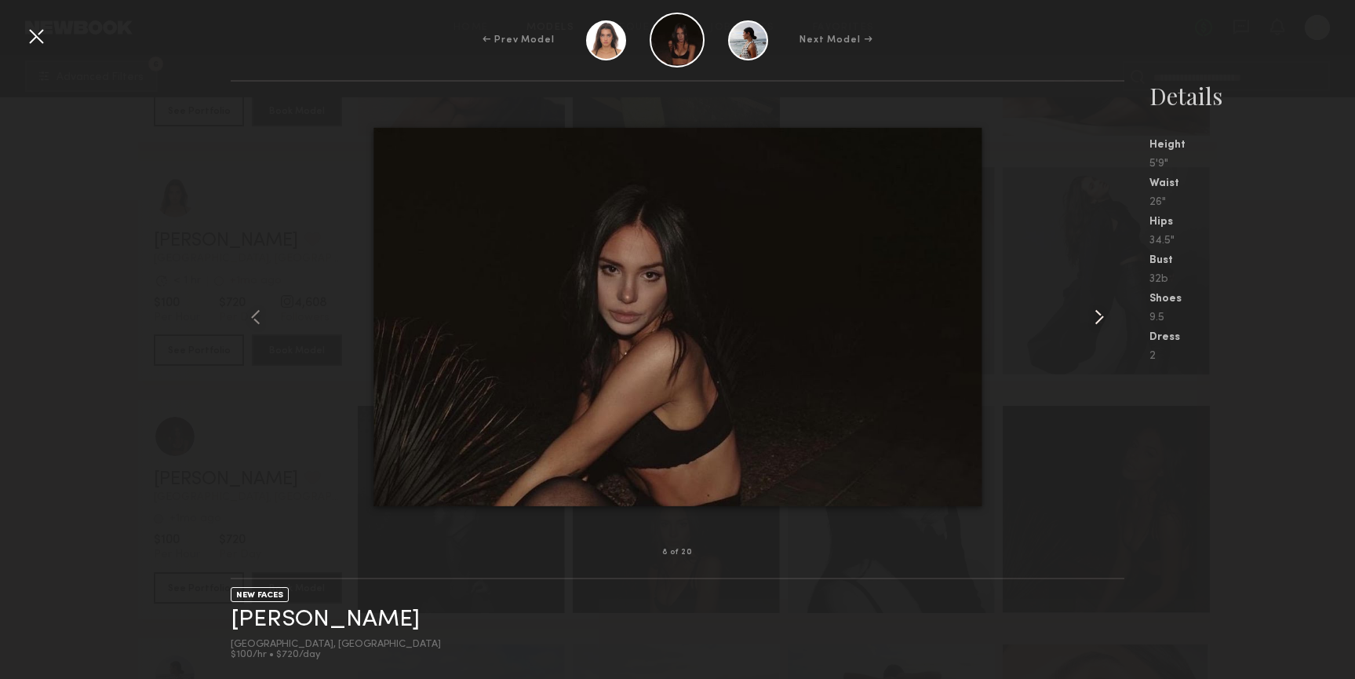
click at [1095, 313] on common-icon at bounding box center [1099, 316] width 25 height 25
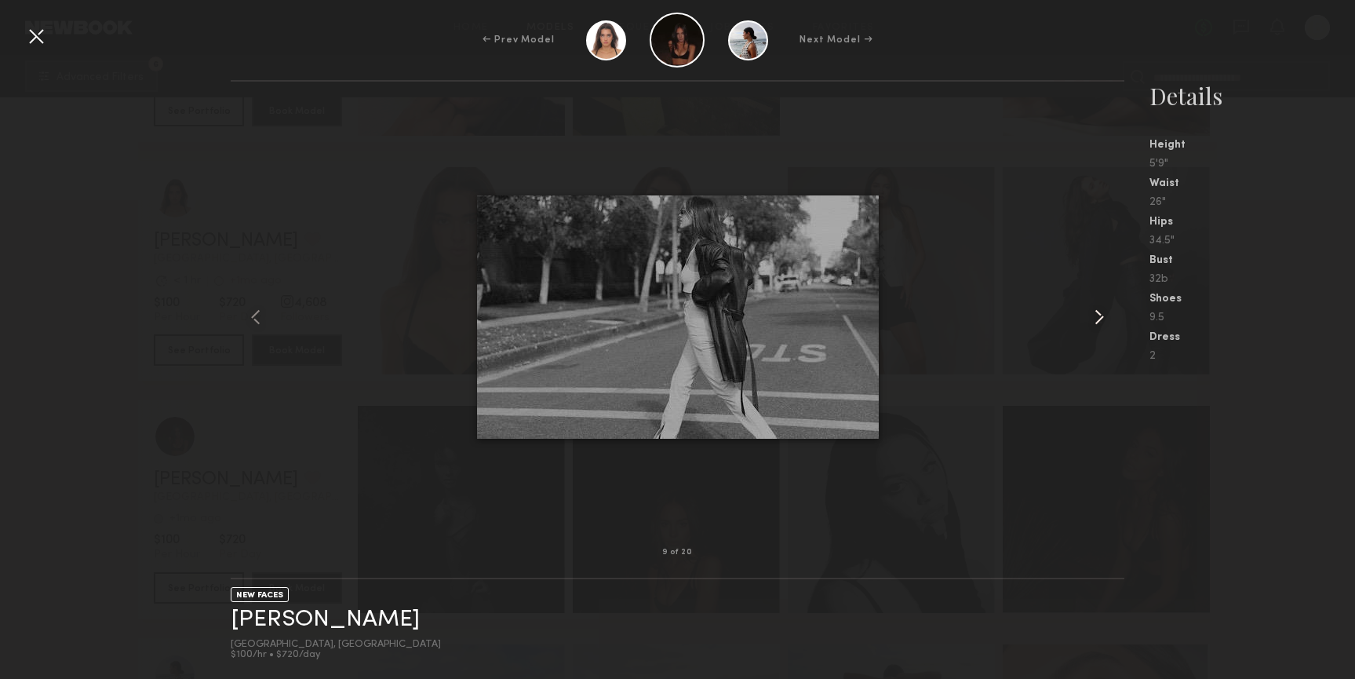
click at [1095, 313] on common-icon at bounding box center [1099, 316] width 25 height 25
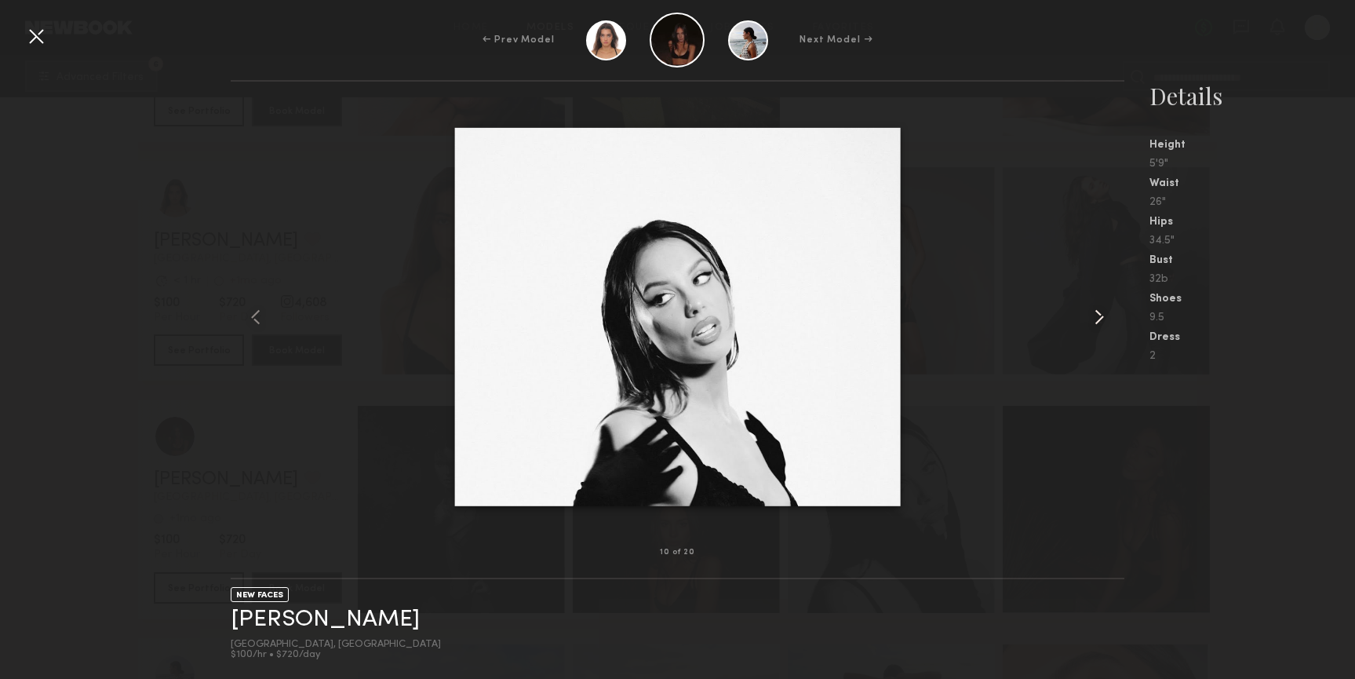
click at [1095, 312] on common-icon at bounding box center [1099, 316] width 25 height 25
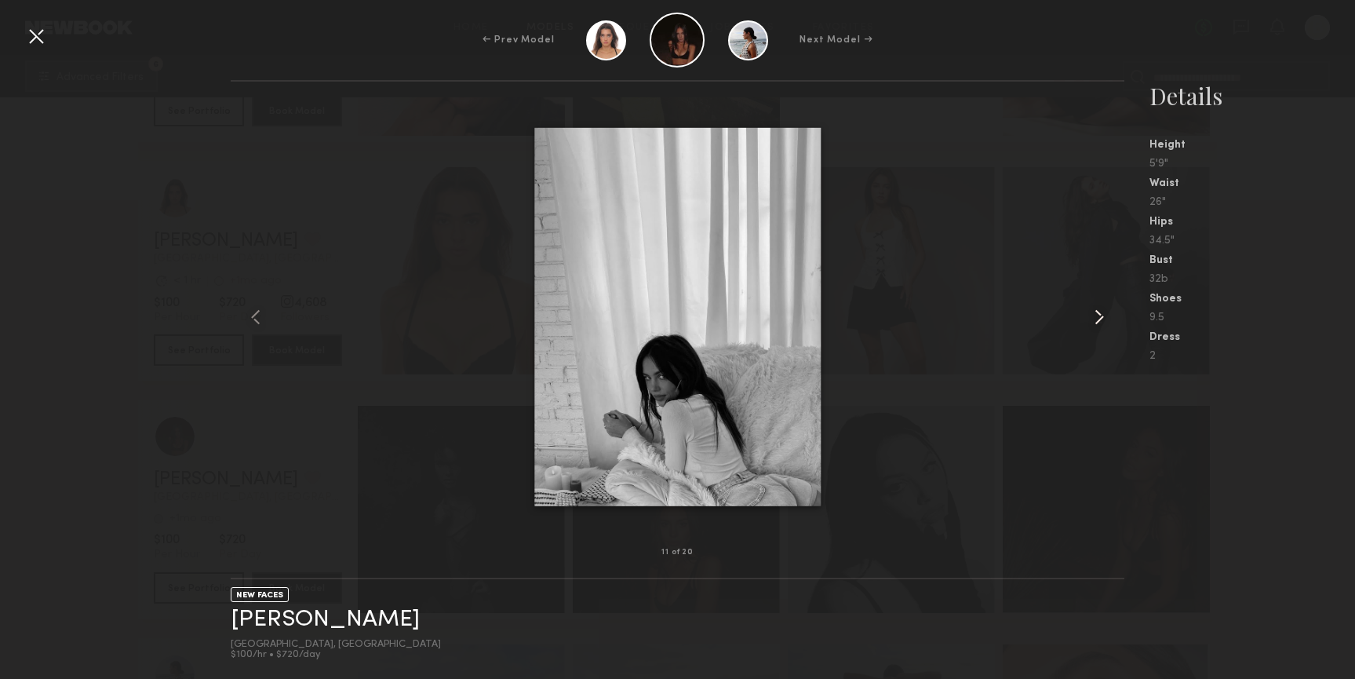
click at [1095, 312] on common-icon at bounding box center [1099, 316] width 25 height 25
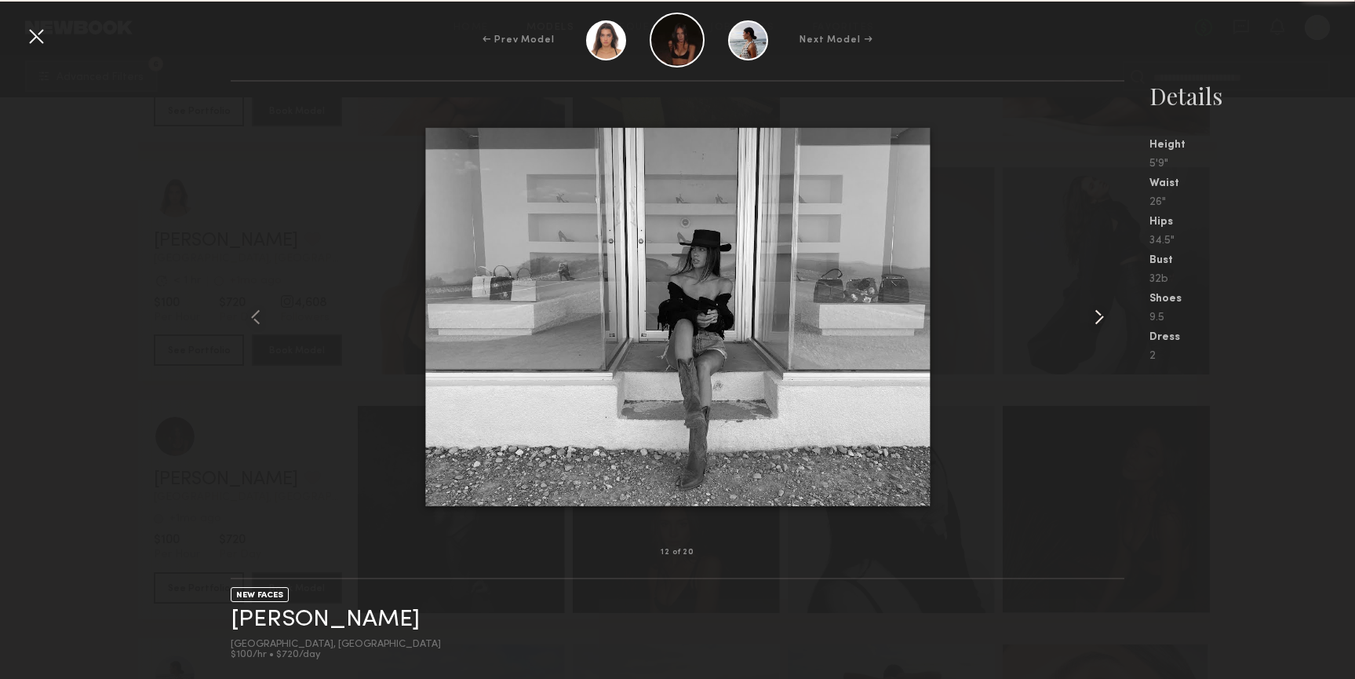
click at [1095, 312] on common-icon at bounding box center [1099, 316] width 25 height 25
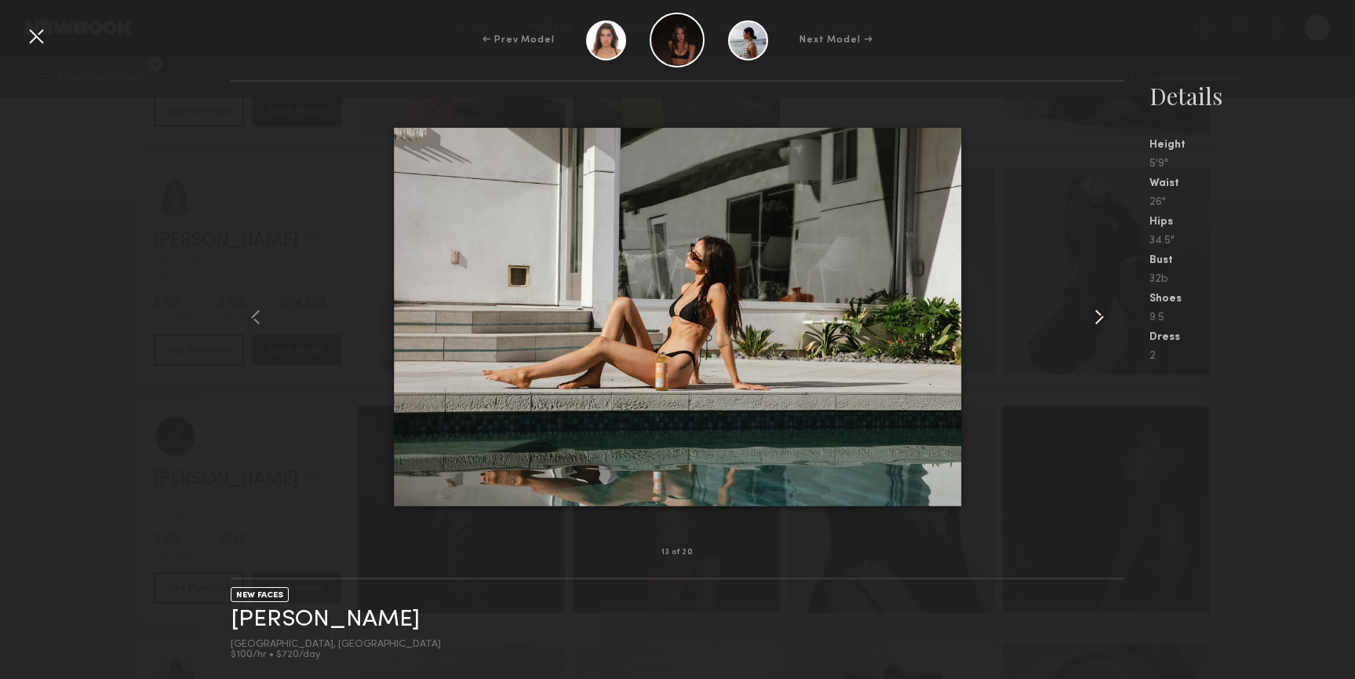
click at [1095, 312] on common-icon at bounding box center [1099, 316] width 25 height 25
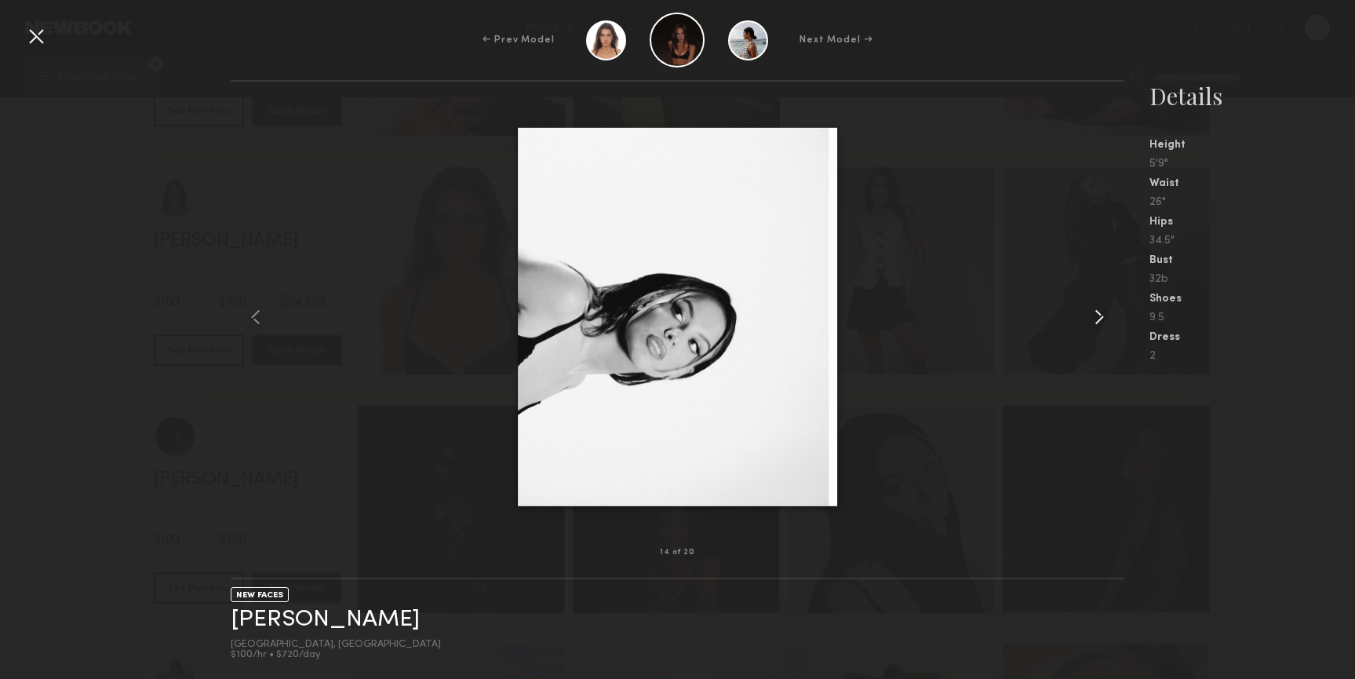
click at [1095, 312] on common-icon at bounding box center [1099, 316] width 25 height 25
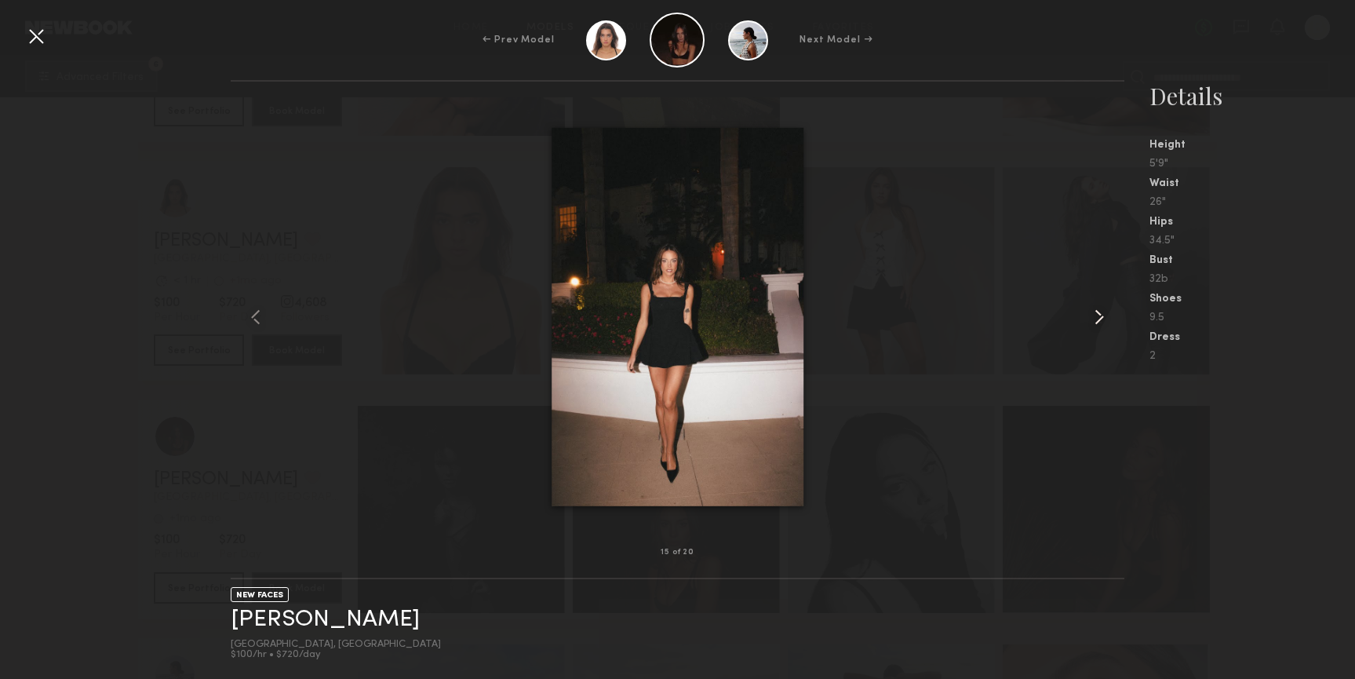
click at [1095, 312] on common-icon at bounding box center [1099, 316] width 25 height 25
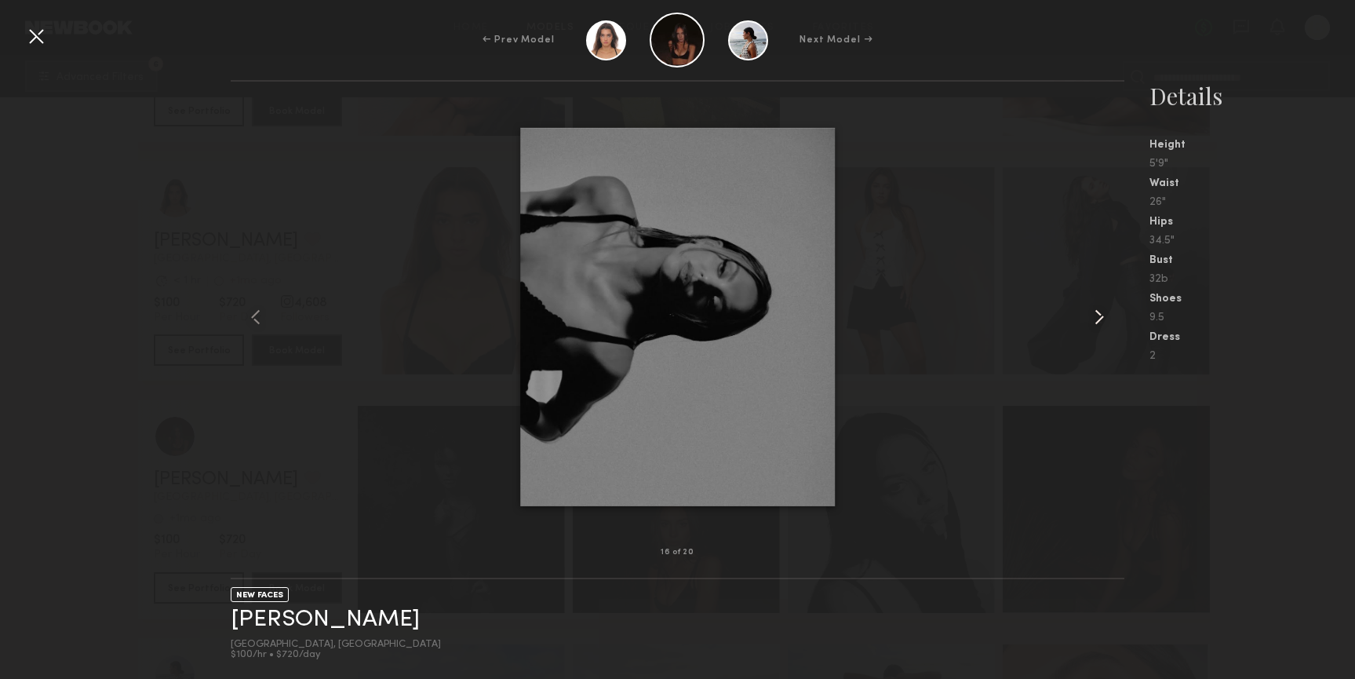
click at [1095, 312] on common-icon at bounding box center [1099, 316] width 25 height 25
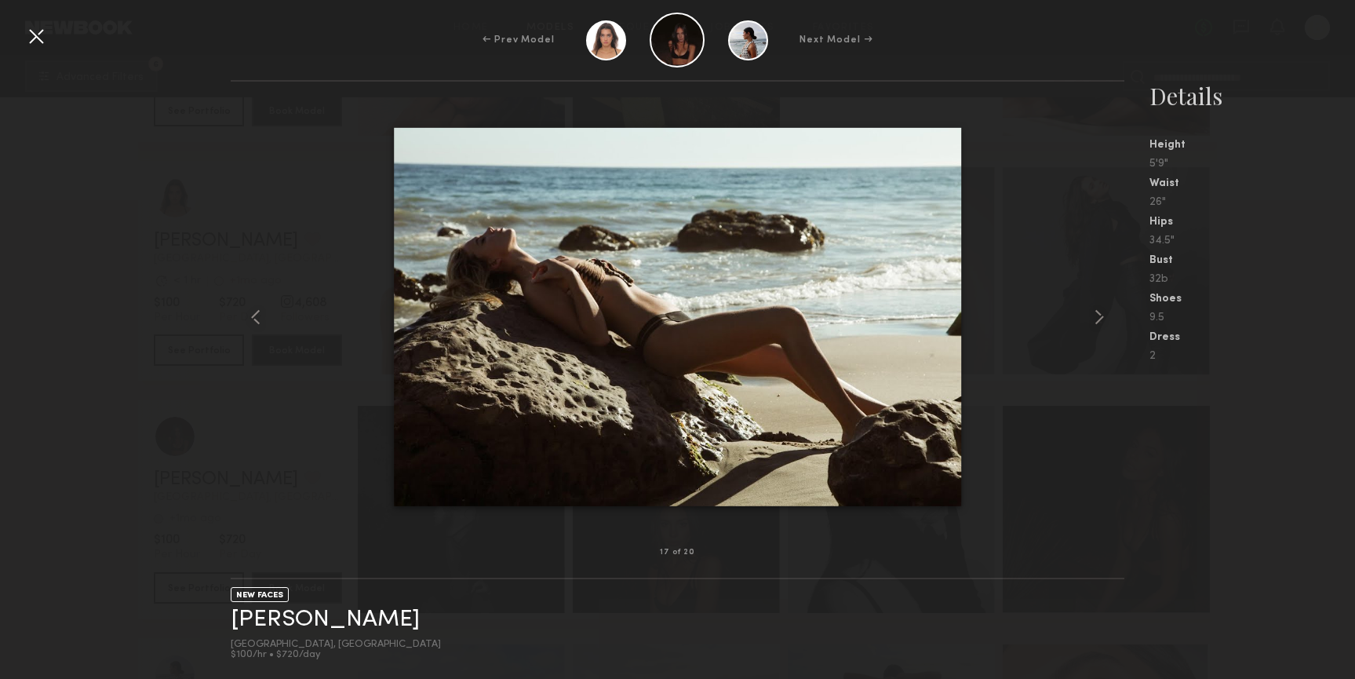
click at [34, 35] on div at bounding box center [36, 36] width 25 height 25
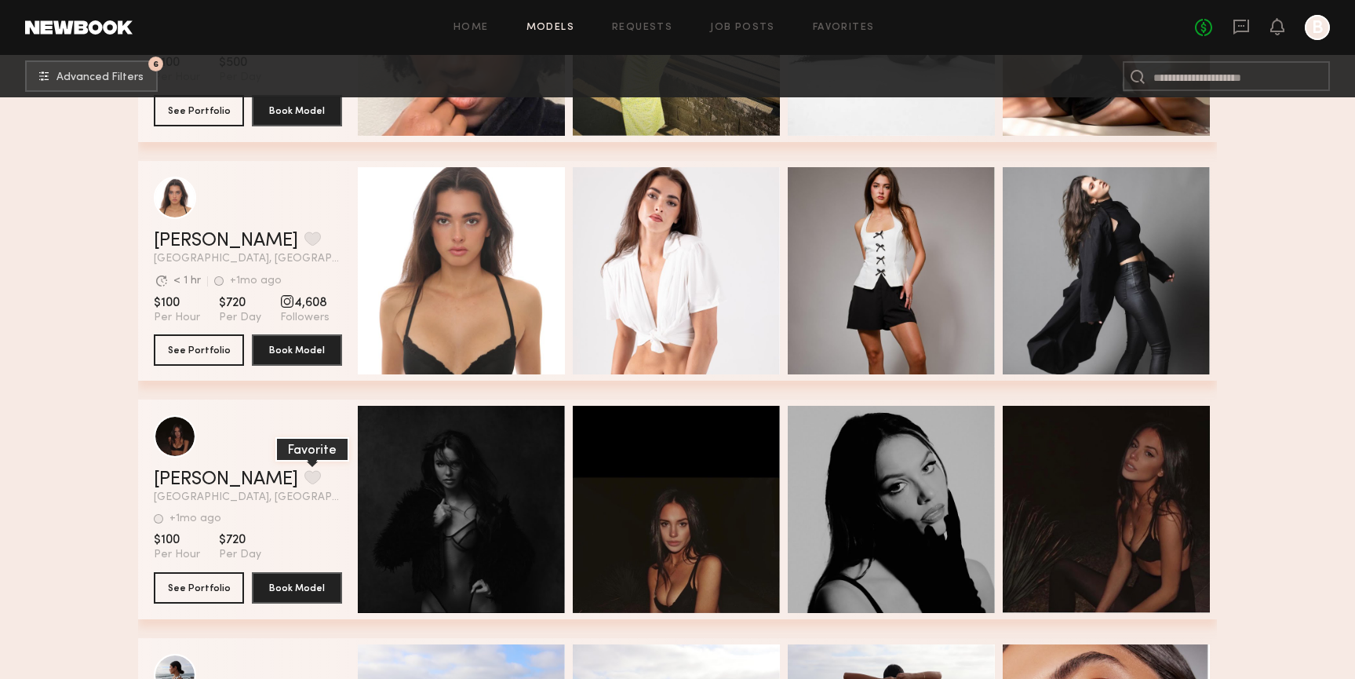
click at [304, 480] on button "grid" at bounding box center [312, 477] width 16 height 14
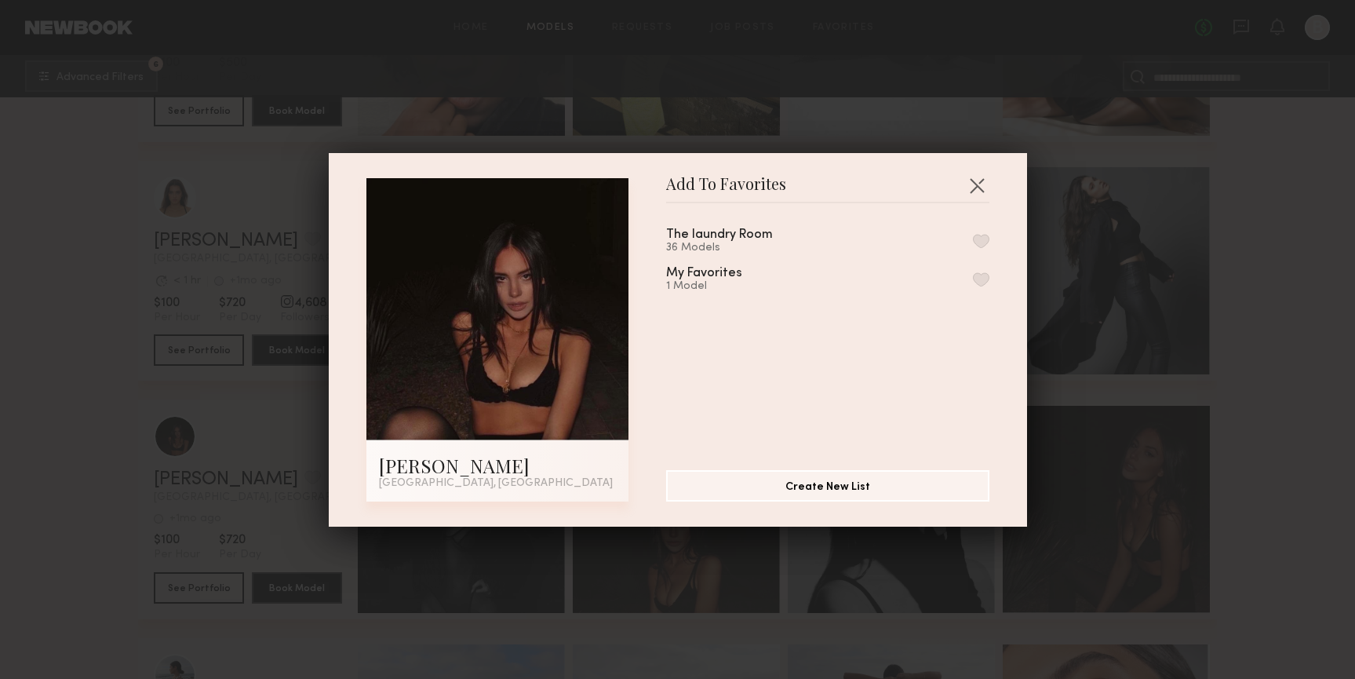
click at [972, 243] on div "The laundry Room 36 Models" at bounding box center [827, 241] width 323 height 26
click at [982, 235] on button "button" at bounding box center [981, 241] width 16 height 14
click at [979, 178] on button "button" at bounding box center [977, 185] width 25 height 25
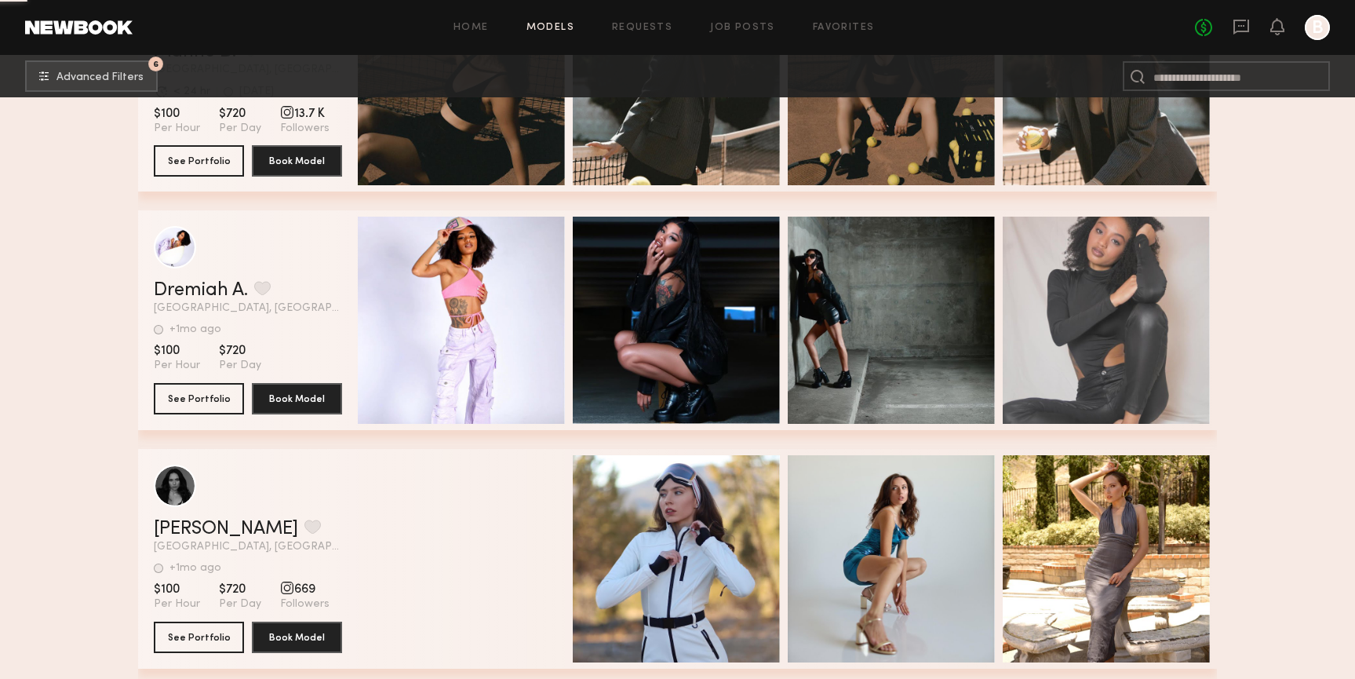
scroll to position [45534, 0]
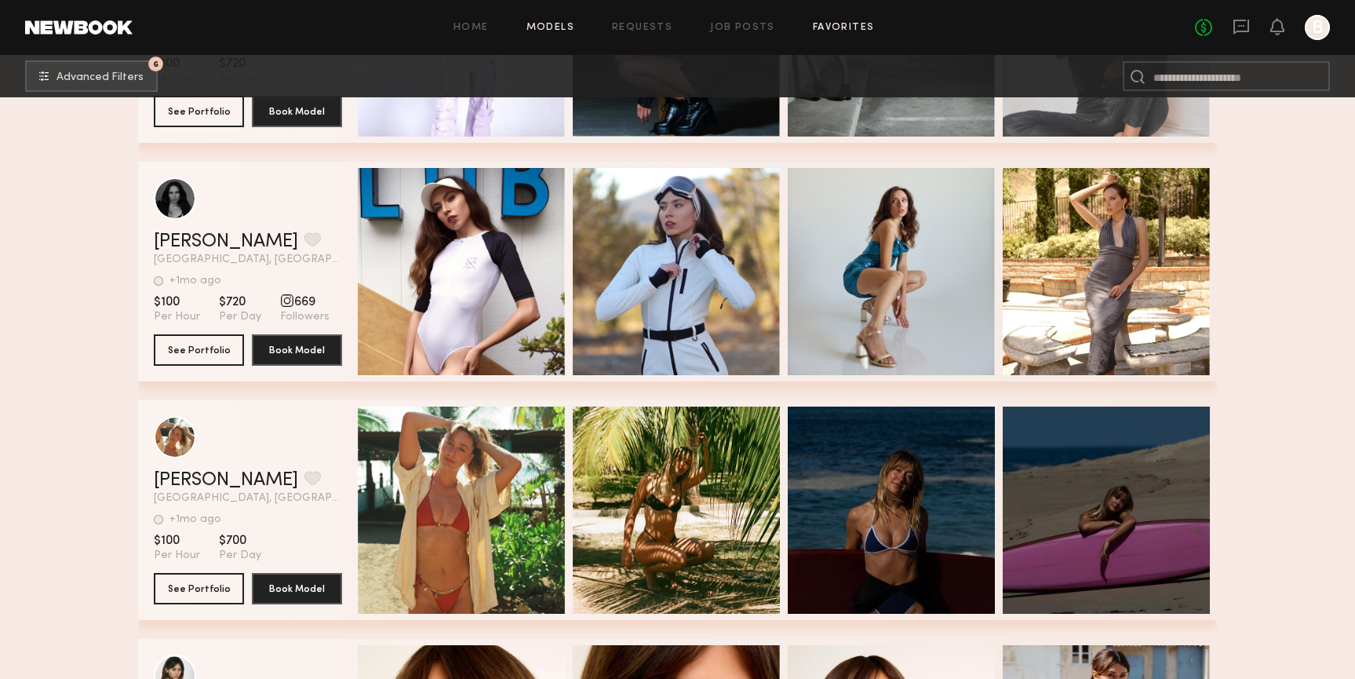
click at [837, 27] on link "Favorites" at bounding box center [844, 28] width 62 height 10
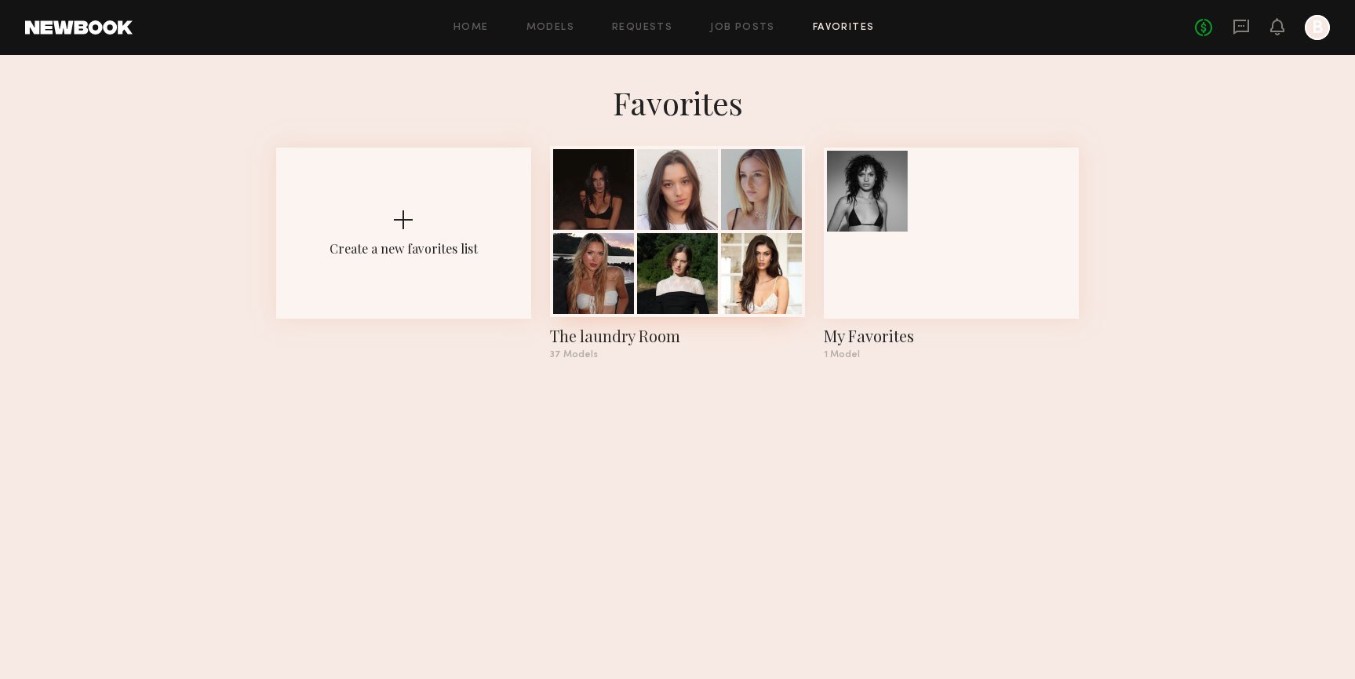
click at [707, 206] on div at bounding box center [677, 189] width 81 height 81
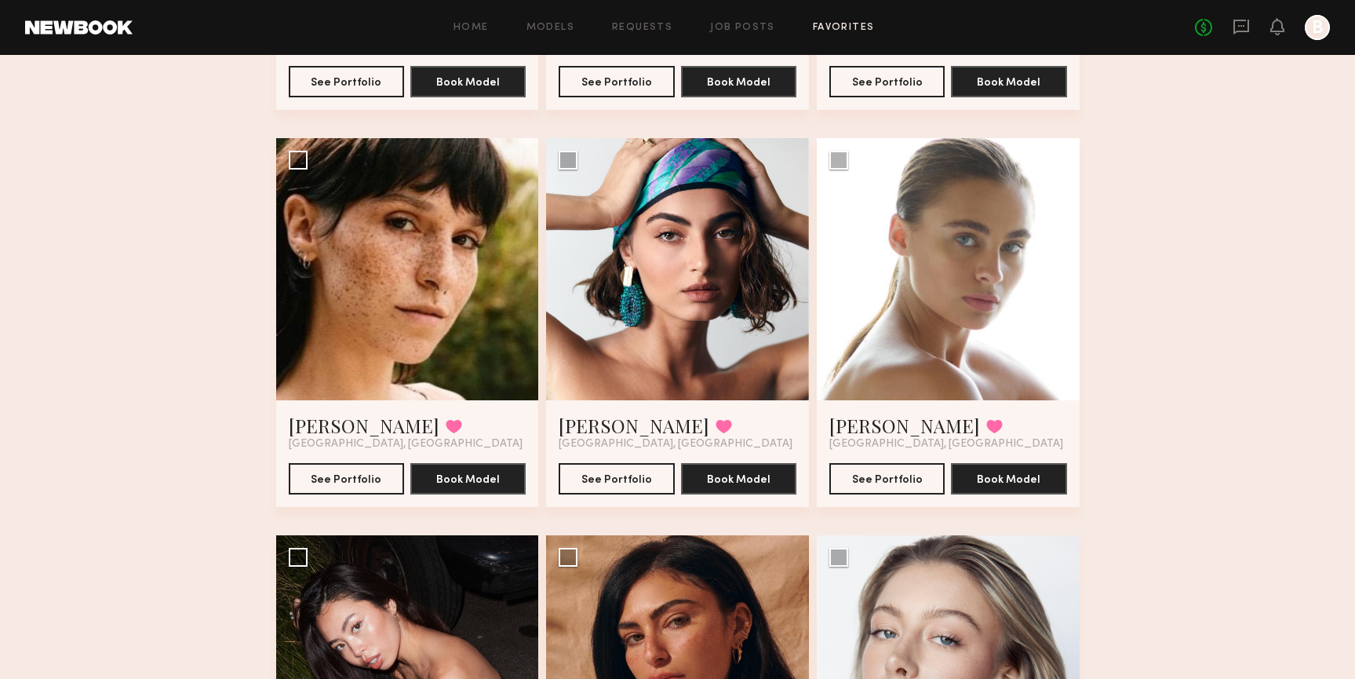
scroll to position [1765, 0]
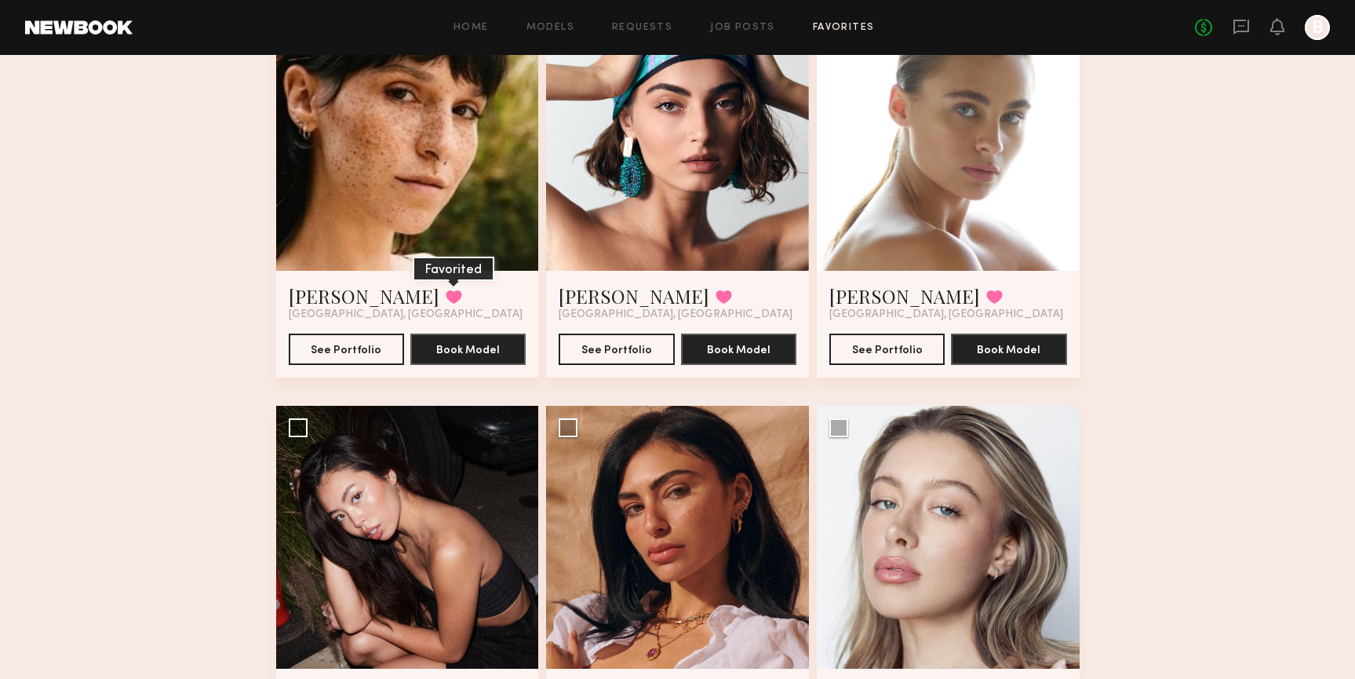
click at [446, 294] on button at bounding box center [454, 297] width 16 height 14
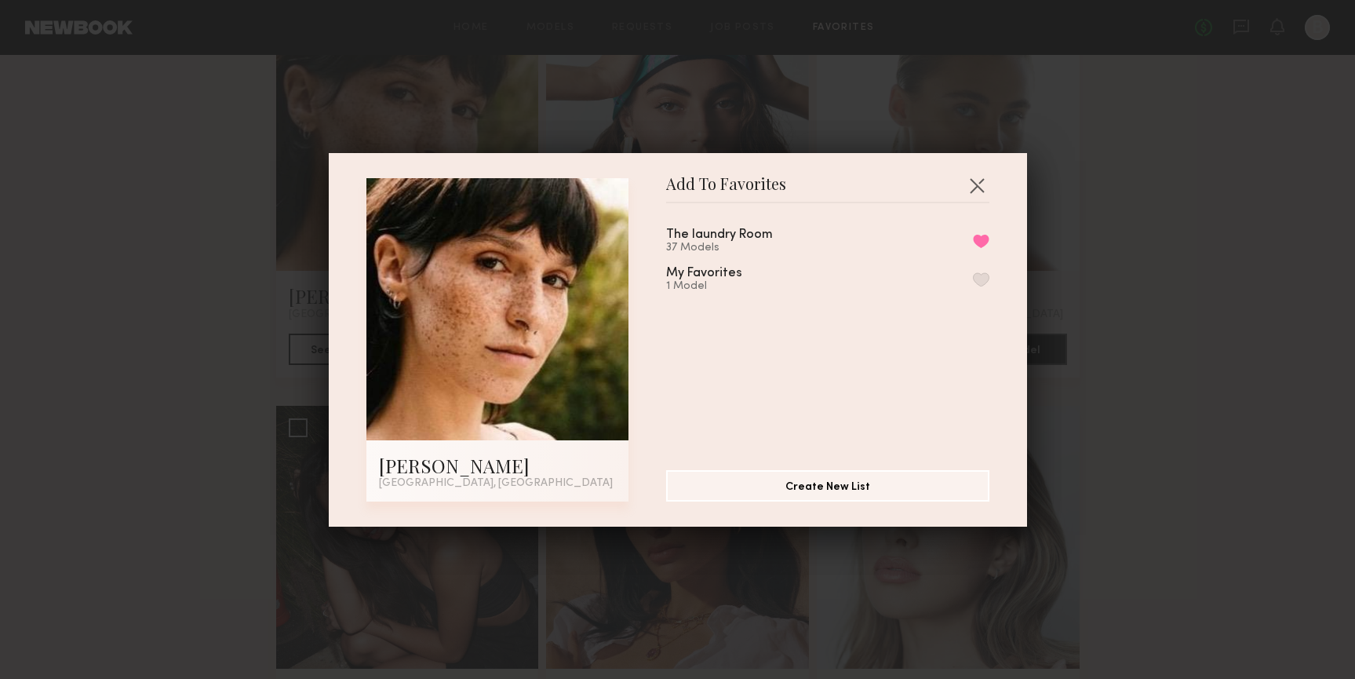
click at [978, 277] on button "button" at bounding box center [981, 279] width 16 height 14
click at [980, 241] on button "Remove from favorite list" at bounding box center [981, 241] width 16 height 14
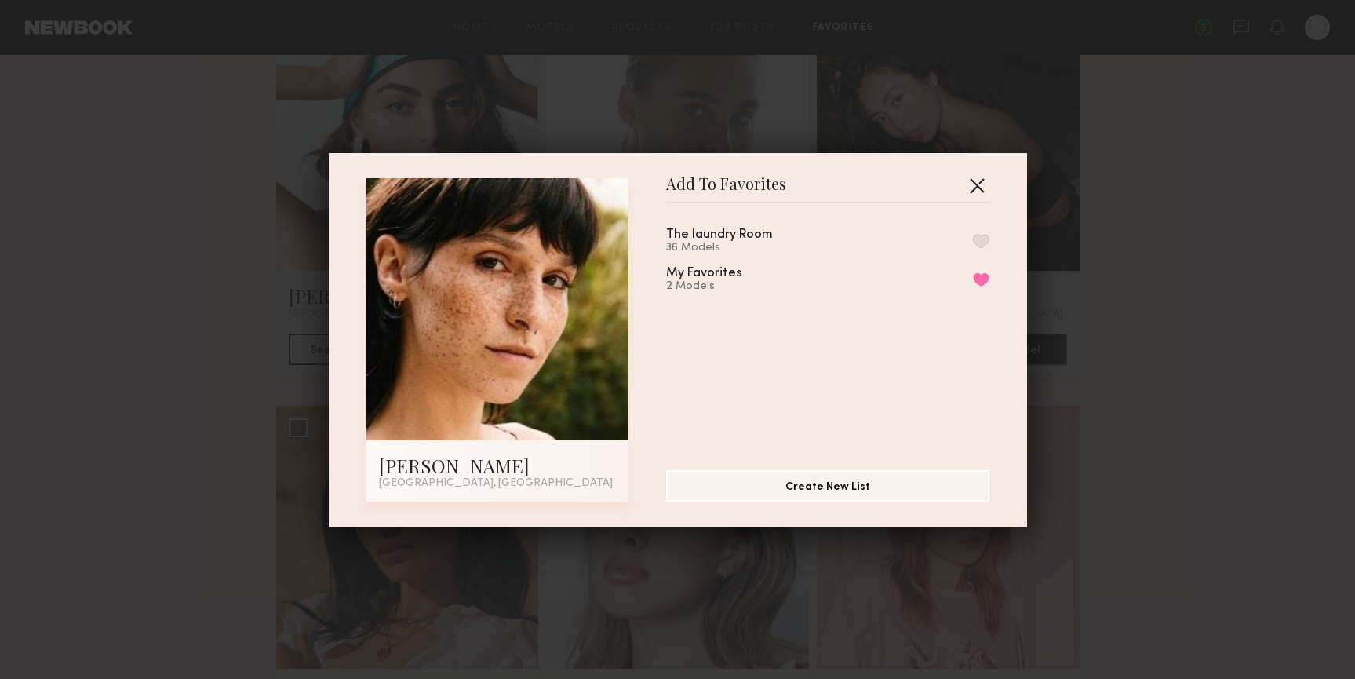
click at [981, 178] on button "button" at bounding box center [977, 185] width 25 height 25
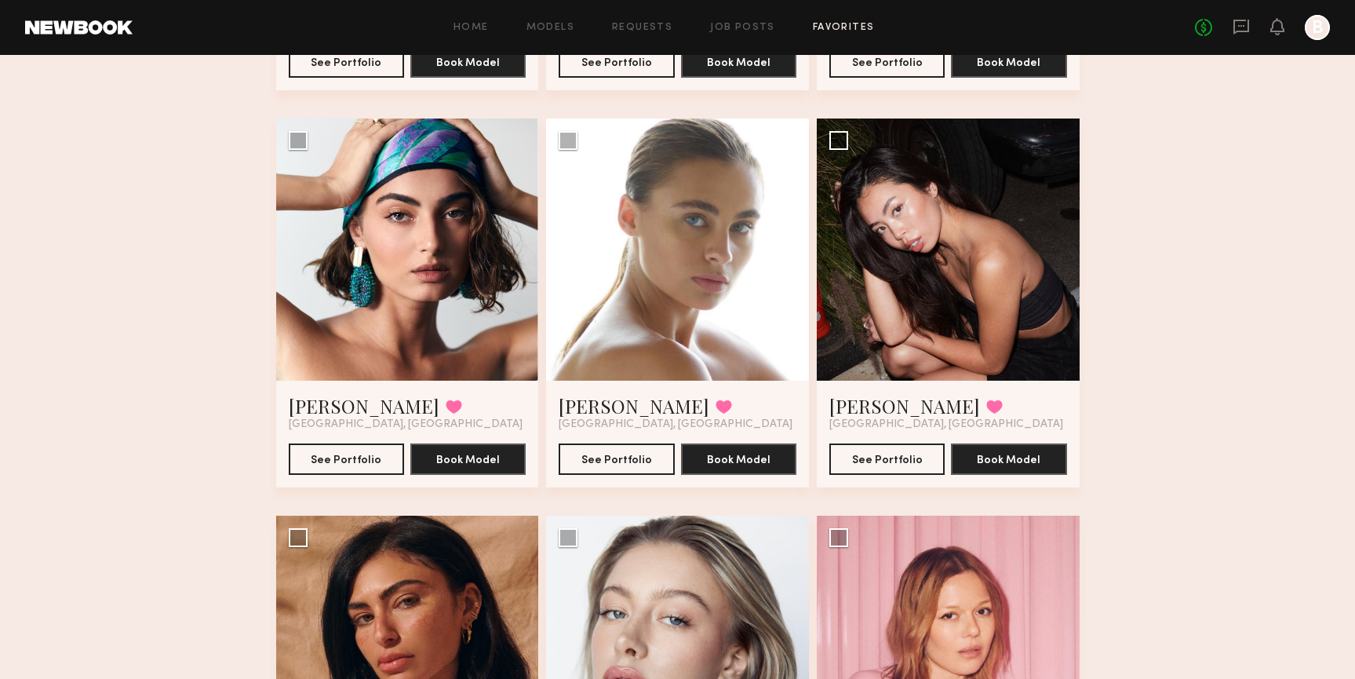
scroll to position [1624, 0]
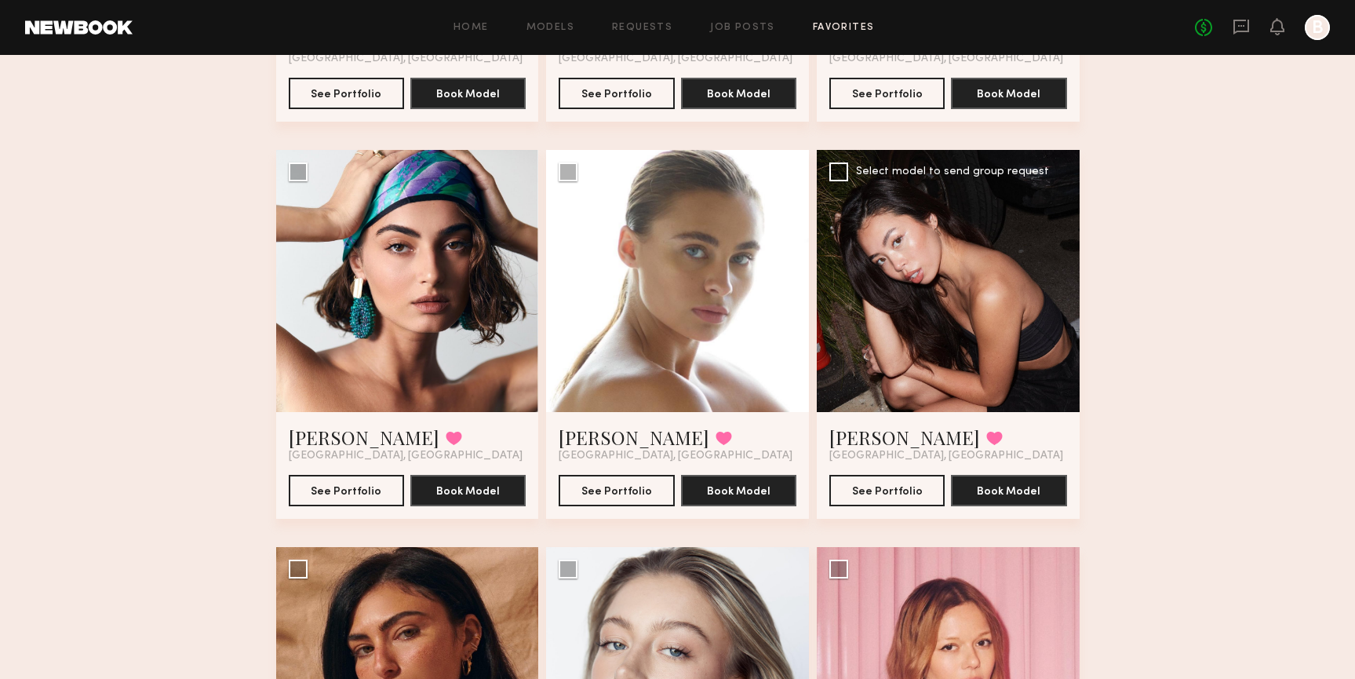
click at [961, 249] on div at bounding box center [948, 281] width 263 height 263
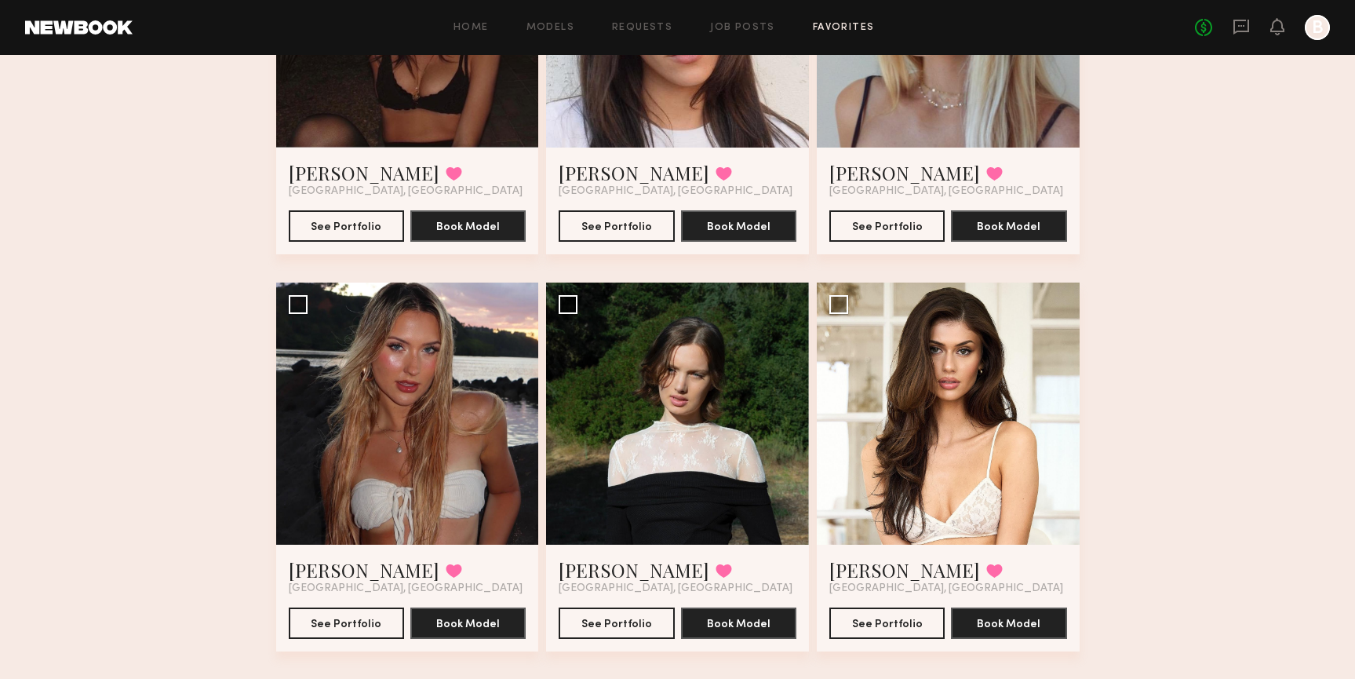
scroll to position [0, 0]
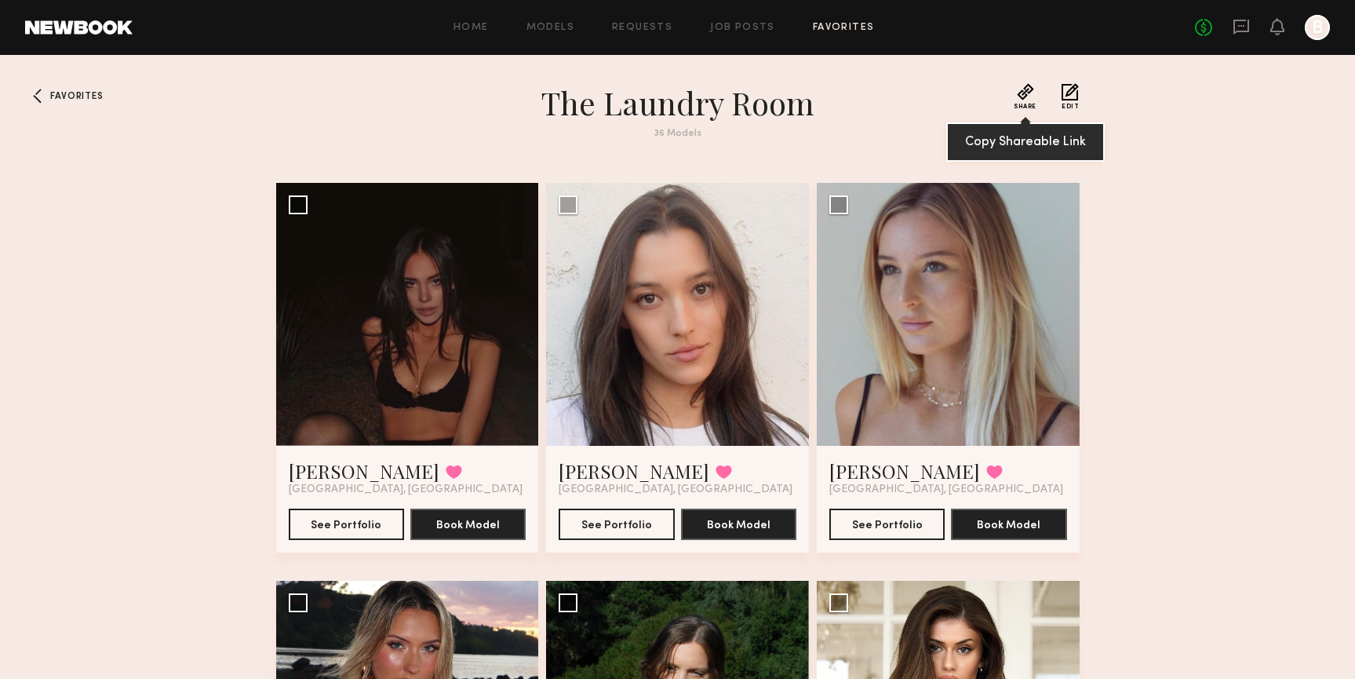
click at [1033, 94] on button "Share" at bounding box center [1025, 96] width 23 height 27
